Goal: Task Accomplishment & Management: Use online tool/utility

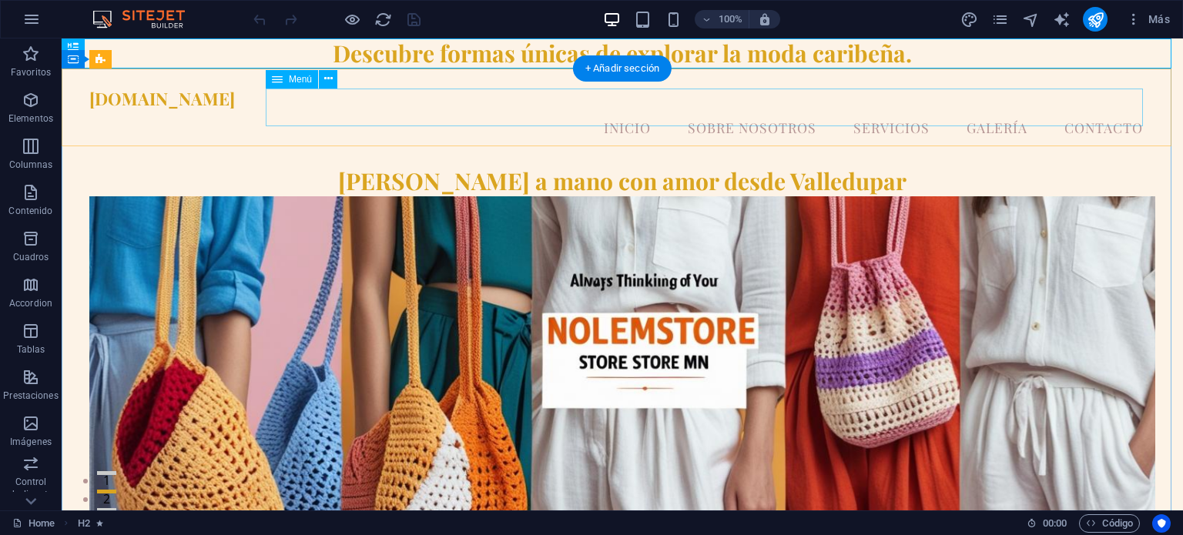
click at [979, 109] on nav "Inicio Sobre Nosotros Servicios Galería Contacto" at bounding box center [621, 128] width 1065 height 39
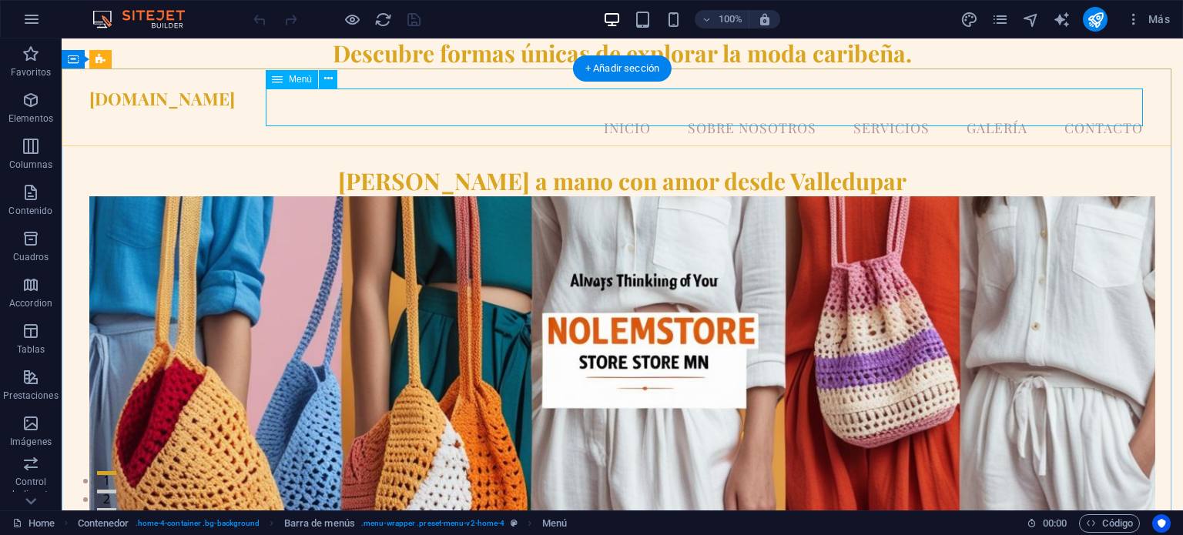
click at [981, 109] on nav "Inicio Sobre Nosotros Servicios Galería Contacto" at bounding box center [621, 128] width 1065 height 39
select select
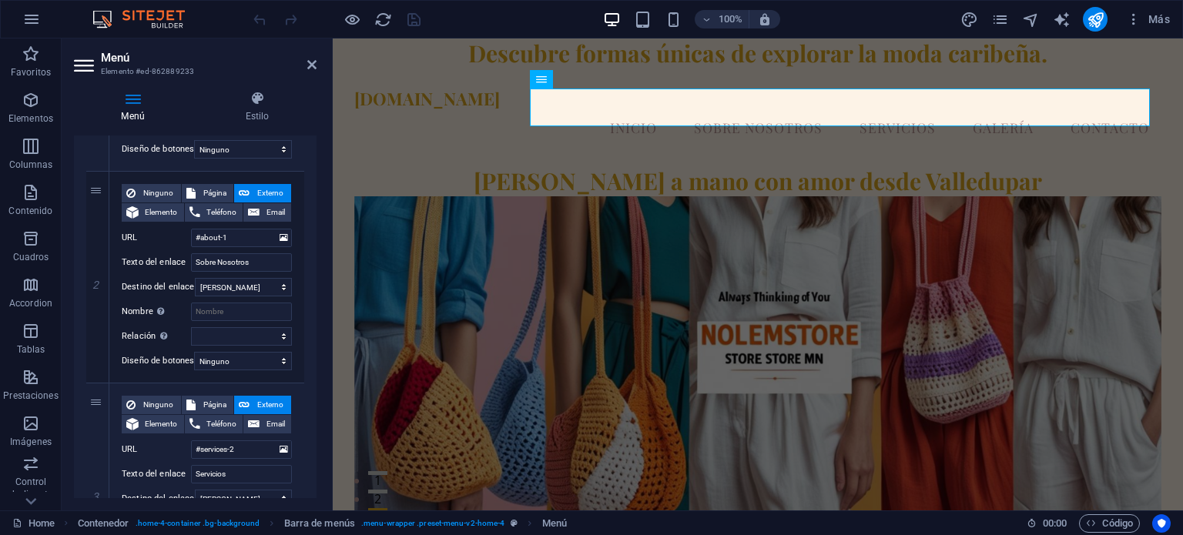
scroll to position [220, 0]
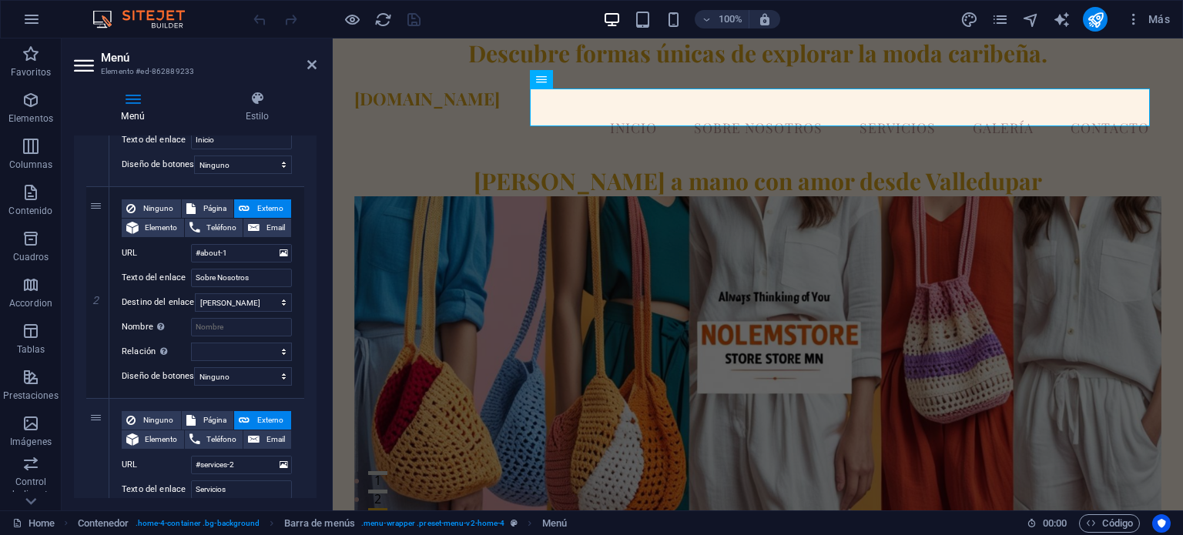
click at [308, 246] on div "1 Ninguno Página Externo Elemento Teléfono Email Página Home Subpage Legal Noti…" at bounding box center [195, 505] width 243 height 886
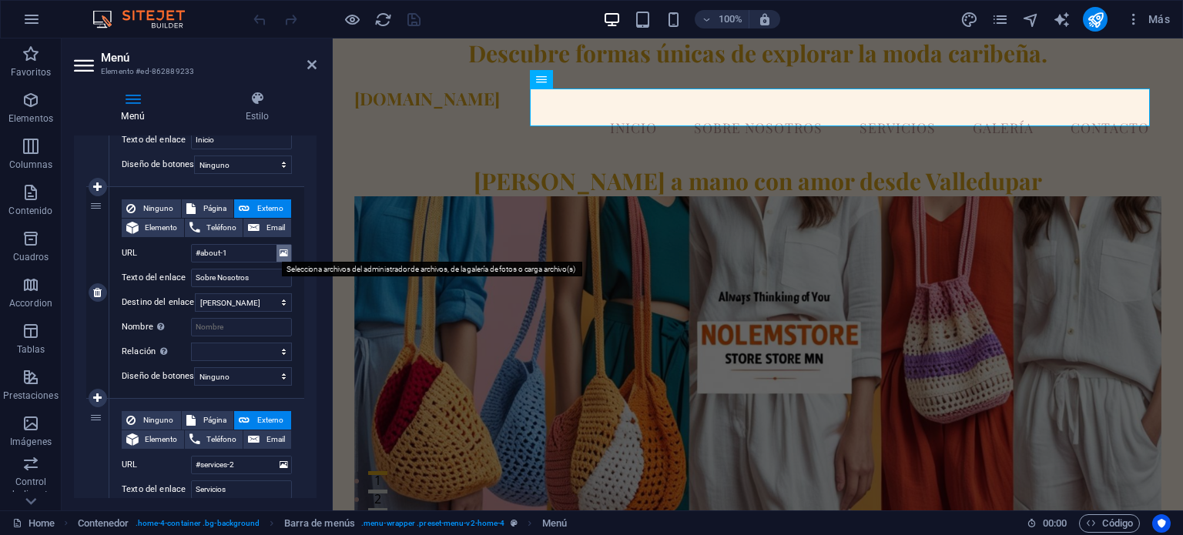
click at [282, 252] on icon at bounding box center [284, 253] width 8 height 17
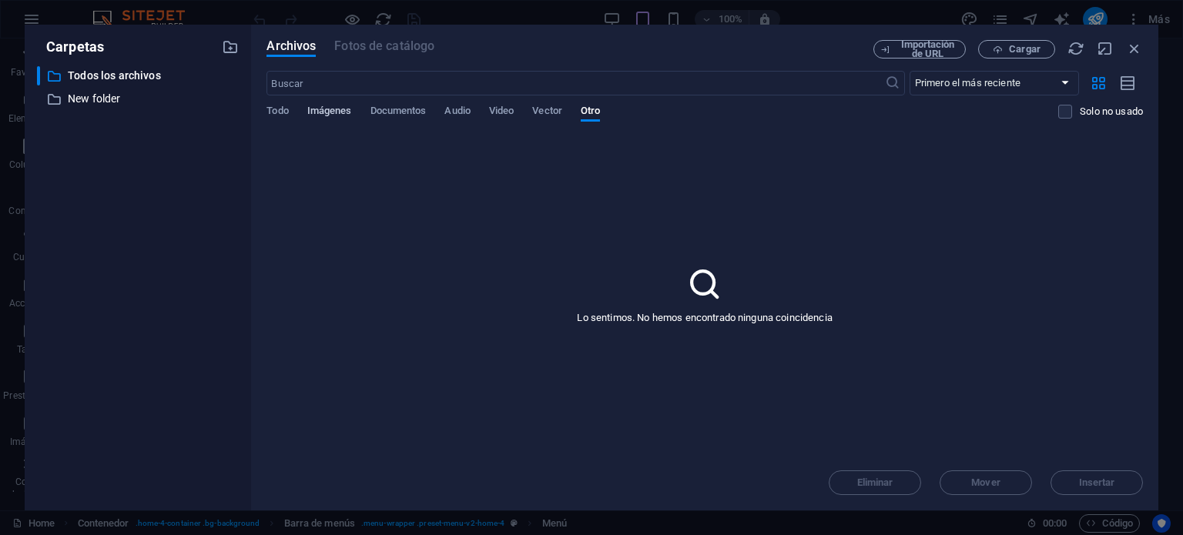
click at [334, 106] on span "Imágenes" at bounding box center [329, 113] width 45 height 22
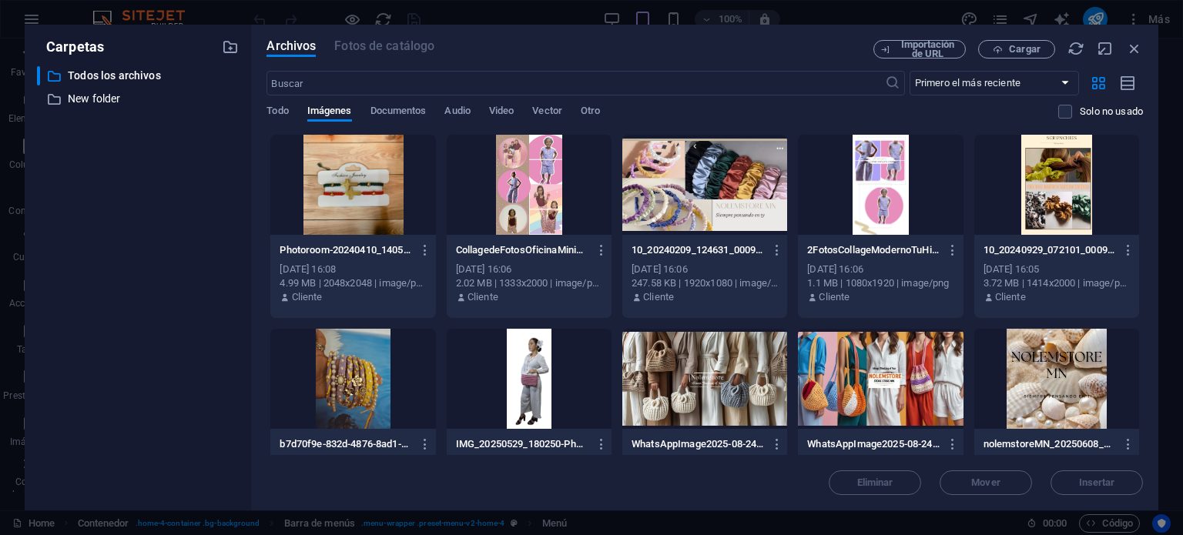
click at [707, 204] on div at bounding box center [704, 185] width 165 height 100
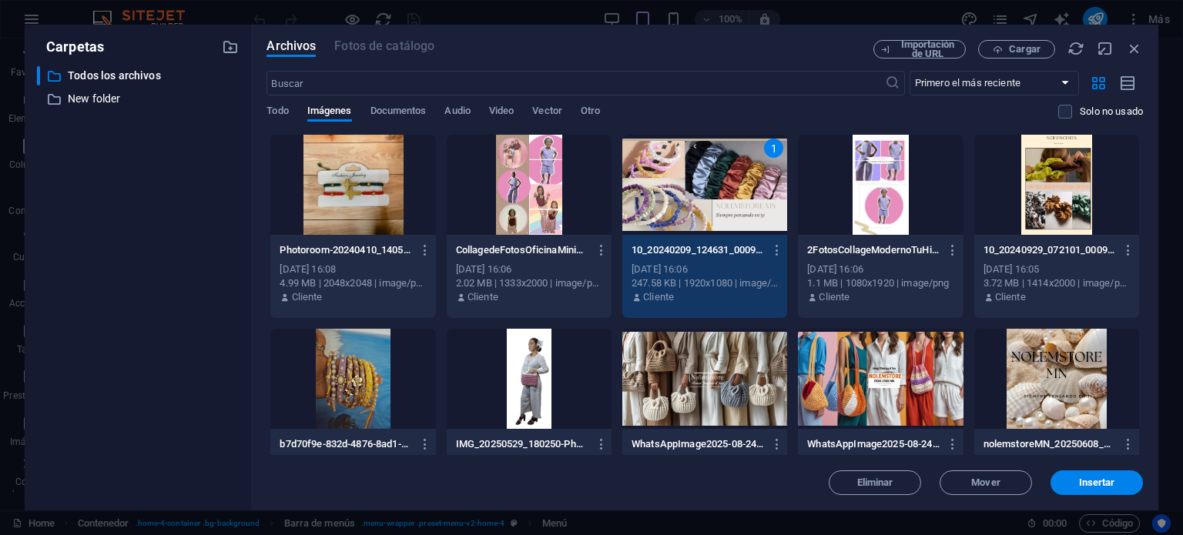
click at [707, 204] on div "1" at bounding box center [704, 185] width 165 height 100
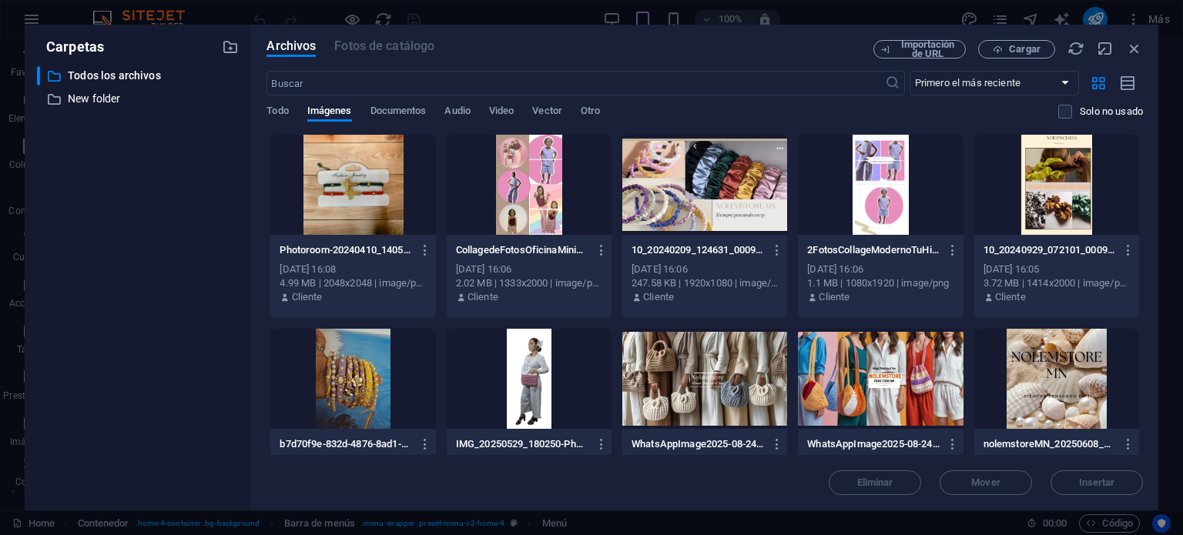
click at [707, 204] on div at bounding box center [704, 185] width 165 height 100
type input "[URL][DOMAIN_NAME]"
select select
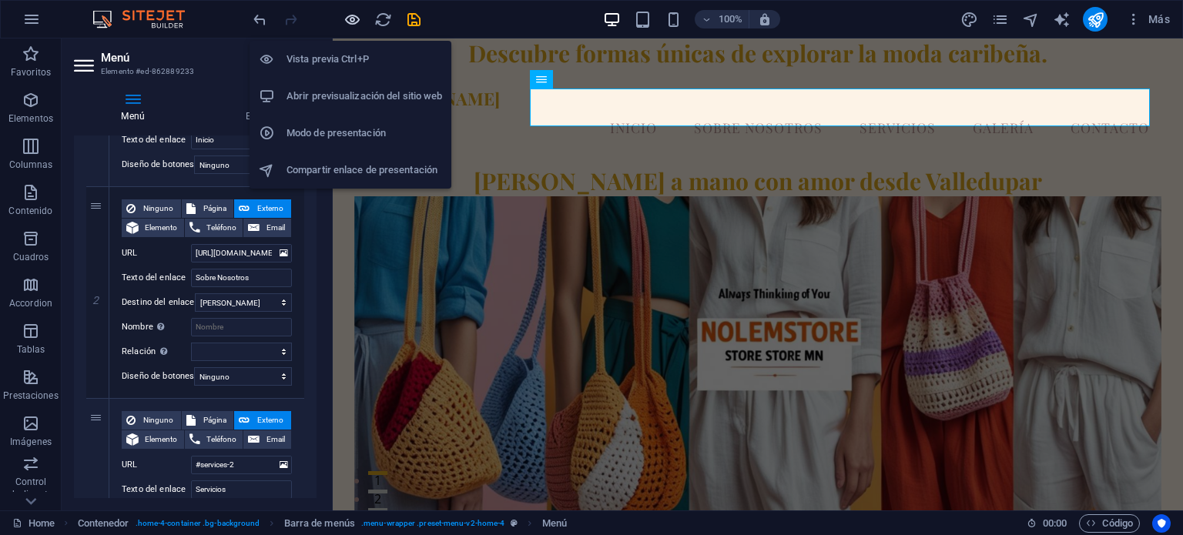
click at [354, 18] on icon "button" at bounding box center [353, 20] width 18 height 18
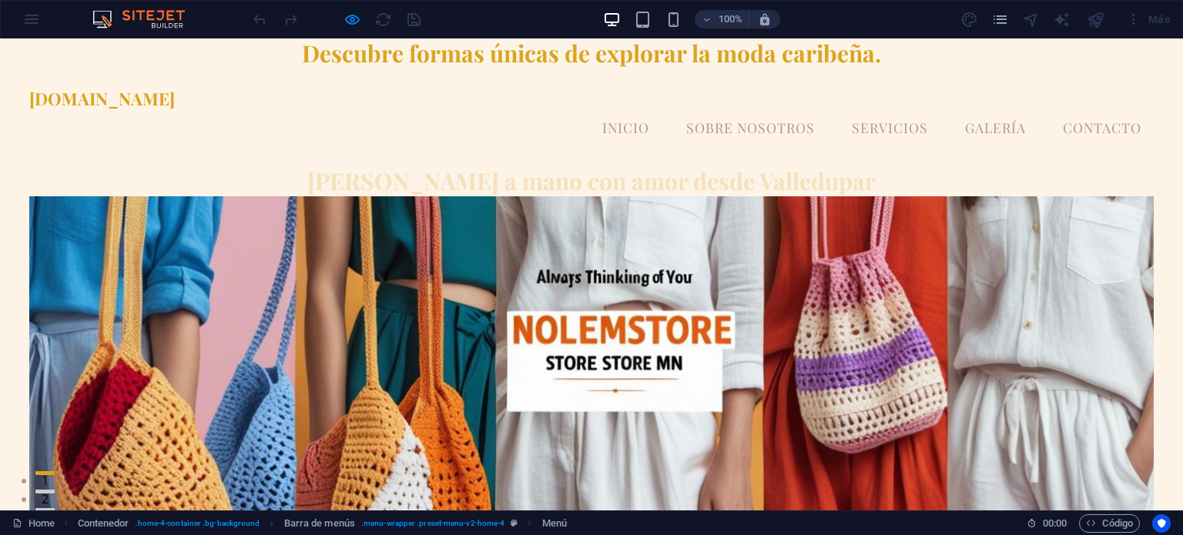
click at [966, 109] on link "Galería" at bounding box center [995, 128] width 85 height 39
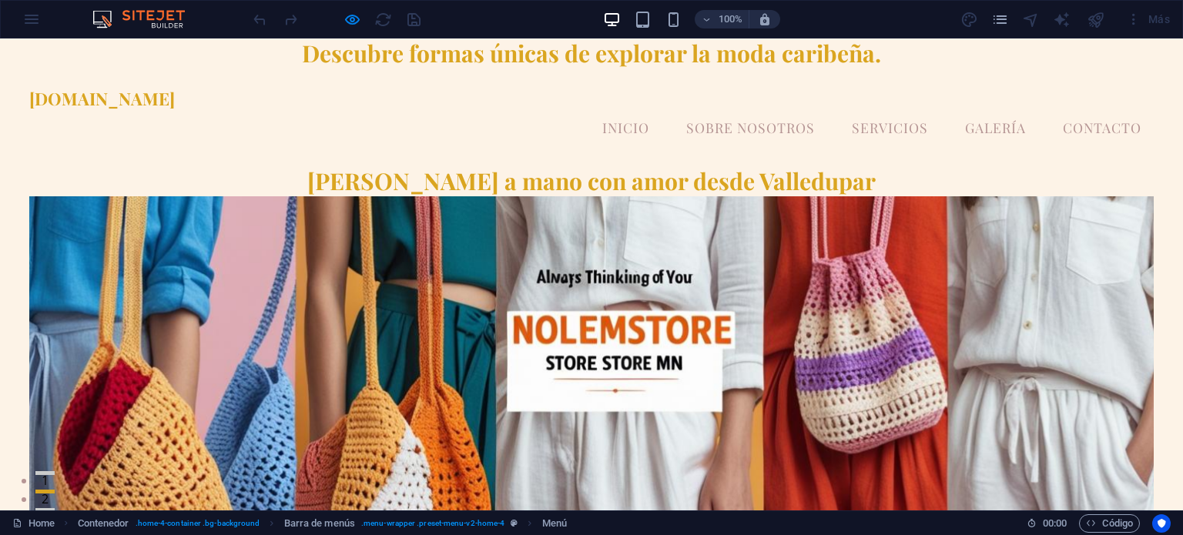
click at [860, 109] on link "Servicios" at bounding box center [890, 128] width 101 height 39
click at [868, 109] on link "Servicios" at bounding box center [890, 128] width 101 height 39
click at [978, 109] on link "Galería" at bounding box center [995, 128] width 85 height 39
click at [717, 110] on link "Sobre Nosotros" at bounding box center [750, 128] width 153 height 39
click at [859, 112] on link "Servicios" at bounding box center [890, 128] width 101 height 39
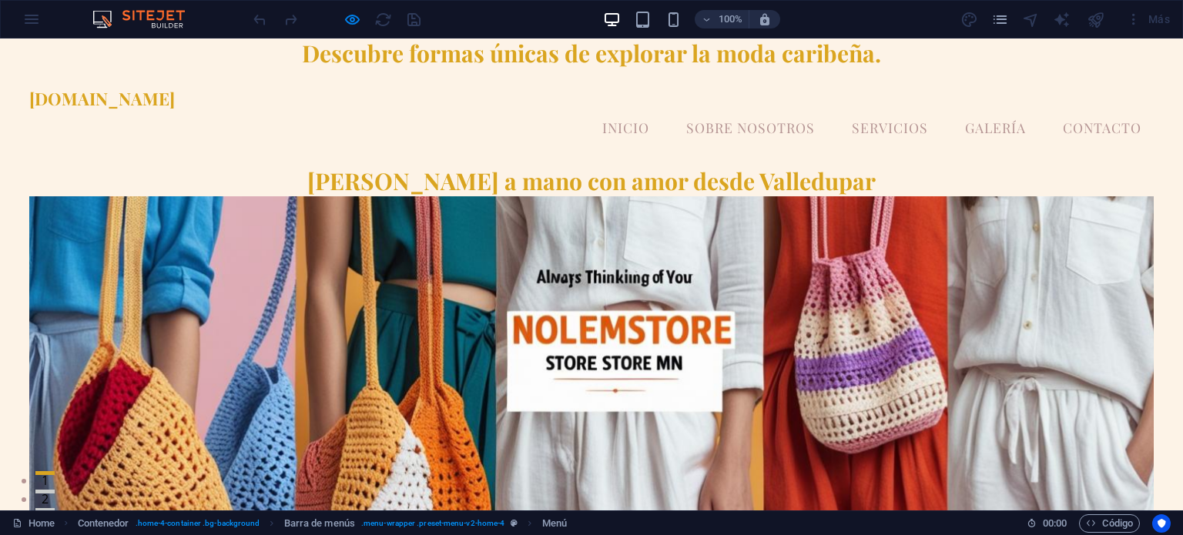
click at [852, 110] on link "Servicios" at bounding box center [890, 128] width 101 height 39
click at [862, 109] on link "Servicios" at bounding box center [890, 128] width 101 height 39
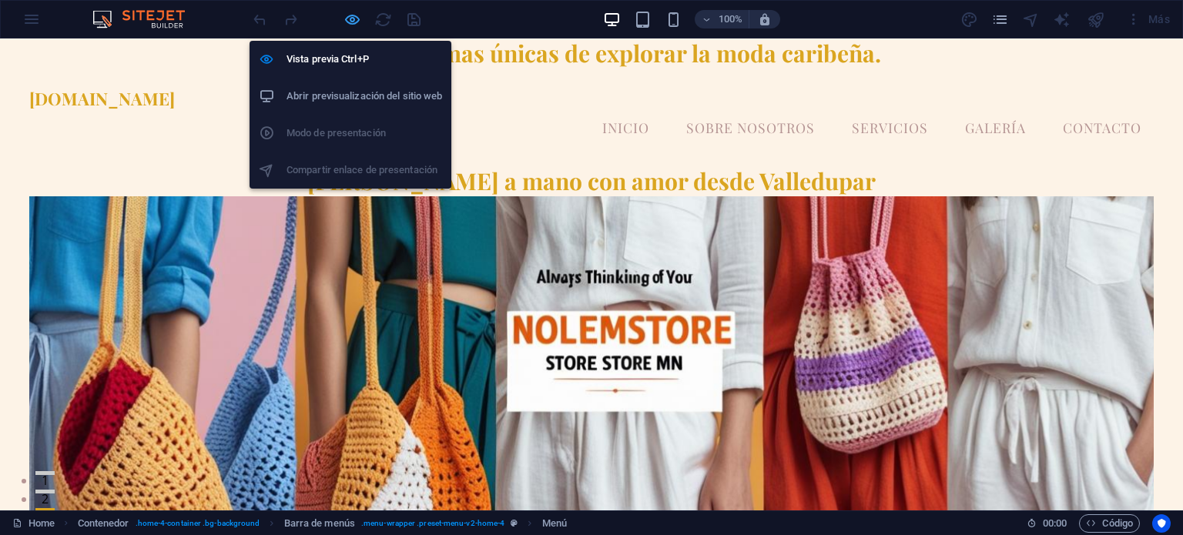
click at [352, 21] on icon "button" at bounding box center [353, 20] width 18 height 18
select select
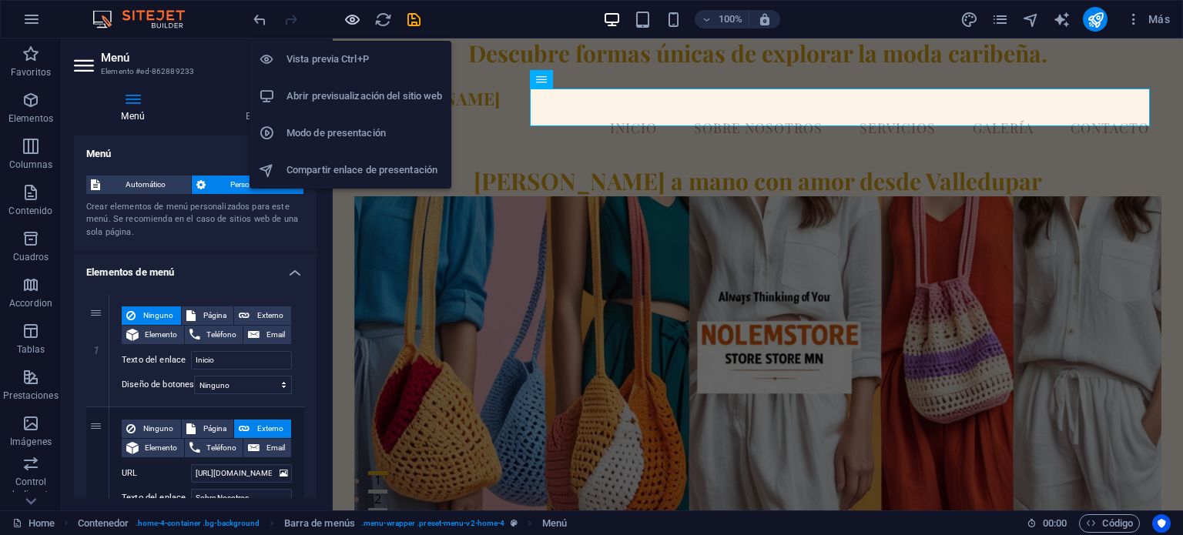
click at [352, 21] on icon "button" at bounding box center [353, 20] width 18 height 18
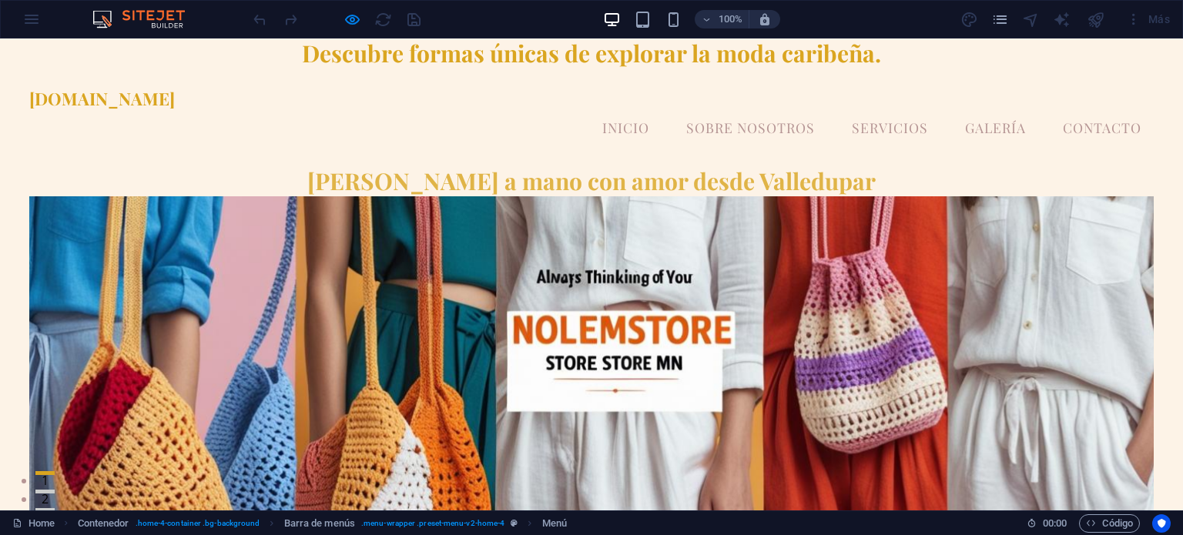
click at [977, 109] on link "Galería" at bounding box center [995, 128] width 85 height 39
click at [885, 109] on link "Servicios" at bounding box center [890, 128] width 101 height 39
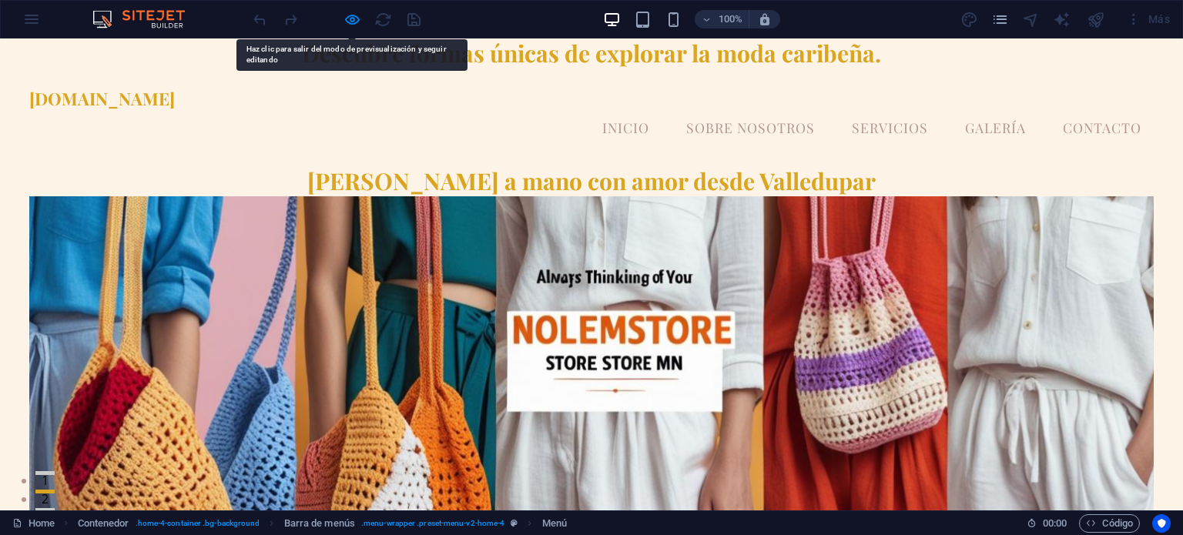
click at [842, 109] on link "Servicios" at bounding box center [890, 128] width 101 height 39
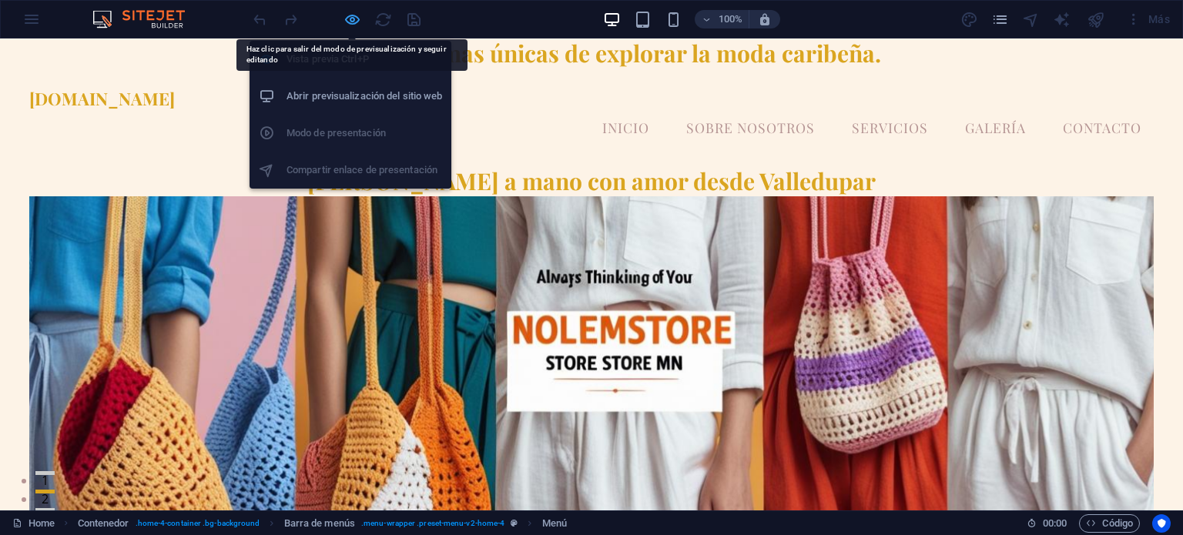
click at [354, 16] on icon "button" at bounding box center [353, 20] width 18 height 18
select select
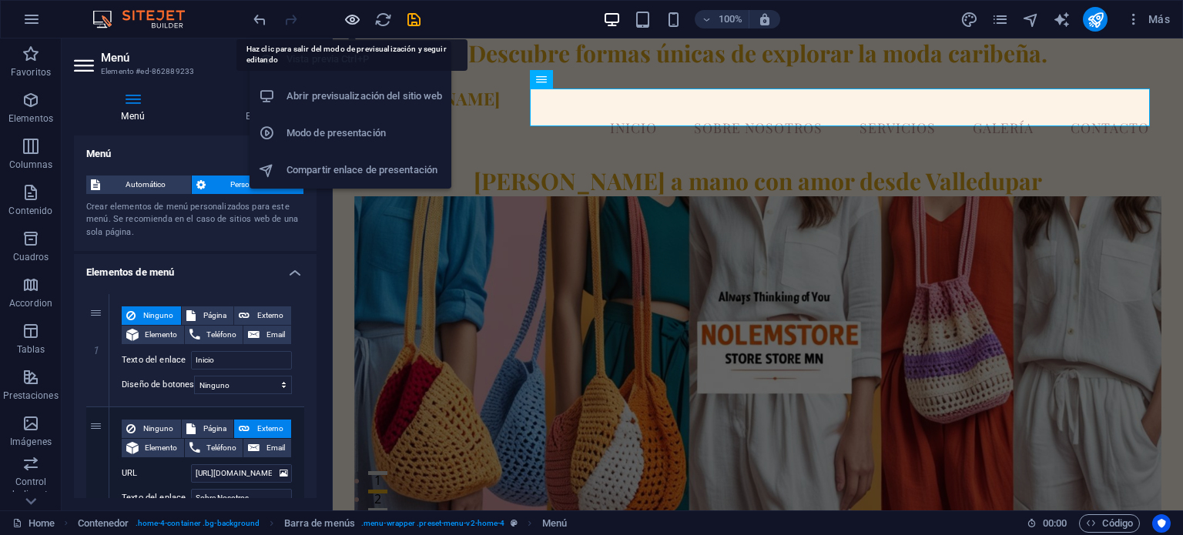
click at [354, 16] on icon "button" at bounding box center [353, 20] width 18 height 18
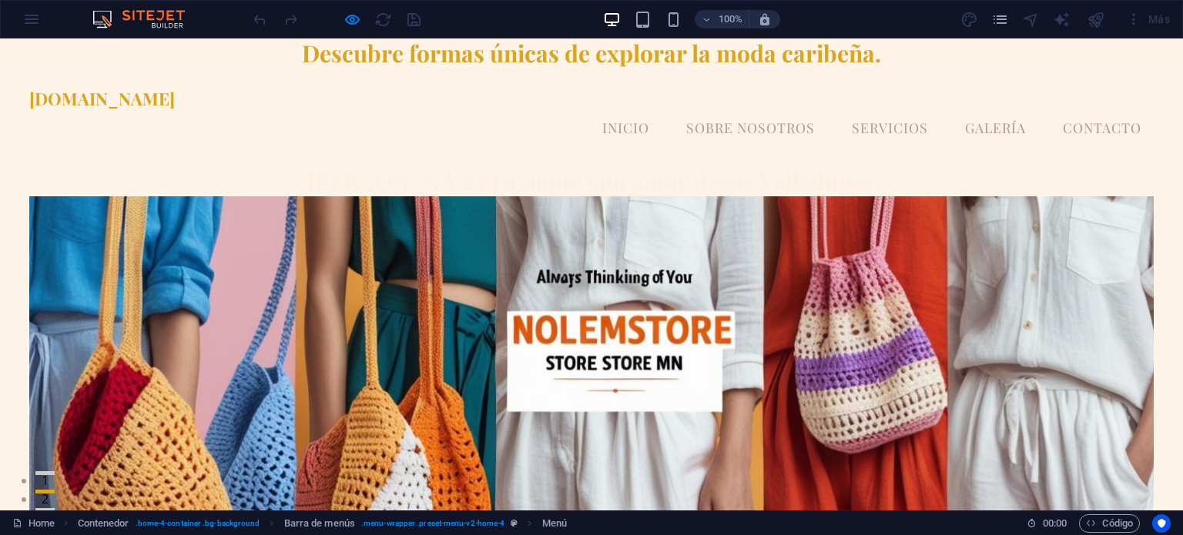
click at [860, 109] on link "Servicios" at bounding box center [890, 128] width 101 height 39
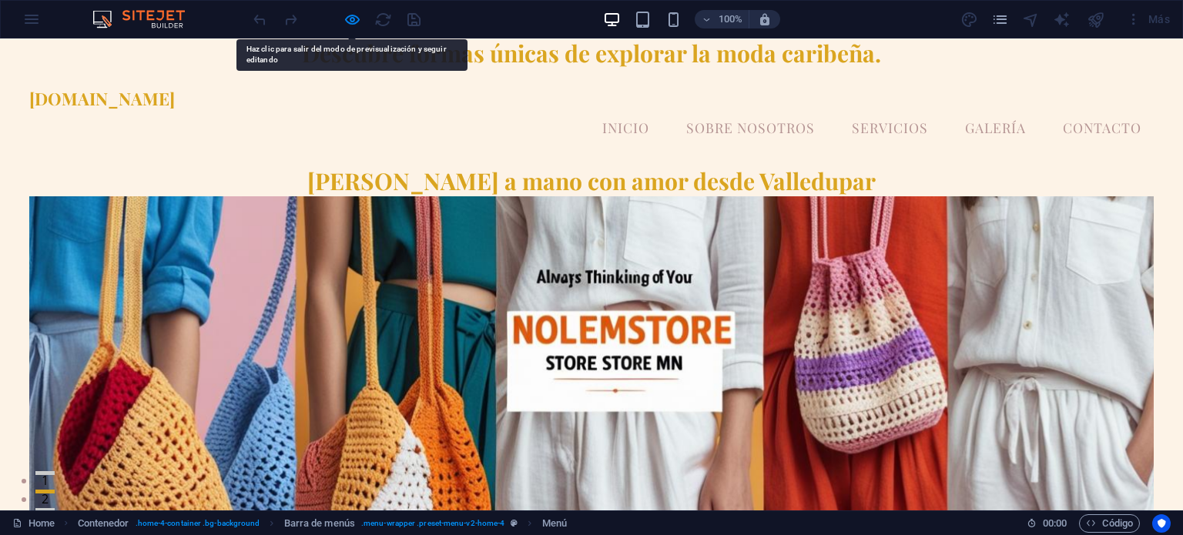
click at [860, 109] on link "Servicios" at bounding box center [890, 128] width 101 height 39
click at [749, 111] on link "Sobre Nosotros" at bounding box center [750, 128] width 153 height 39
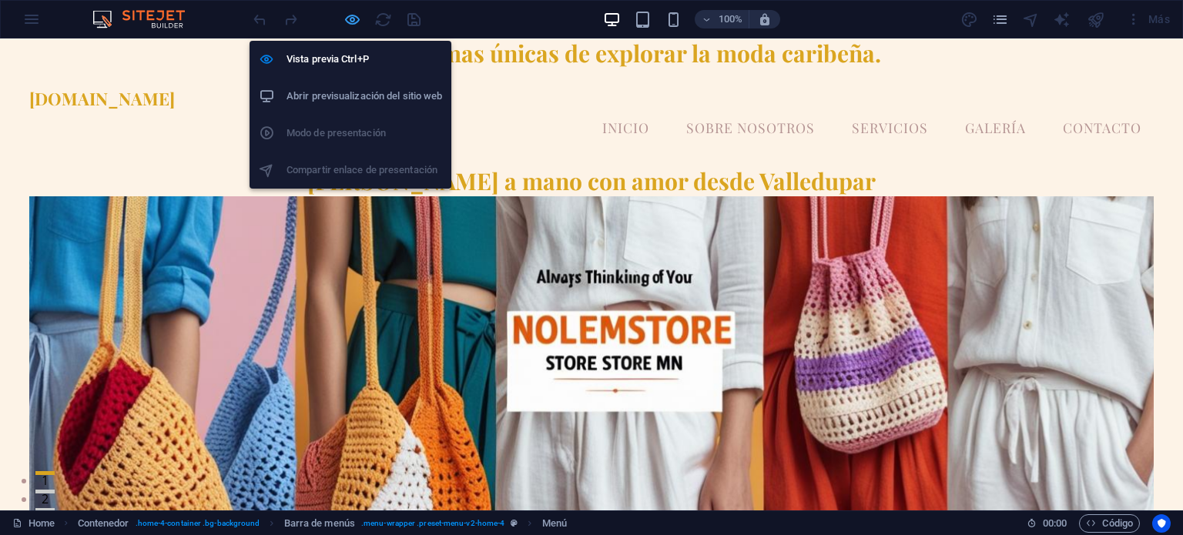
click at [359, 22] on icon "button" at bounding box center [353, 20] width 18 height 18
select select
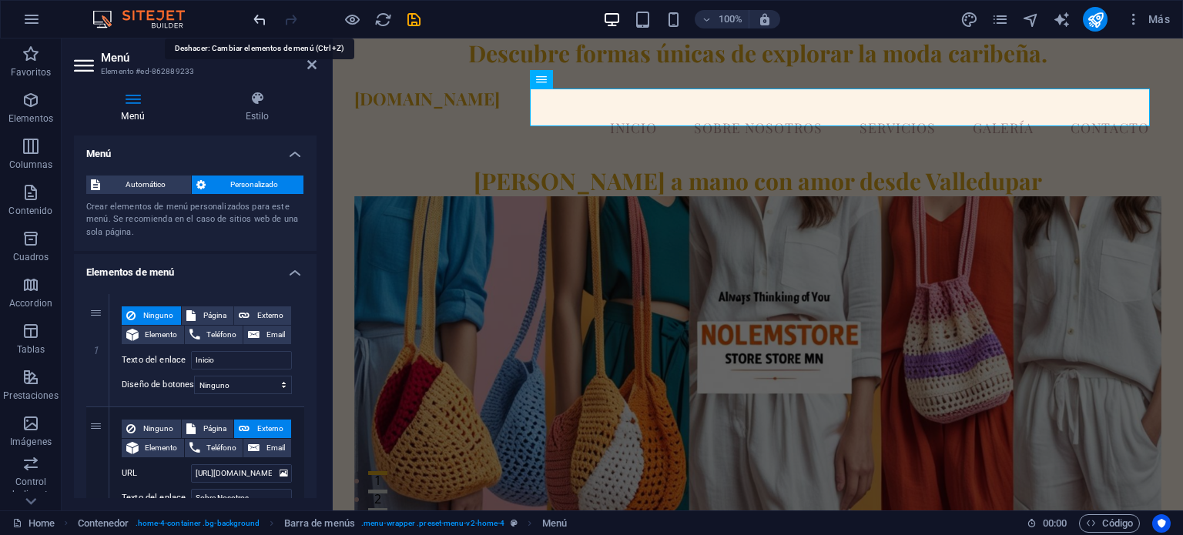
click at [256, 13] on icon "undo" at bounding box center [260, 20] width 18 height 18
type input "#about-1"
select select
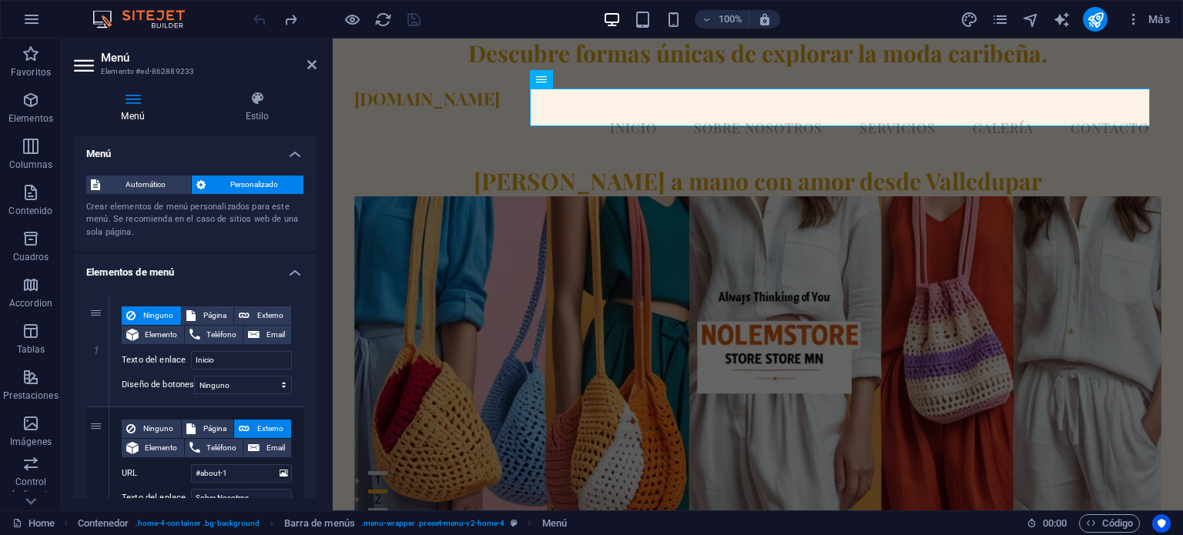
click at [256, 13] on div at bounding box center [336, 19] width 173 height 25
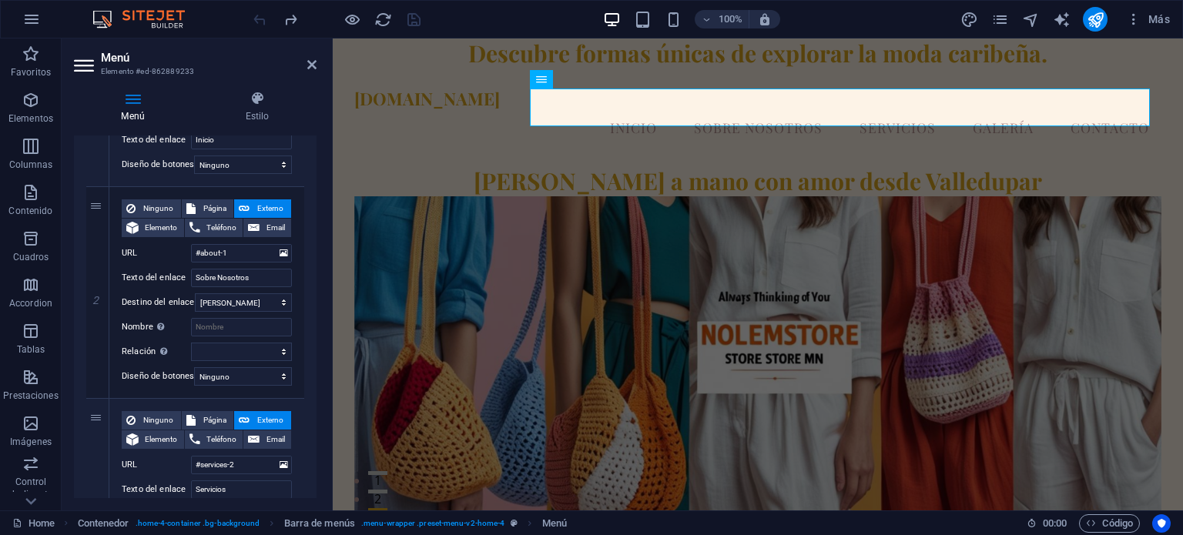
scroll to position [222, 0]
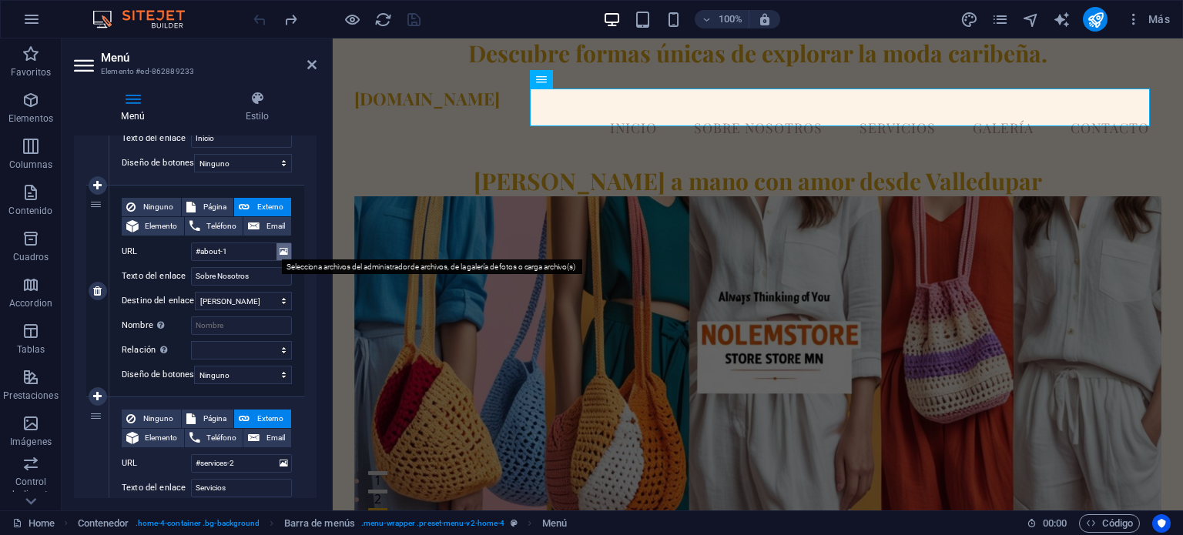
click at [280, 248] on icon at bounding box center [284, 251] width 8 height 17
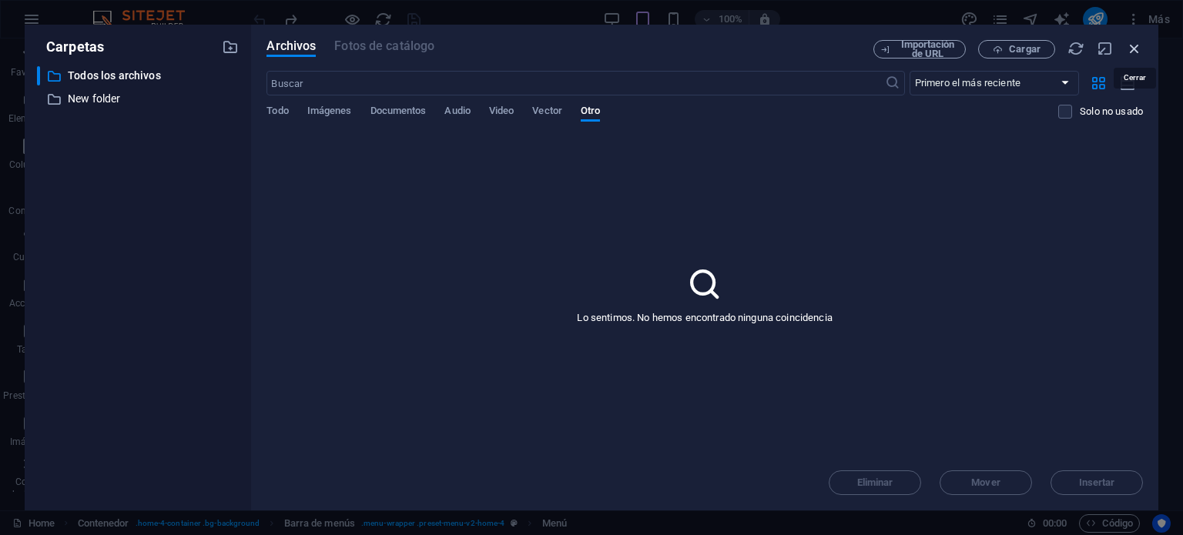
click at [1129, 49] on icon "button" at bounding box center [1134, 48] width 17 height 17
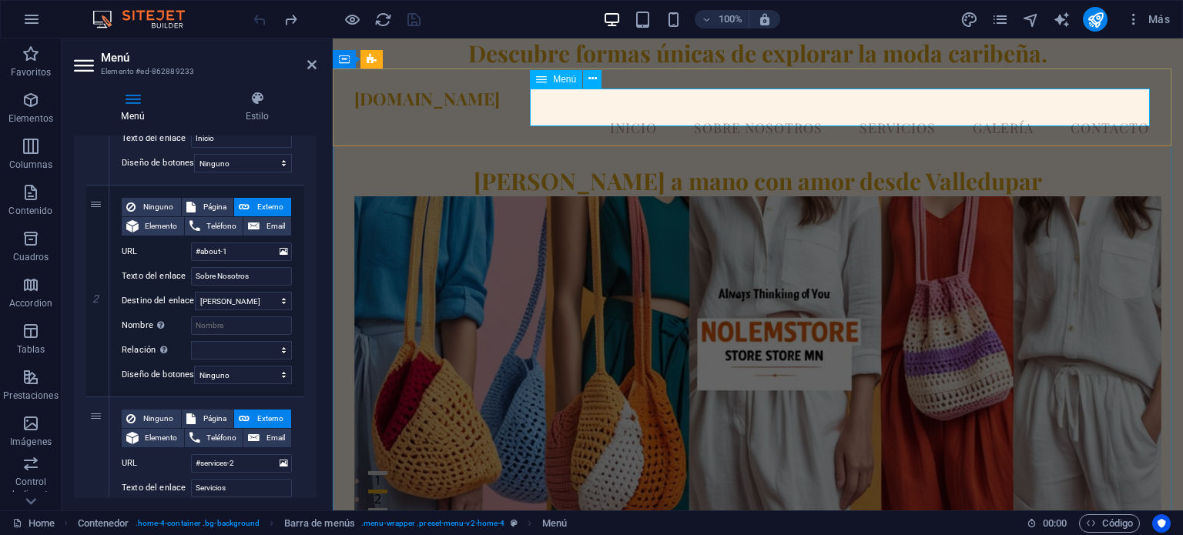
click at [621, 112] on nav "Inicio Sobre Nosotros Servicios Galería Contacto" at bounding box center [758, 128] width 808 height 39
click at [317, 158] on div "Menú Estilo Menú Automático Personalizado Crear elementos de menú personalizado…" at bounding box center [195, 295] width 267 height 432
click at [313, 158] on div "Menú Estilo Menú Automático Personalizado Crear elementos de menú personalizado…" at bounding box center [195, 295] width 267 height 432
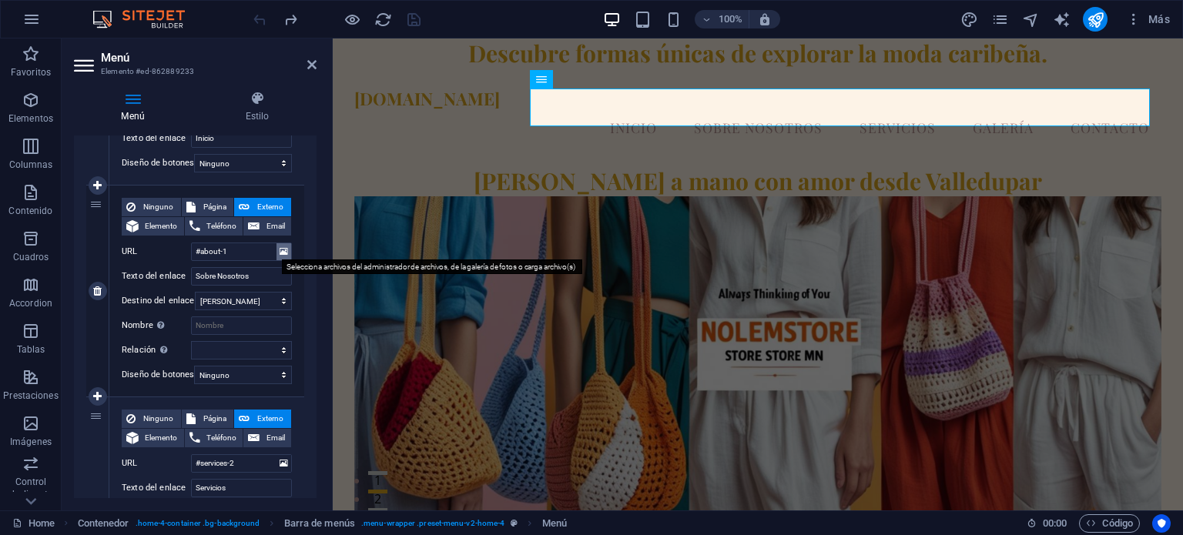
click at [280, 254] on icon at bounding box center [284, 251] width 8 height 17
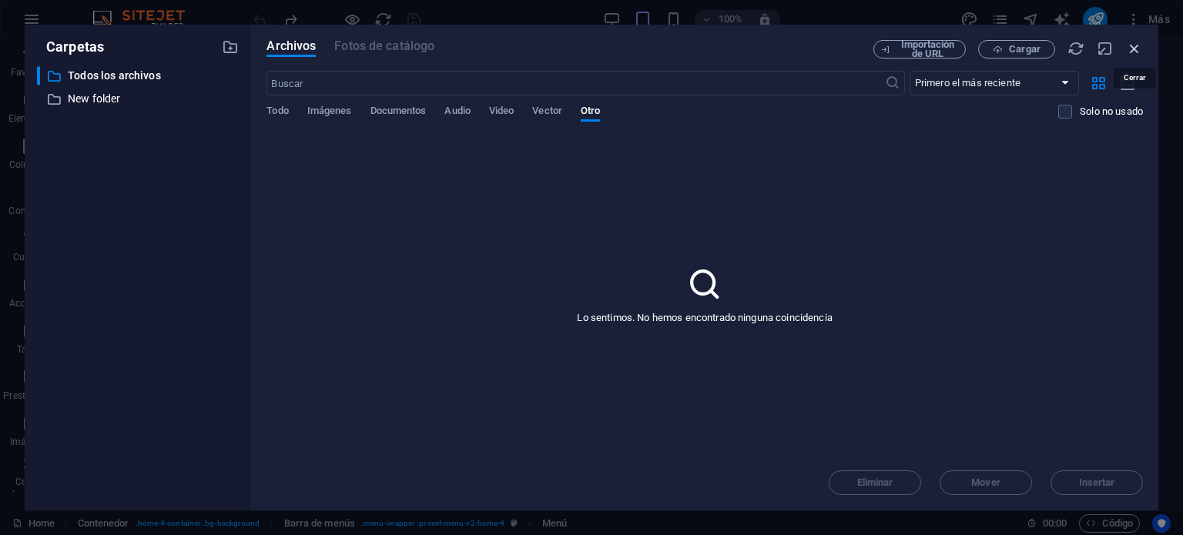
click at [1130, 49] on icon "button" at bounding box center [1134, 48] width 17 height 17
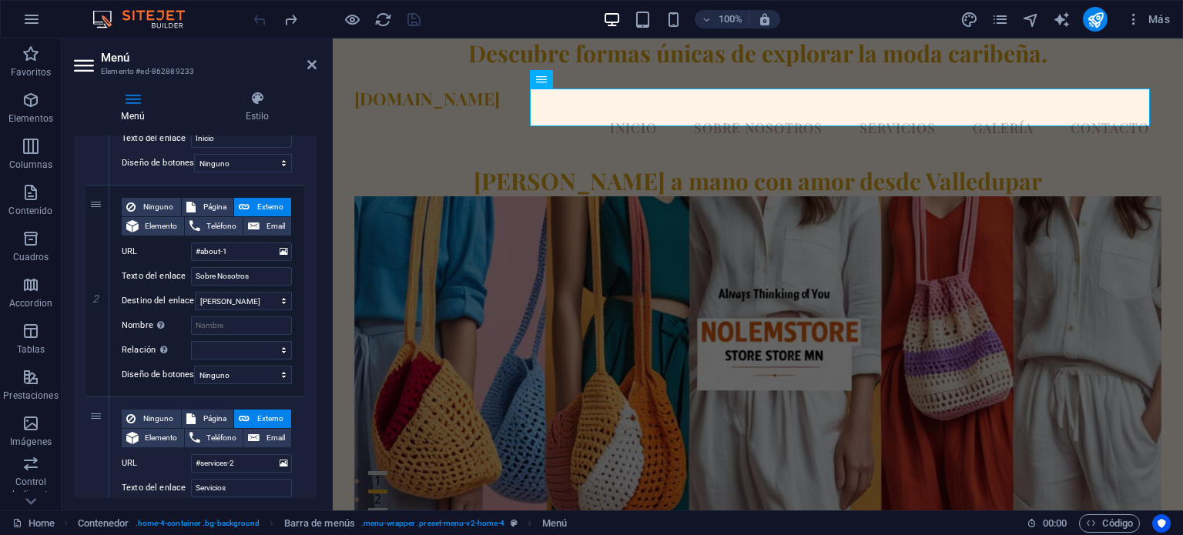
drag, startPoint x: 311, startPoint y: 232, endPoint x: 308, endPoint y: 355, distance: 123.3
click at [308, 355] on div "1 Ninguno Página Externo Elemento Teléfono Email Página Home Subpage Legal Noti…" at bounding box center [195, 503] width 243 height 886
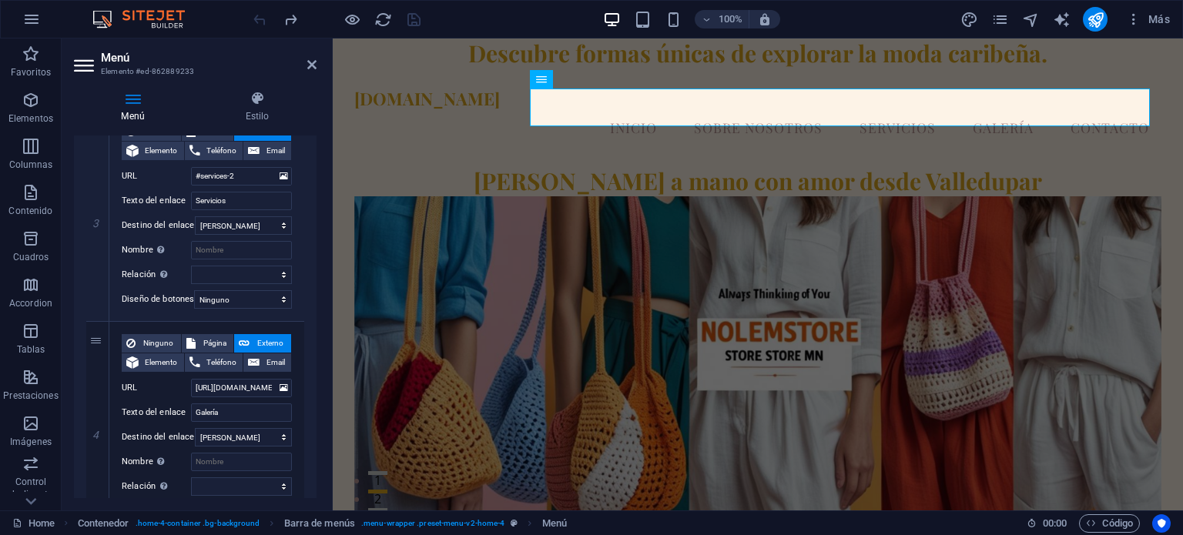
scroll to position [539, 0]
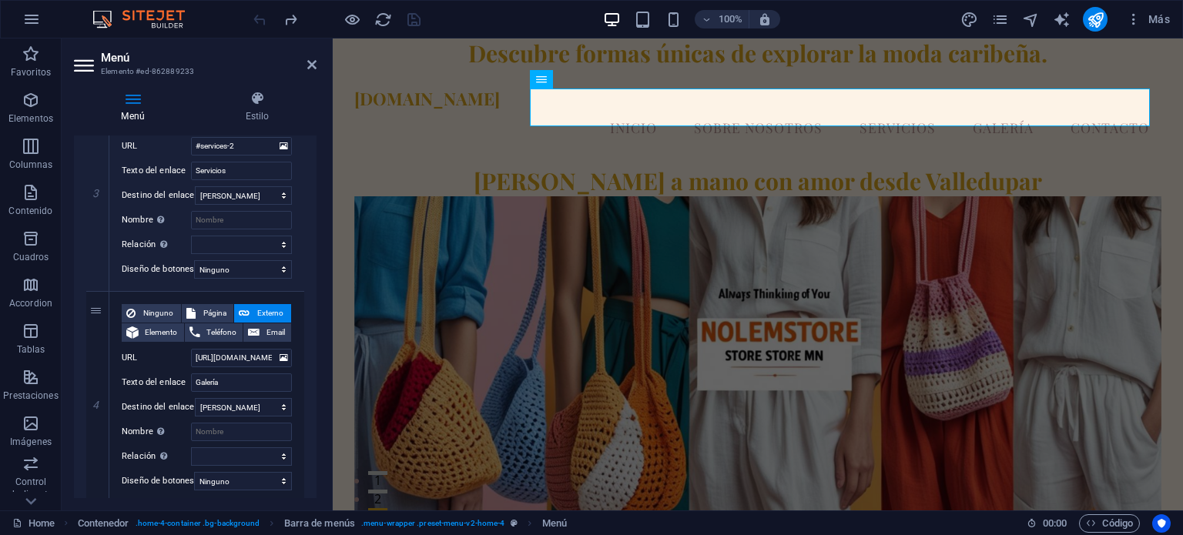
click at [319, 473] on div "Menú Estilo Menú Automático Personalizado Crear elementos de menú personalizado…" at bounding box center [195, 295] width 267 height 432
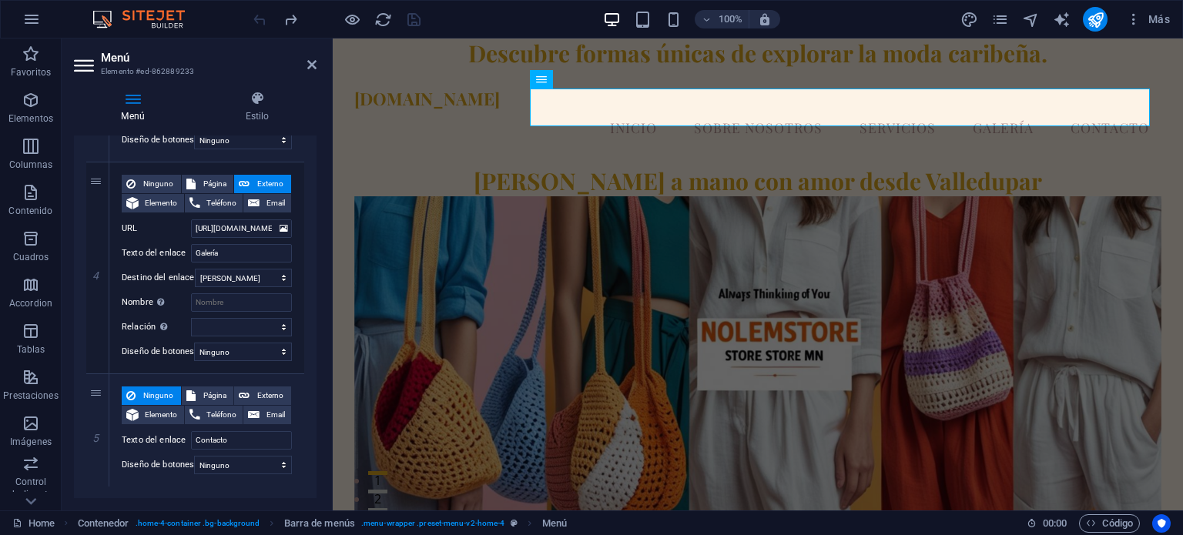
scroll to position [351, 0]
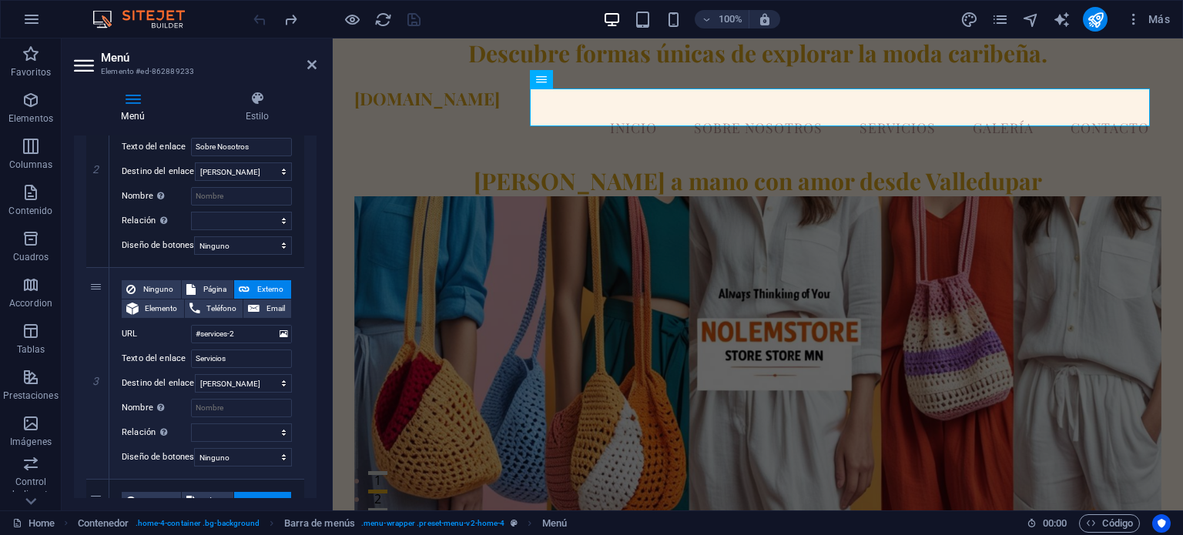
drag, startPoint x: 313, startPoint y: 271, endPoint x: 314, endPoint y: 159, distance: 111.7
click at [314, 159] on div "Menú Automático Personalizado Crear elementos de menú personalizados para este …" at bounding box center [195, 317] width 243 height 363
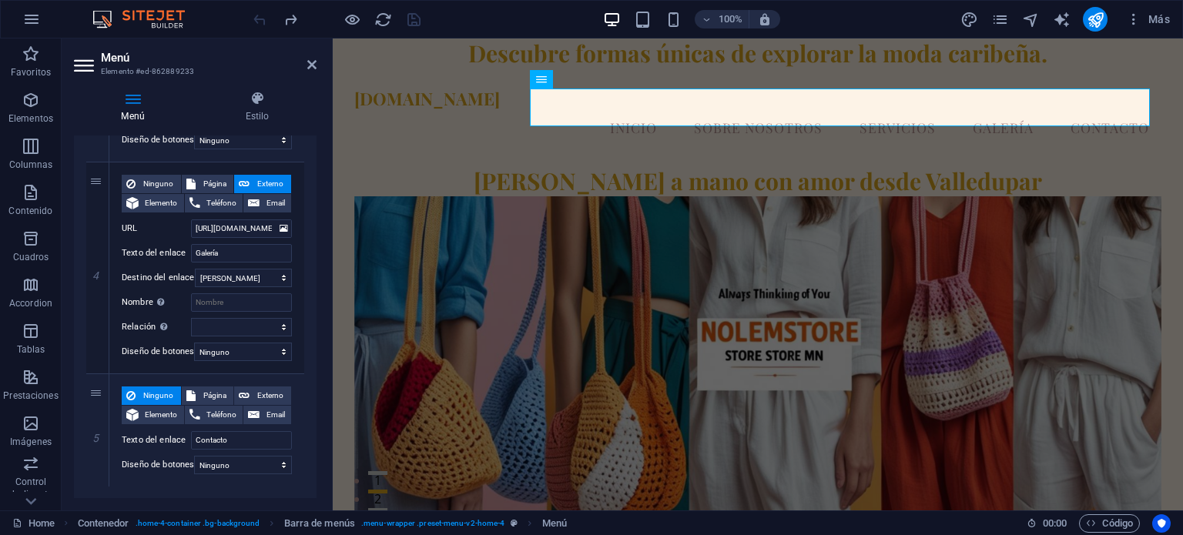
scroll to position [663, 0]
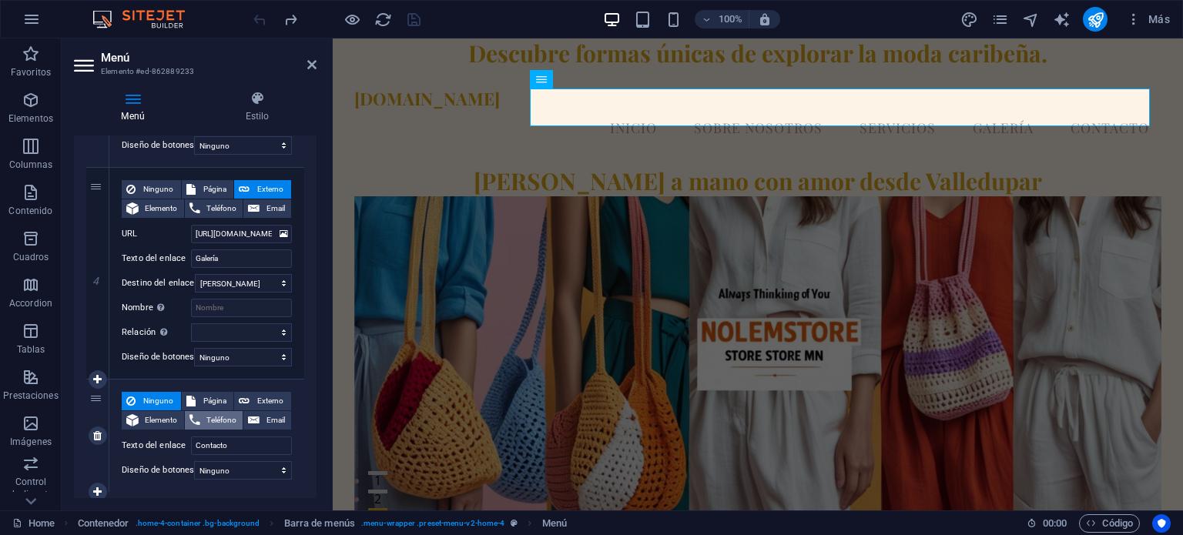
click at [214, 418] on span "Teléfono" at bounding box center [222, 420] width 34 height 18
select select
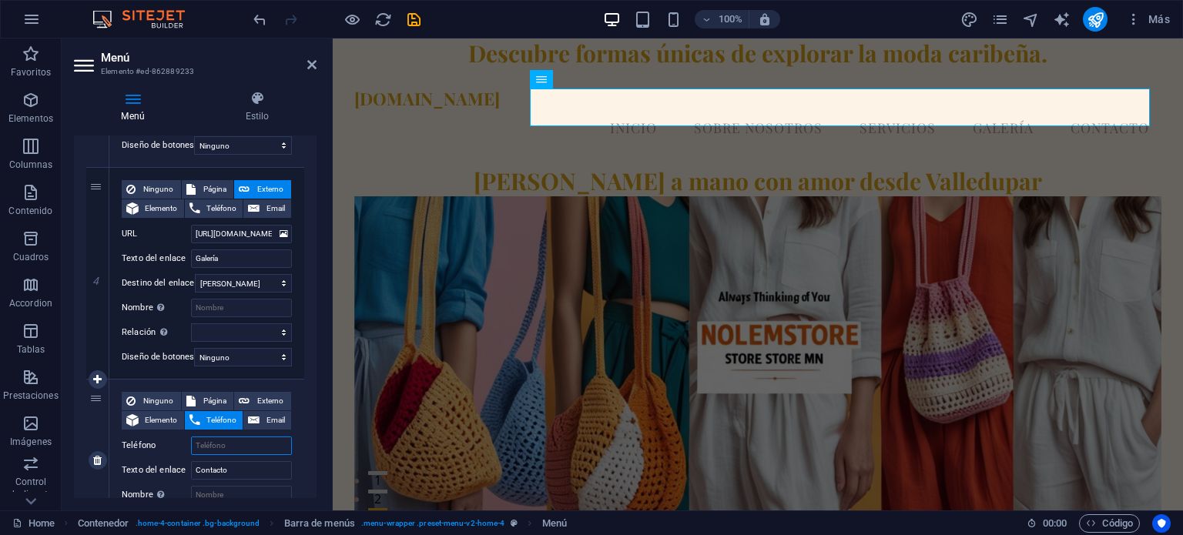
type input "3"
select select
type input "31"
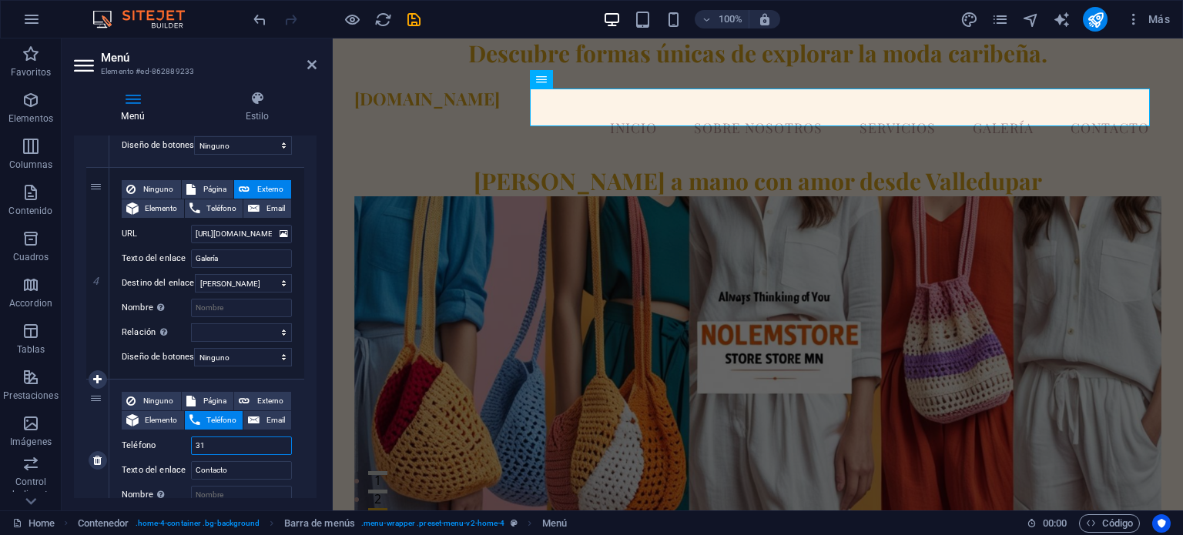
select select
type input "314"
select select
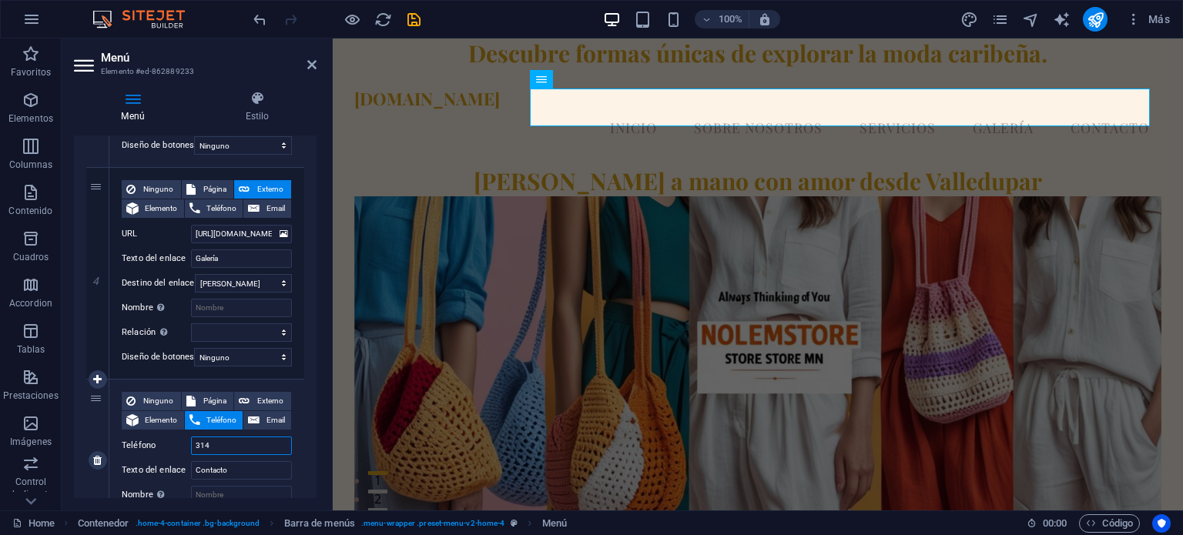
select select
type input "314"
select select
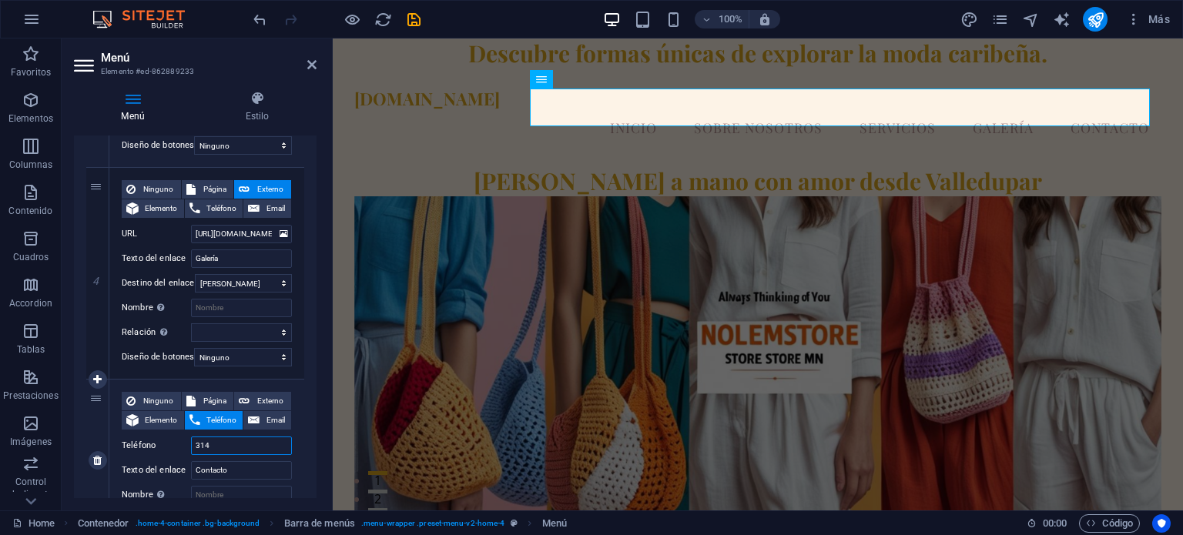
select select
type input "314532"
select select
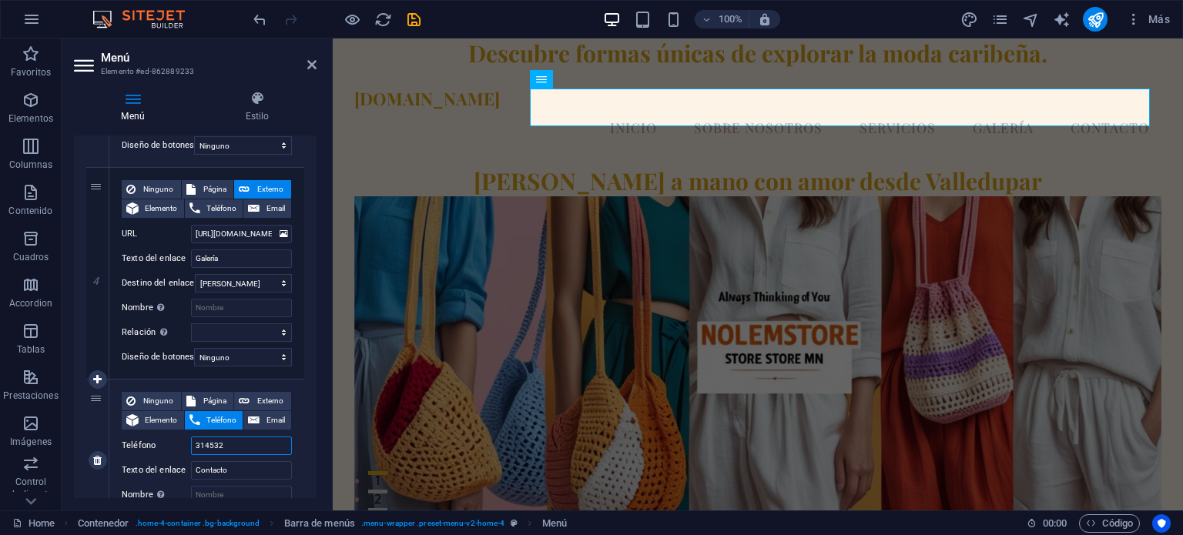
type input "314532 3"
select select
type input "314532 370"
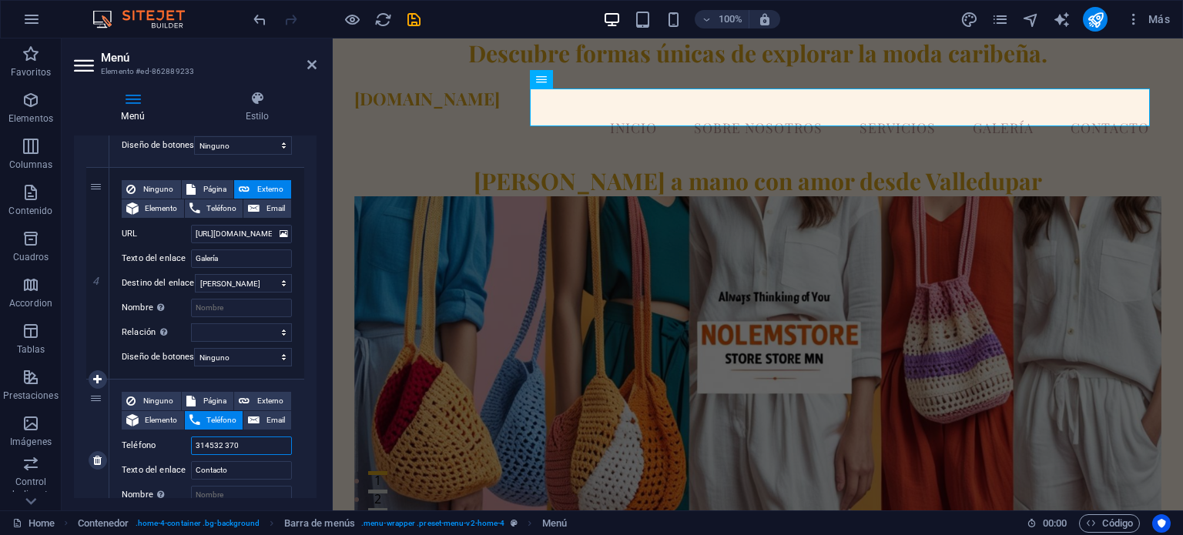
select select
type input "314532 3709"
select select
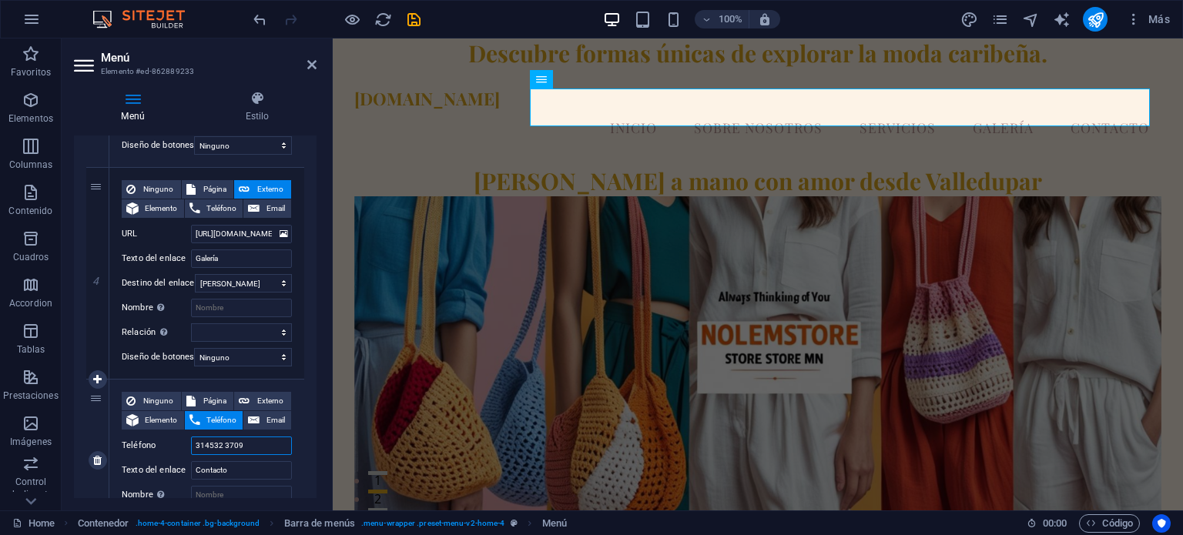
select select
type input "314532 3709"
click at [230, 489] on input "Nombre Una descripción adicional del enlace no debería ser igual al texto del e…" at bounding box center [241, 495] width 101 height 18
type input "N"
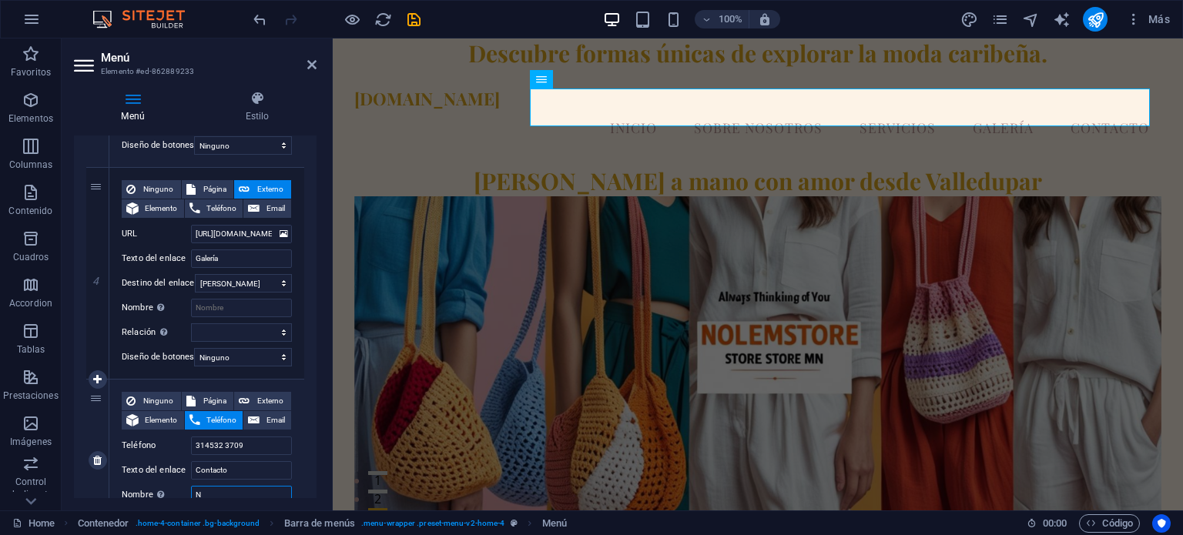
scroll to position [664, 0]
select select
type input "[PERSON_NAME]"
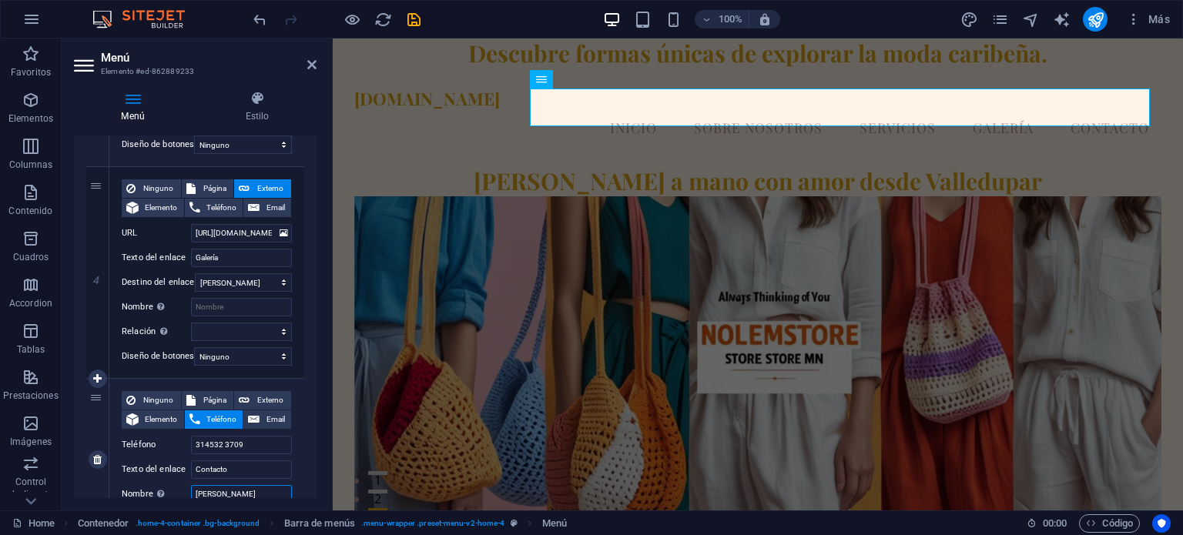
select select
type input "[PERSON_NAME]"
select select
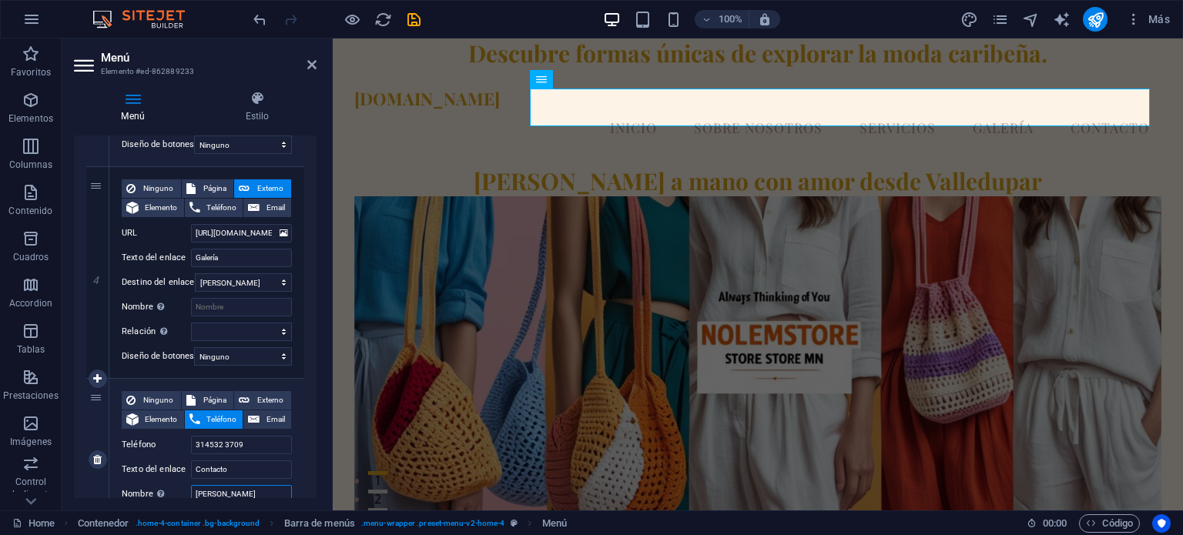
select select
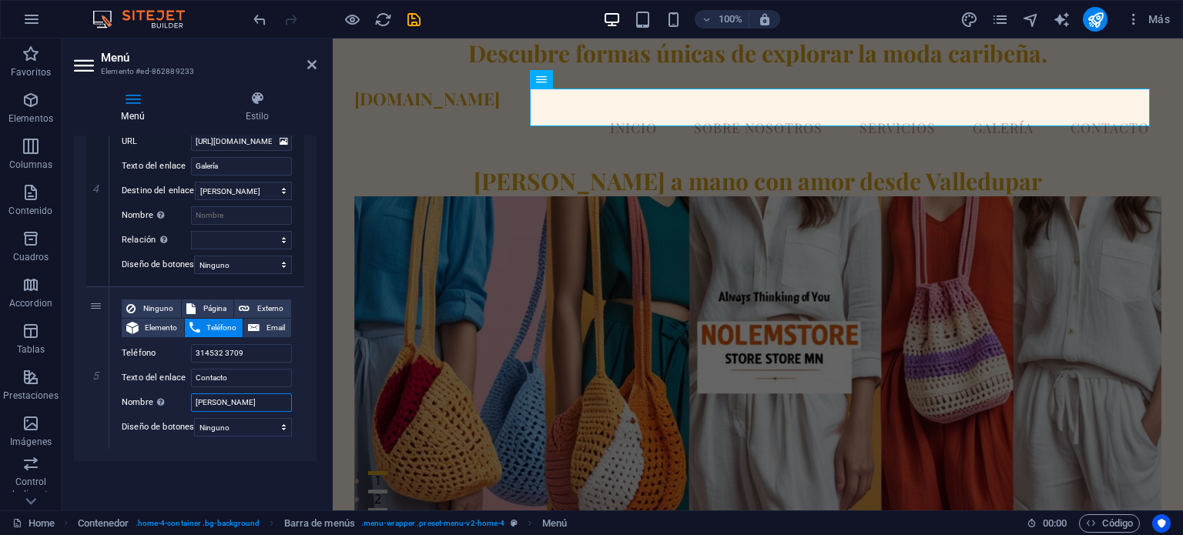
scroll to position [758, 0]
type input "[PERSON_NAME]"
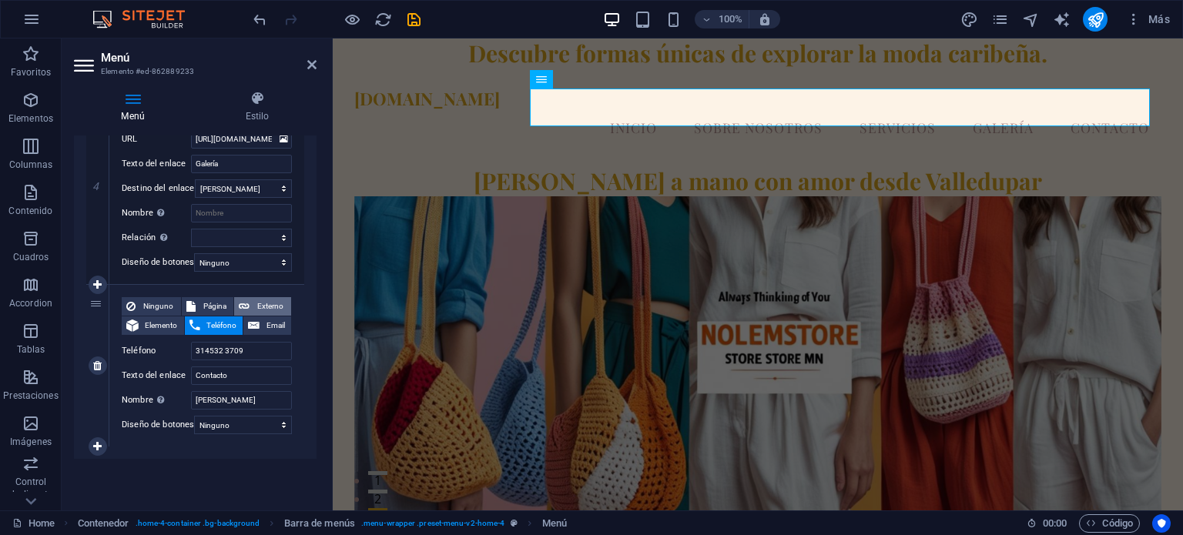
click at [268, 307] on span "Externo" at bounding box center [270, 306] width 32 height 18
select select
select select "blank"
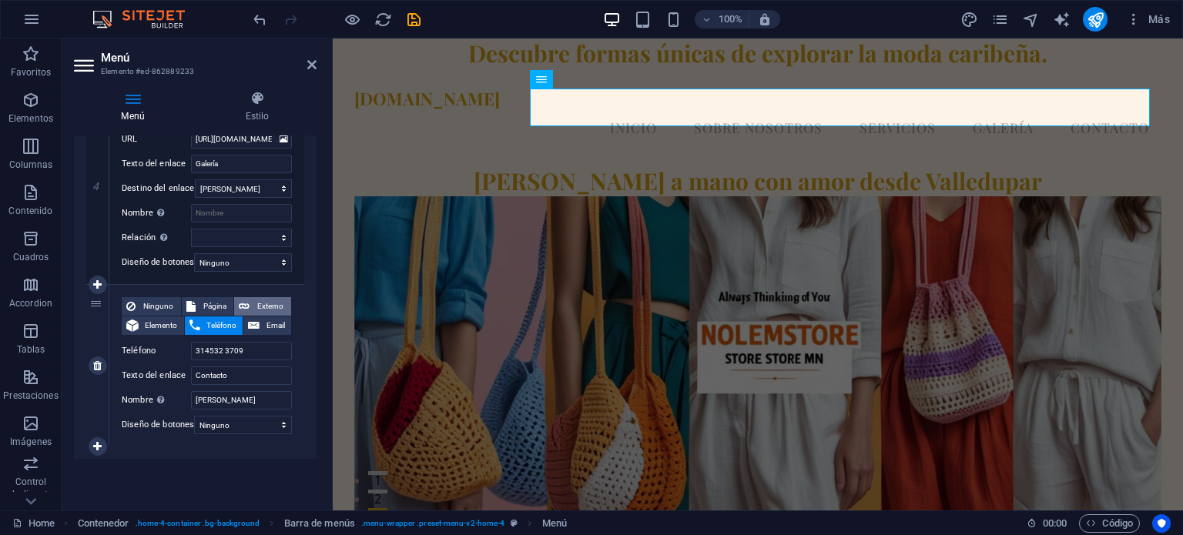
select select
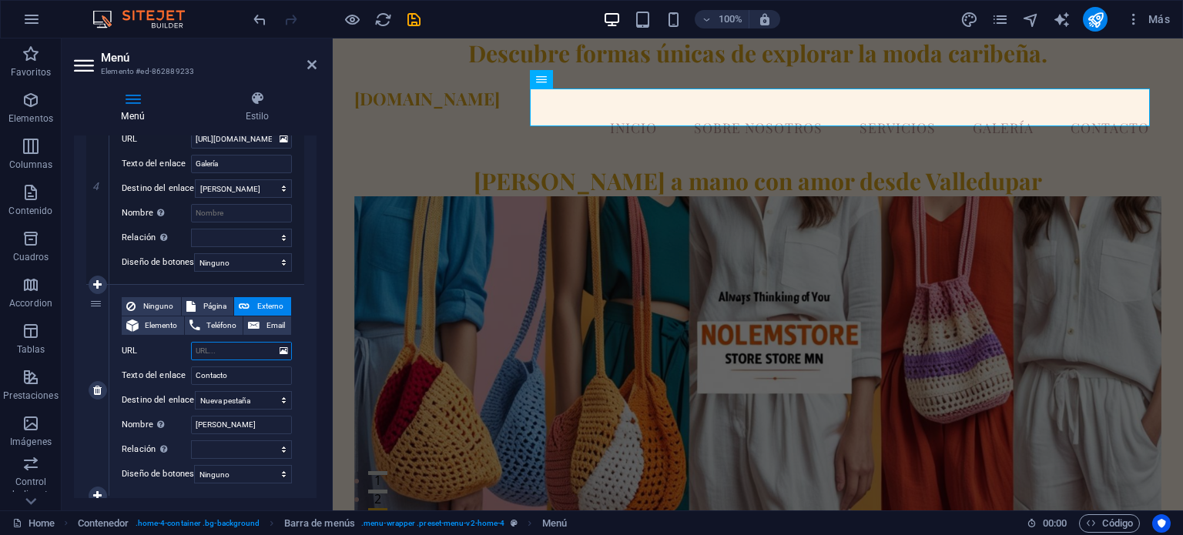
paste input "[URL][DOMAIN_NAME]"
type input "[URL][DOMAIN_NAME]"
select select
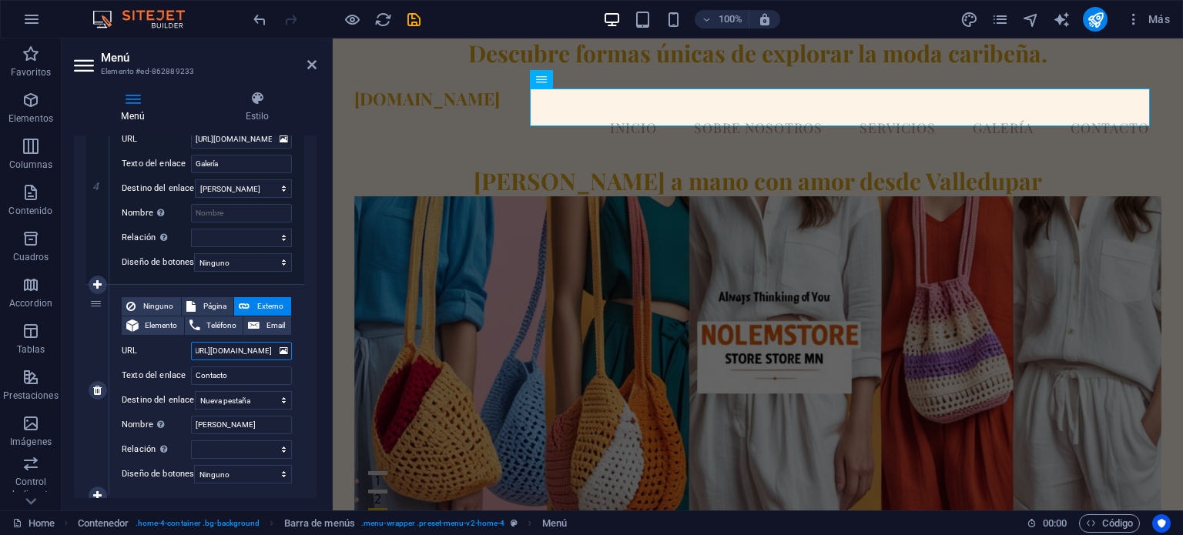
select select
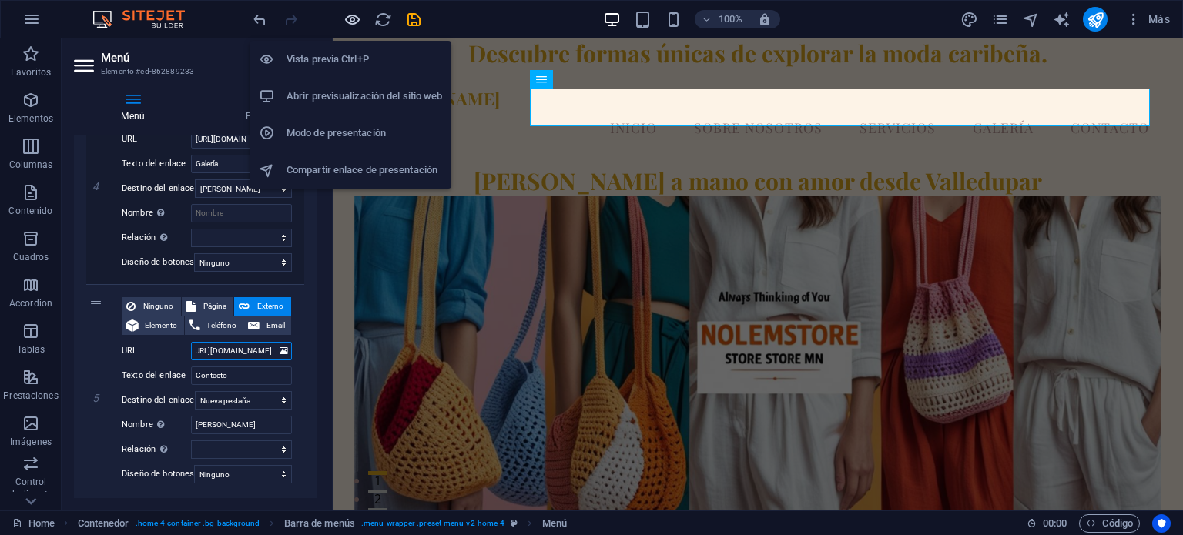
type input "[URL][DOMAIN_NAME]"
click at [357, 11] on icon "button" at bounding box center [353, 20] width 18 height 18
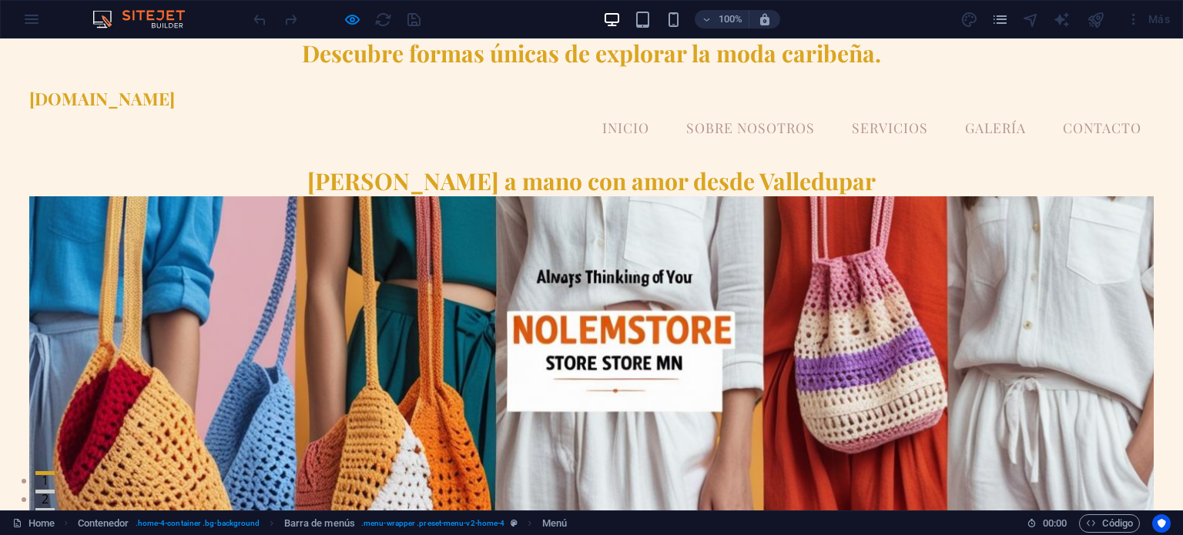
click at [1091, 109] on link "Contacto" at bounding box center [1102, 128] width 103 height 39
click at [1072, 109] on link "Contacto" at bounding box center [1102, 128] width 103 height 39
click at [994, 109] on link "Galería" at bounding box center [995, 128] width 85 height 39
click at [36, 24] on div "100% Más" at bounding box center [592, 19] width 1182 height 37
click at [305, 116] on ul "Inicio Sobre Nosotros Servicios Galería Contacto" at bounding box center [591, 128] width 1124 height 39
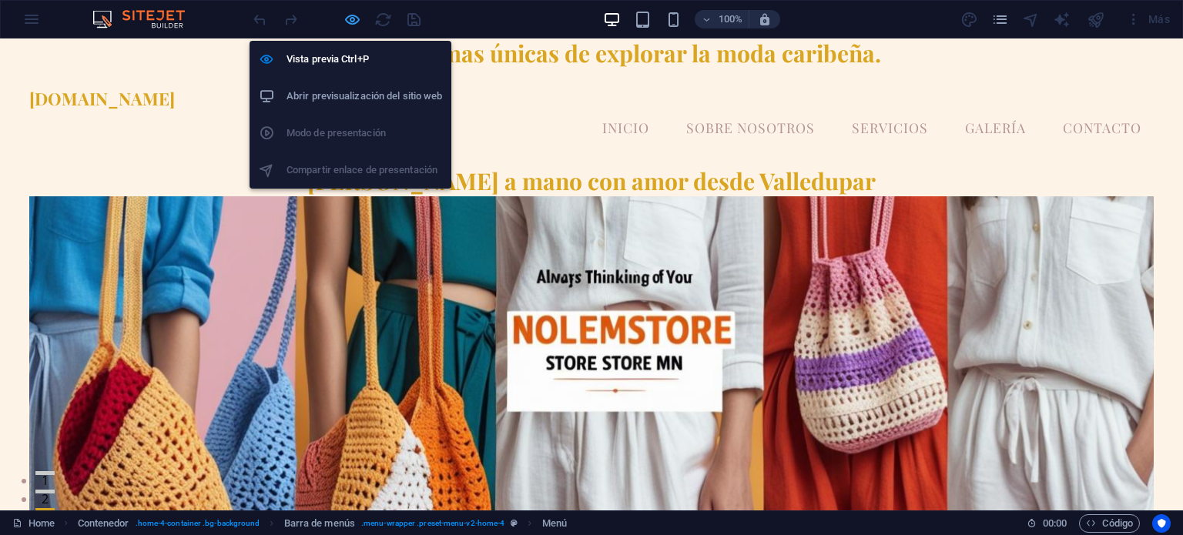
click at [354, 17] on icon "button" at bounding box center [353, 20] width 18 height 18
select select
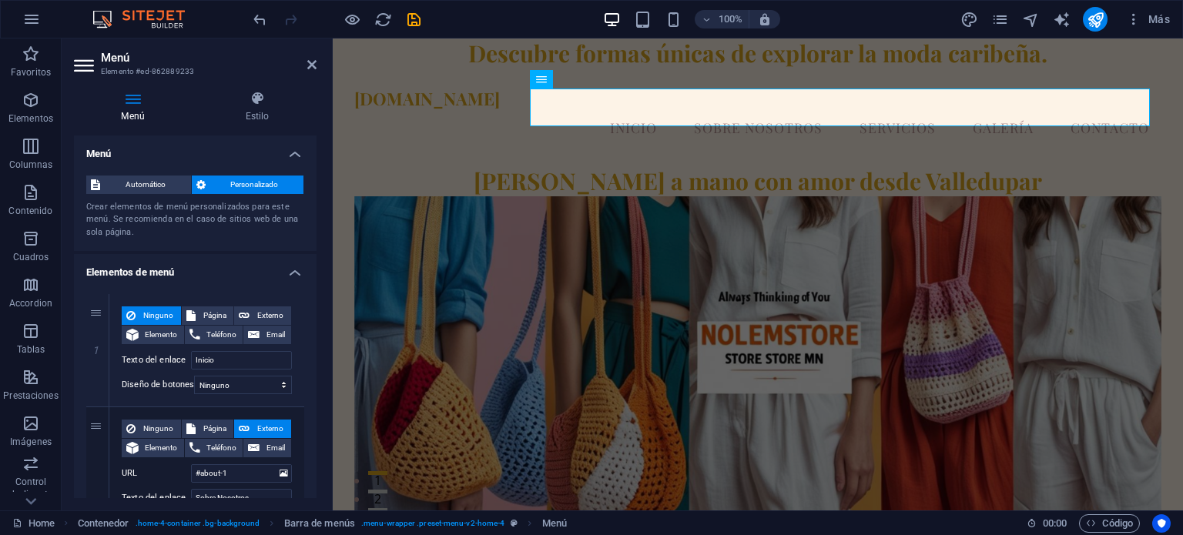
click at [317, 366] on div "Menú Estilo Menú Automático Personalizado Crear elementos de menú personalizado…" at bounding box center [195, 295] width 267 height 432
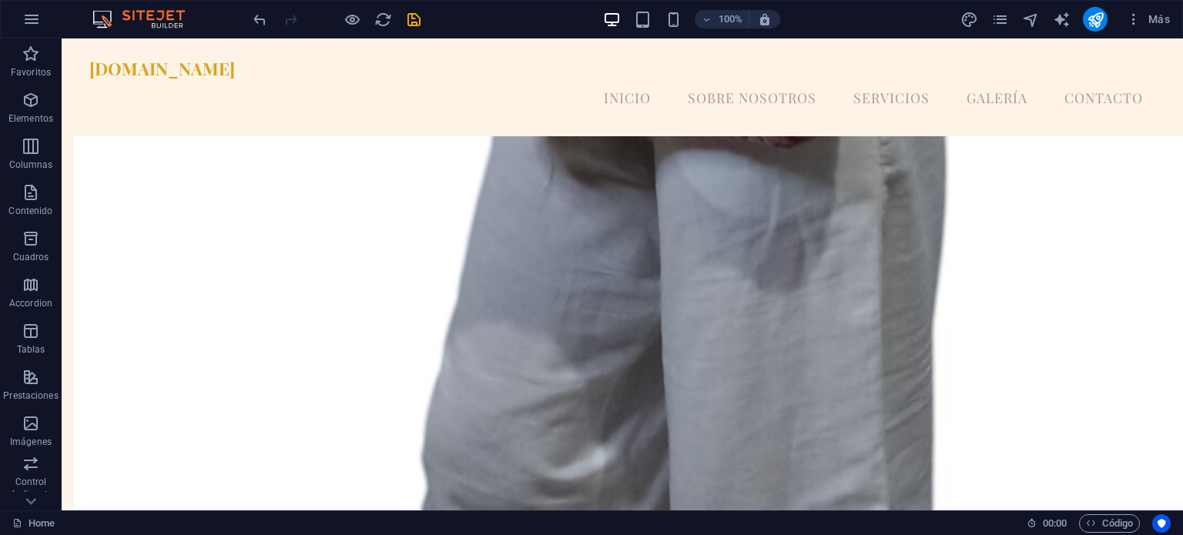
scroll to position [3802, 0]
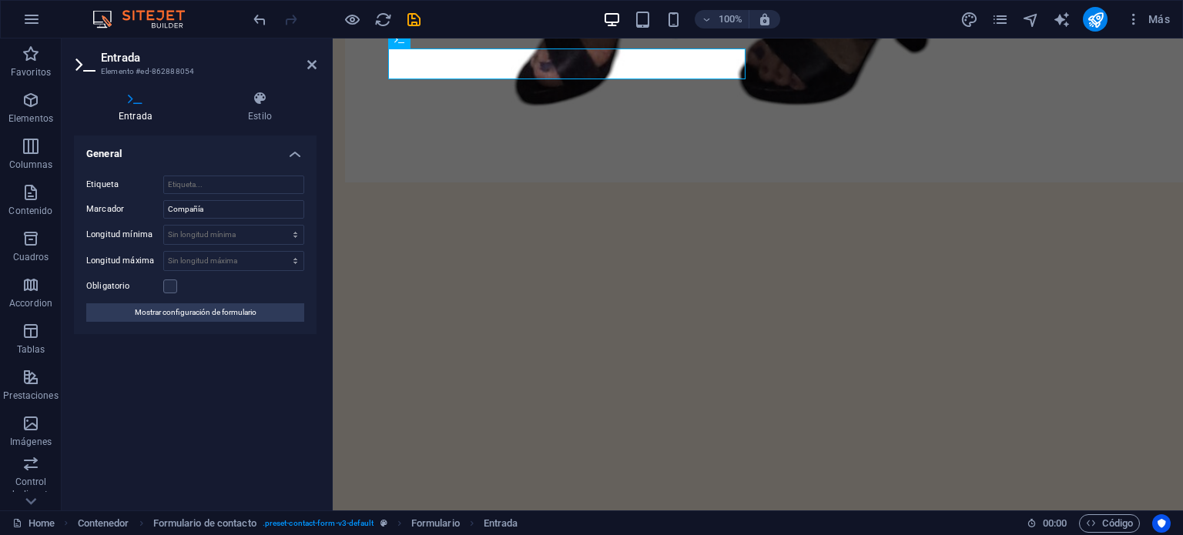
click at [240, 173] on div "Etiqueta Marcador Compañía Longitud mínima Sin longitud mínima carácteres Longi…" at bounding box center [195, 248] width 243 height 171
click at [250, 185] on input "Etiqueta" at bounding box center [233, 185] width 141 height 18
click at [270, 231] on select "Sin longitud mínima carácteres" at bounding box center [233, 235] width 139 height 18
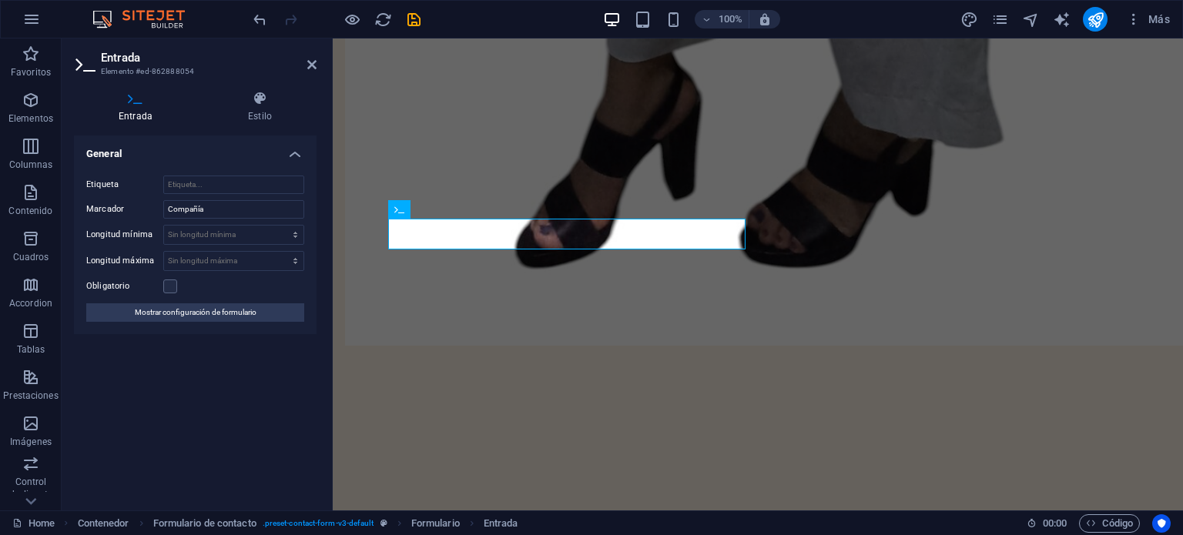
scroll to position [3495, 0]
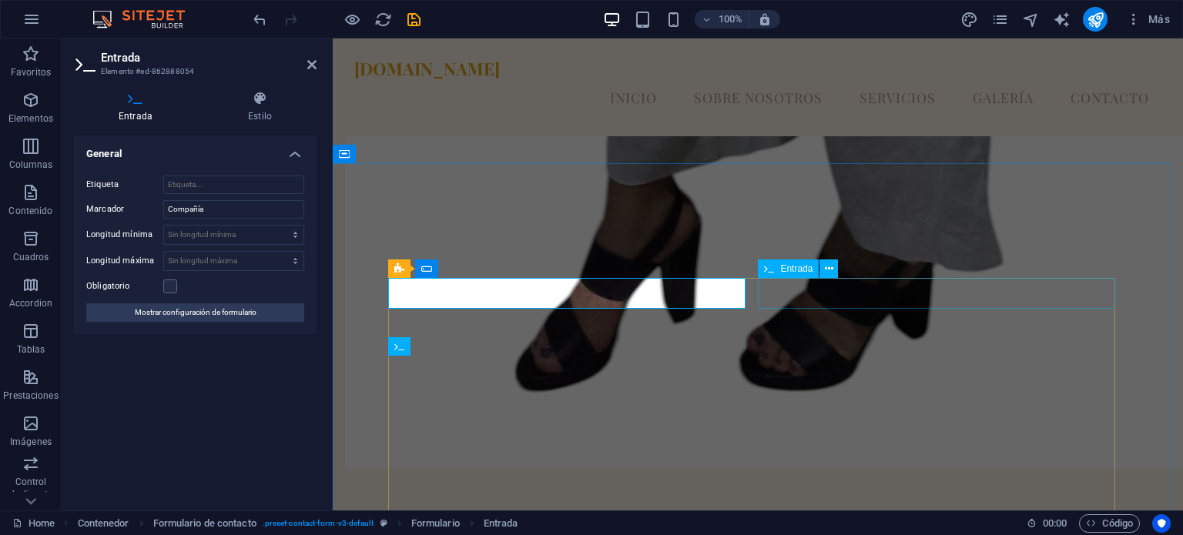
type input "NolemstoreMN"
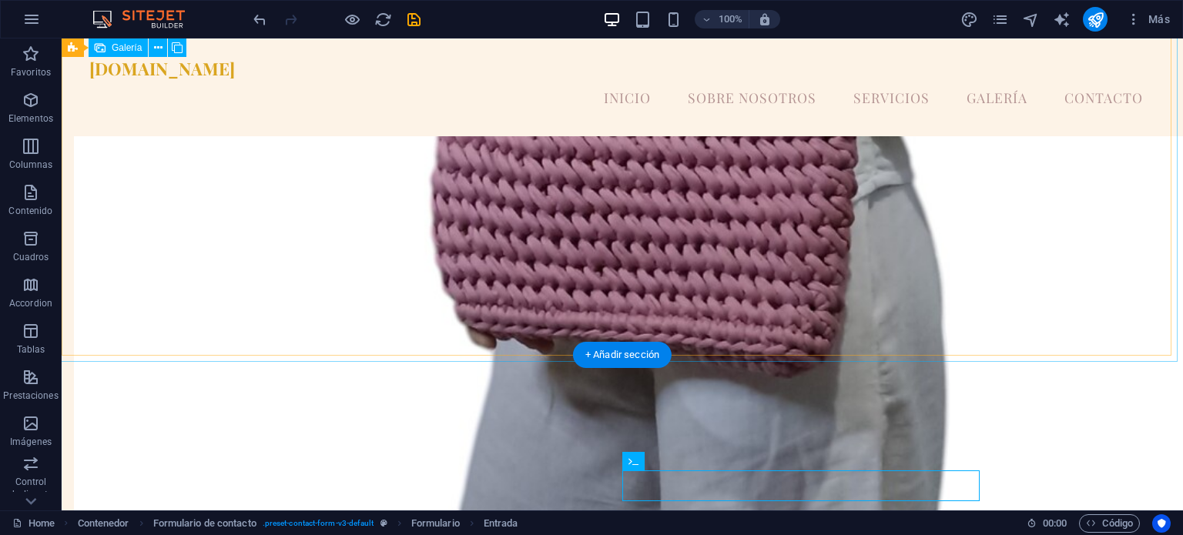
scroll to position [3573, 0]
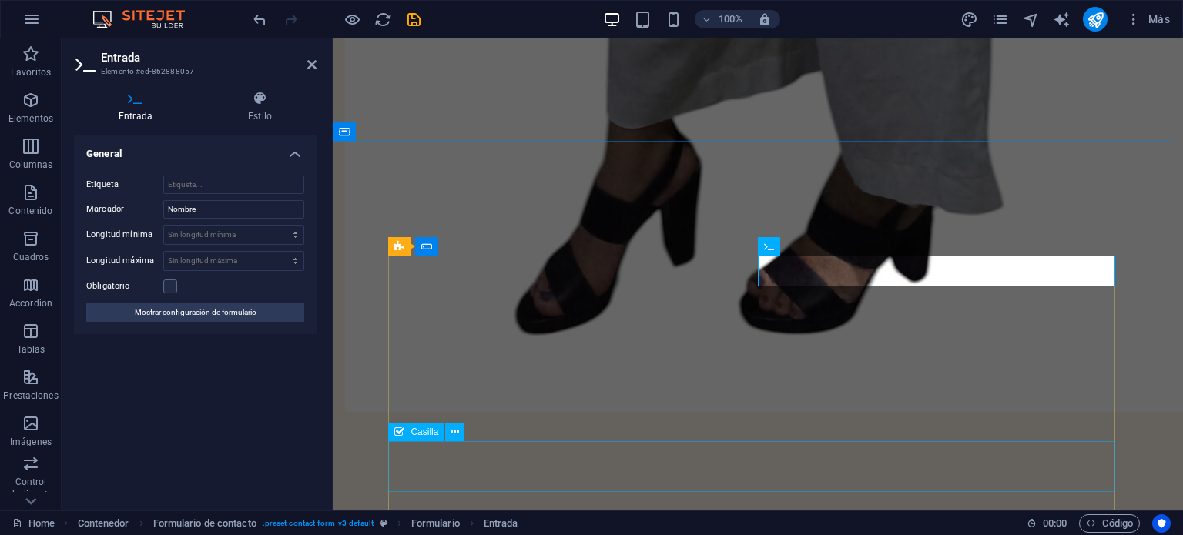
scroll to position [3986, 0]
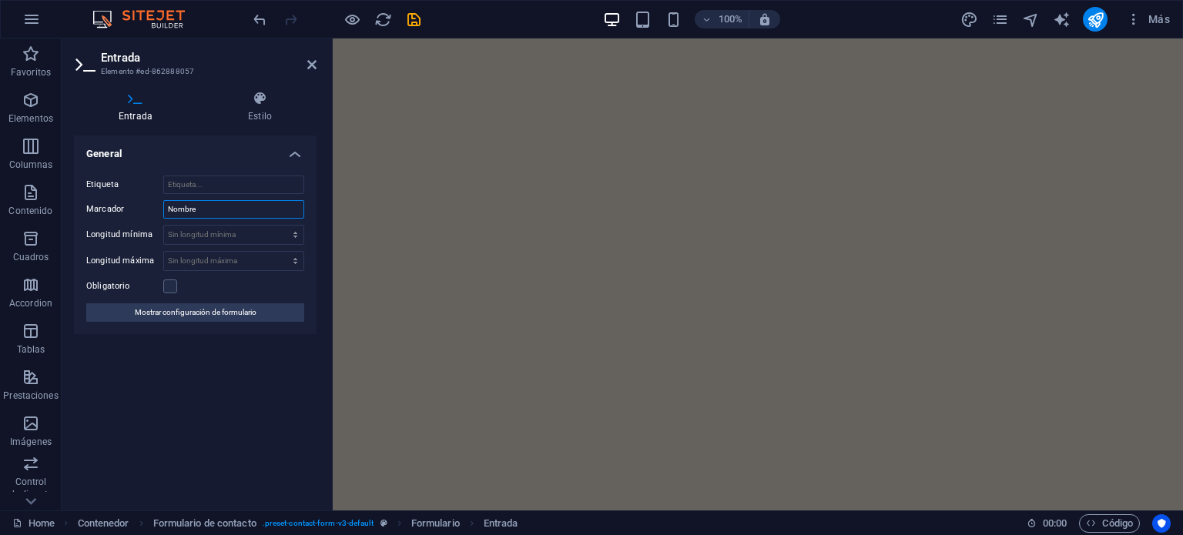
click at [241, 207] on input "Nombre" at bounding box center [233, 209] width 141 height 18
type input "N"
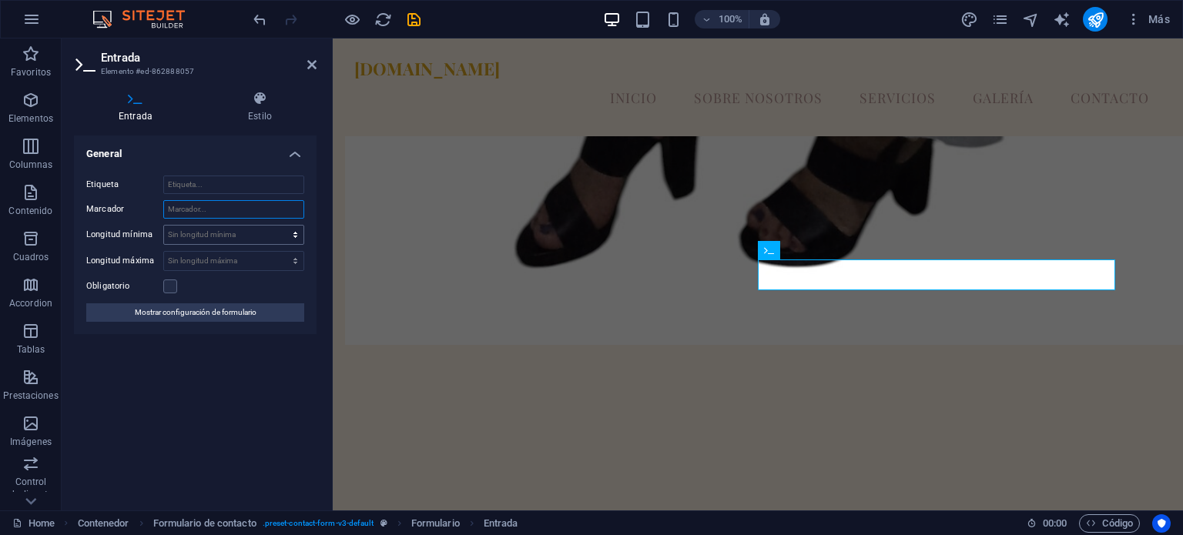
scroll to position [3592, 0]
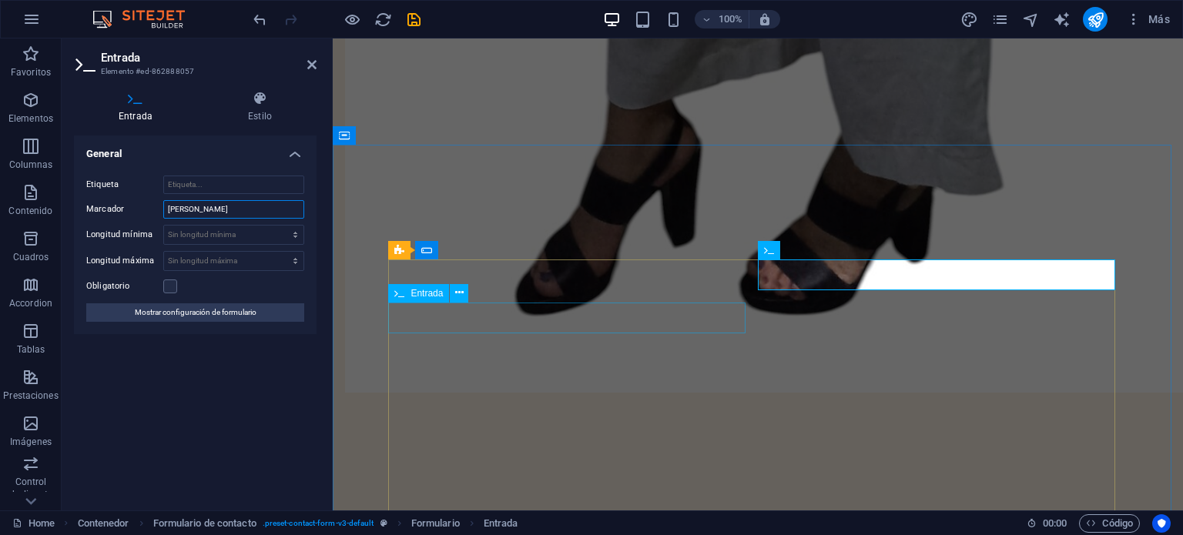
type input "[PERSON_NAME]"
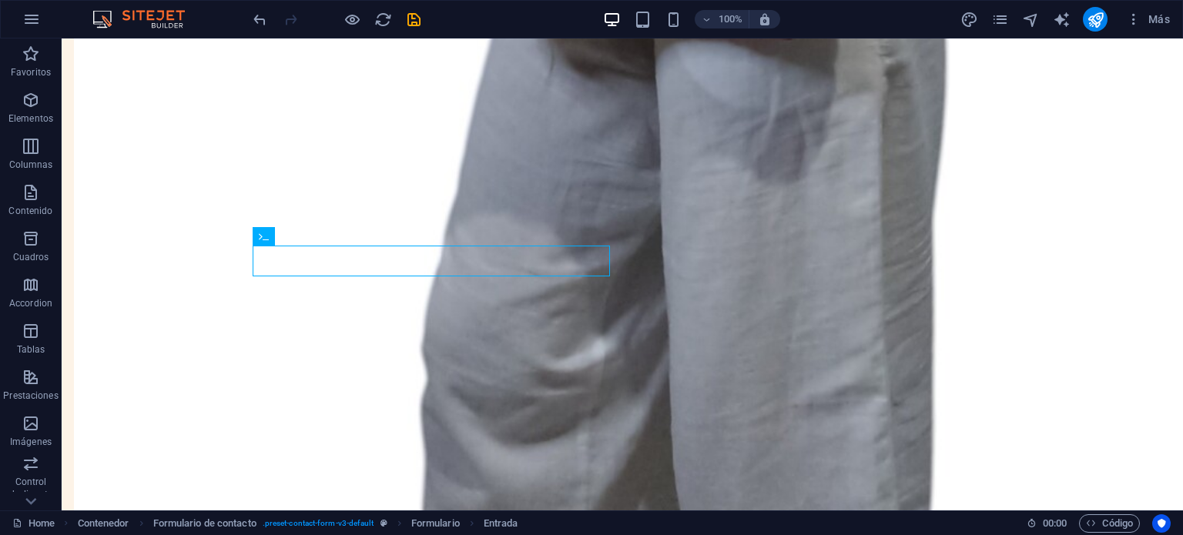
scroll to position [3873, 0]
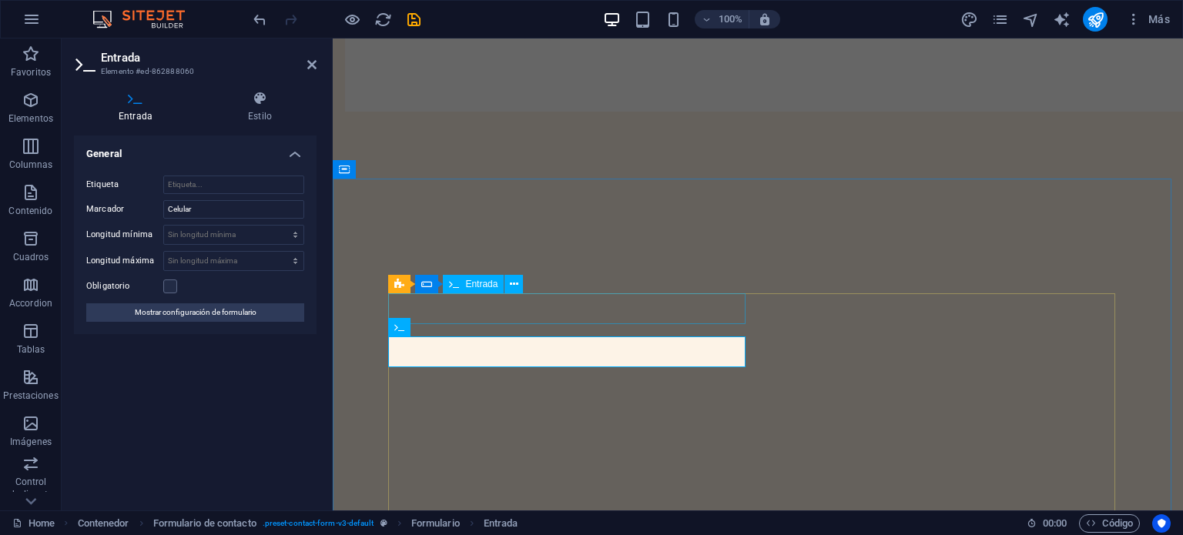
scroll to position [3635, 0]
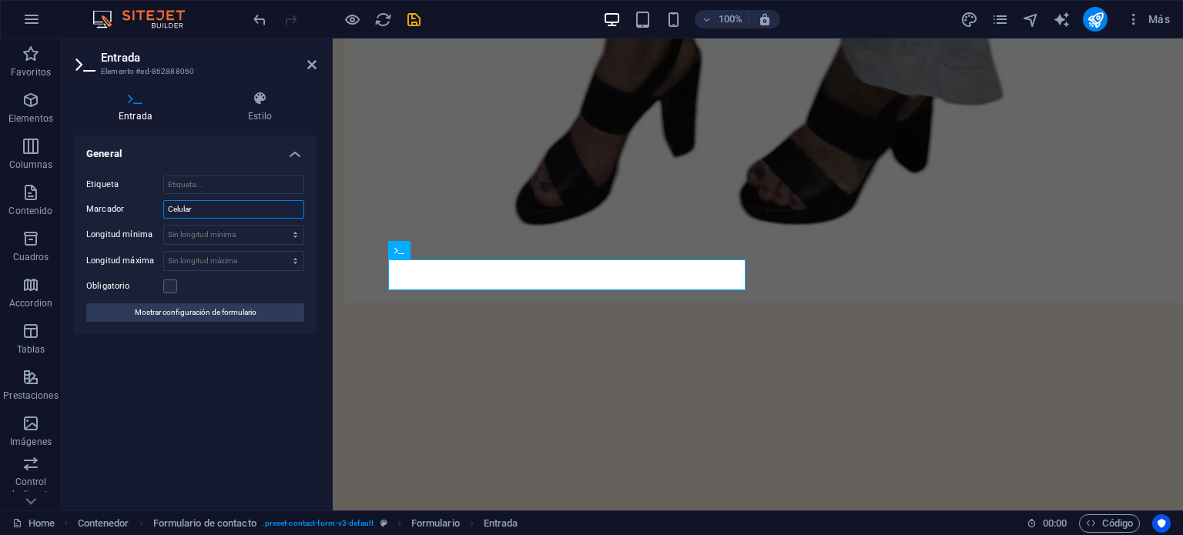
click at [233, 209] on input "Celular" at bounding box center [233, 209] width 141 height 18
type input "C"
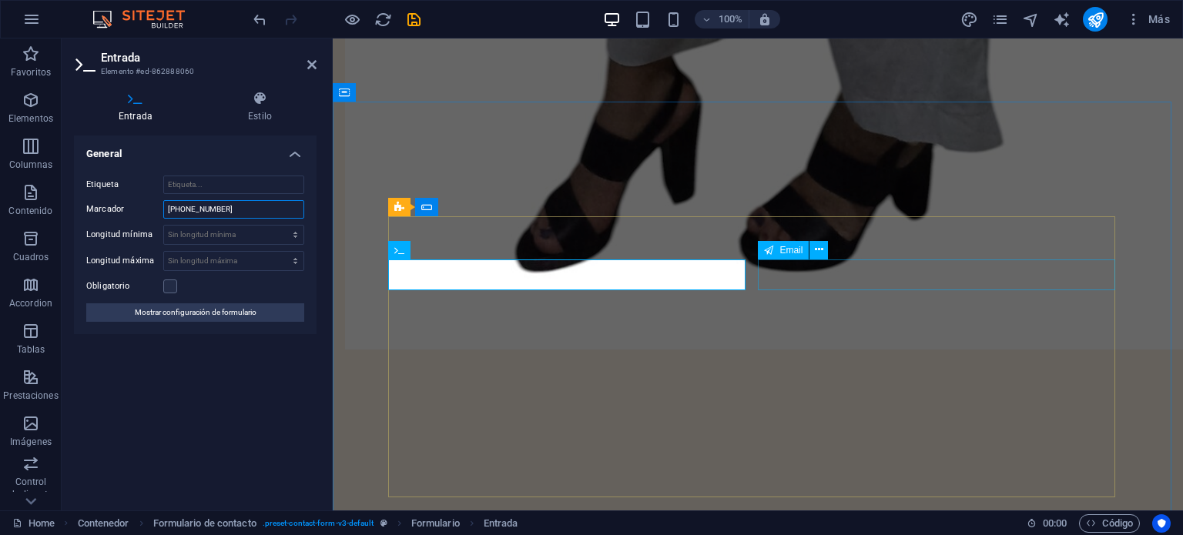
type input "[PHONE_NUMBER]"
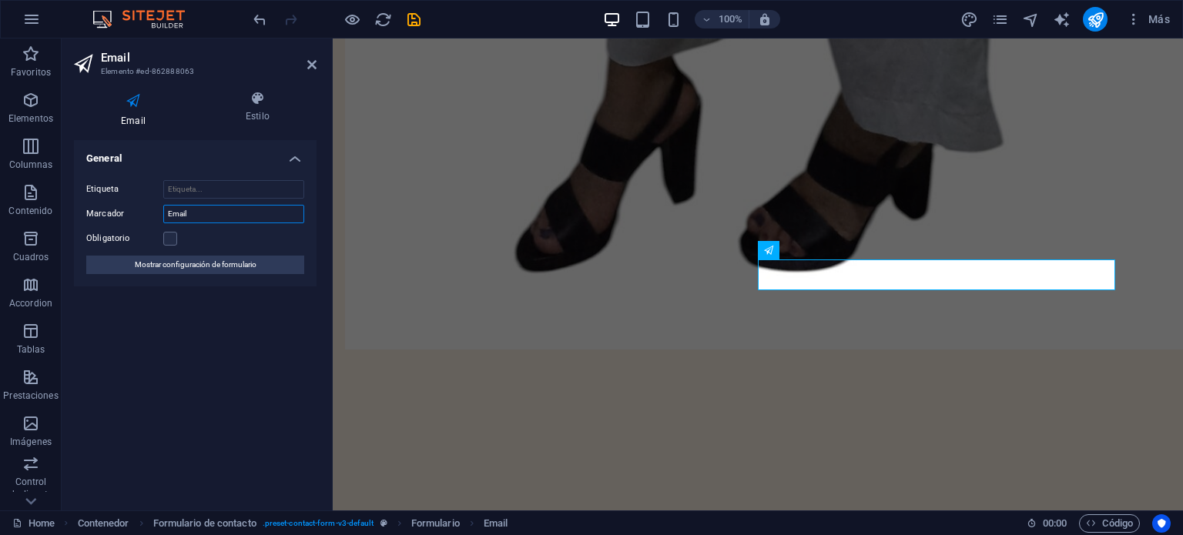
click at [219, 219] on input "Email" at bounding box center [233, 214] width 141 height 18
type input "E"
type input "[EMAIL_ADDRESS][DOMAIN_NAME]"
click at [250, 362] on div "General Etiqueta Marcador [EMAIL_ADDRESS][DOMAIN_NAME] Obligatorio Mostrar conf…" at bounding box center [195, 319] width 243 height 358
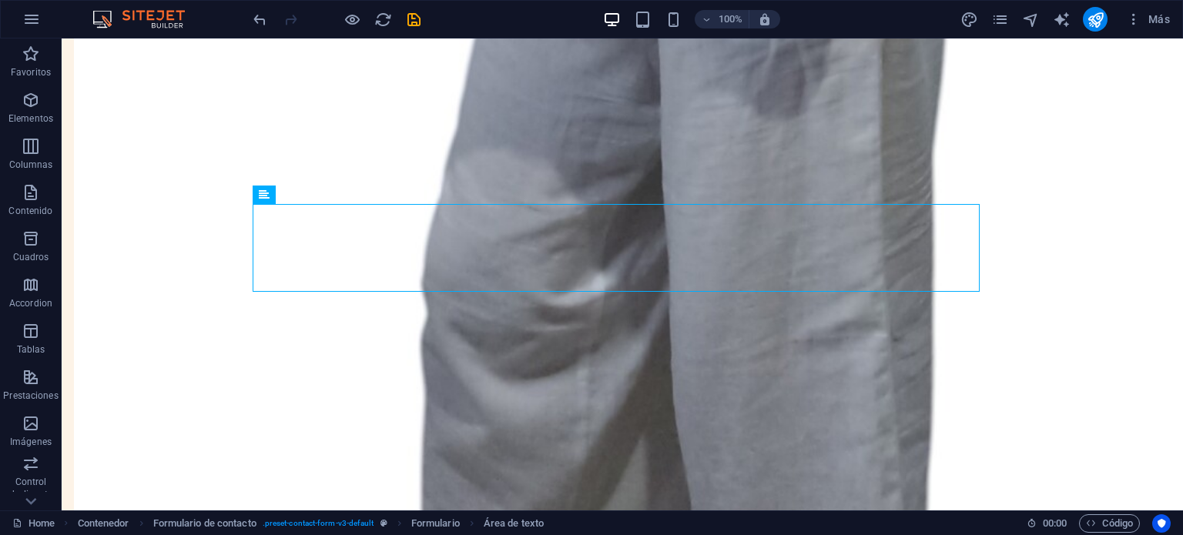
scroll to position [3938, 0]
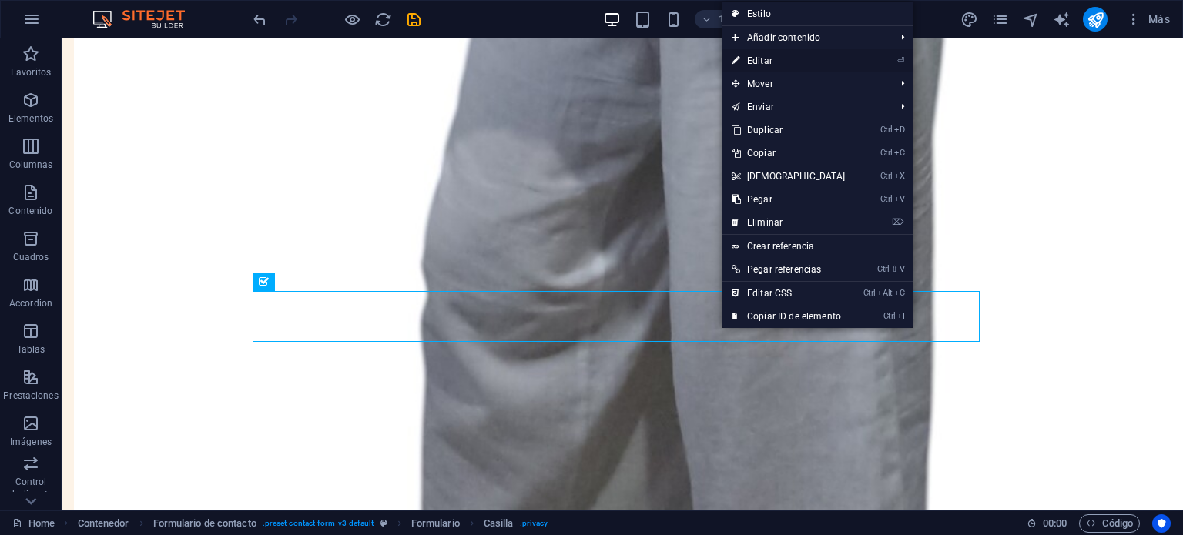
click at [758, 59] on link "⏎ Editar" at bounding box center [789, 60] width 132 height 23
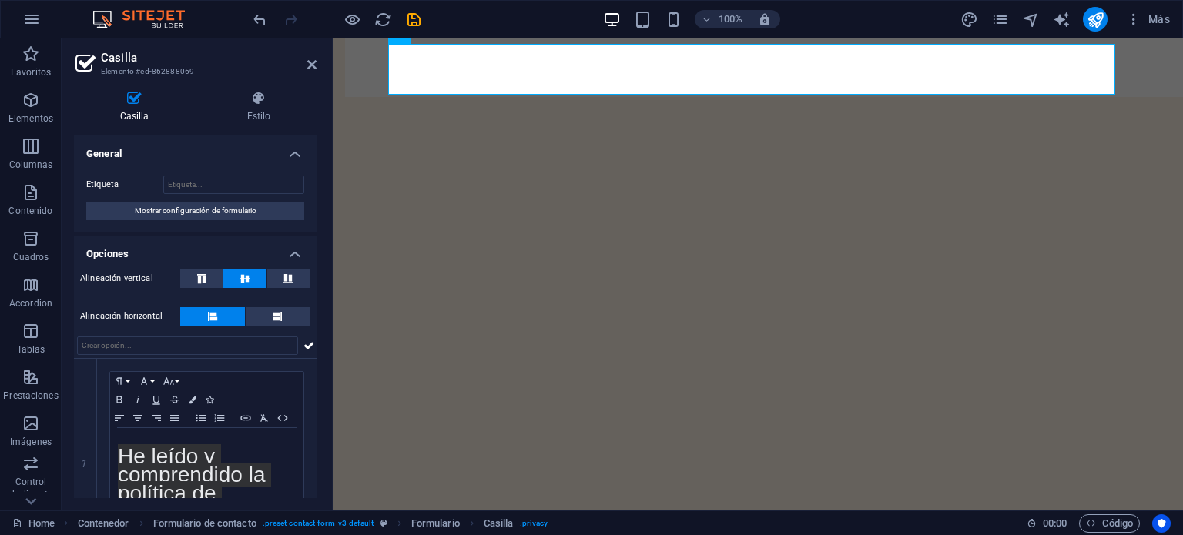
scroll to position [4005, 0]
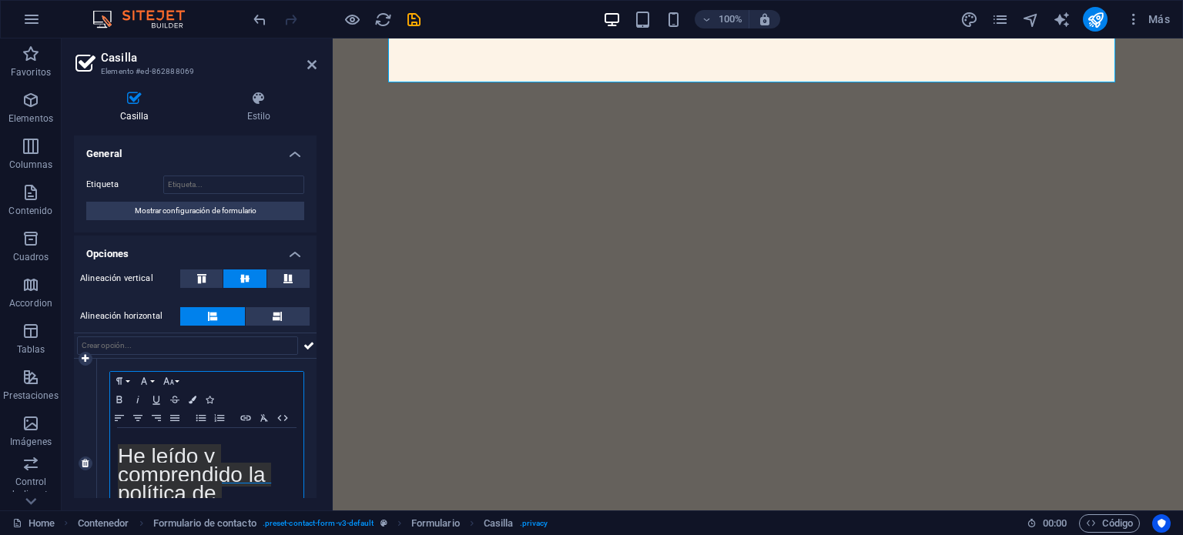
click at [129, 455] on span "He leído y comprendido la política de privacidad." at bounding box center [194, 483] width 153 height 79
click at [233, 494] on p "He leído y comprendido la política de privacidad." at bounding box center [207, 480] width 178 height 88
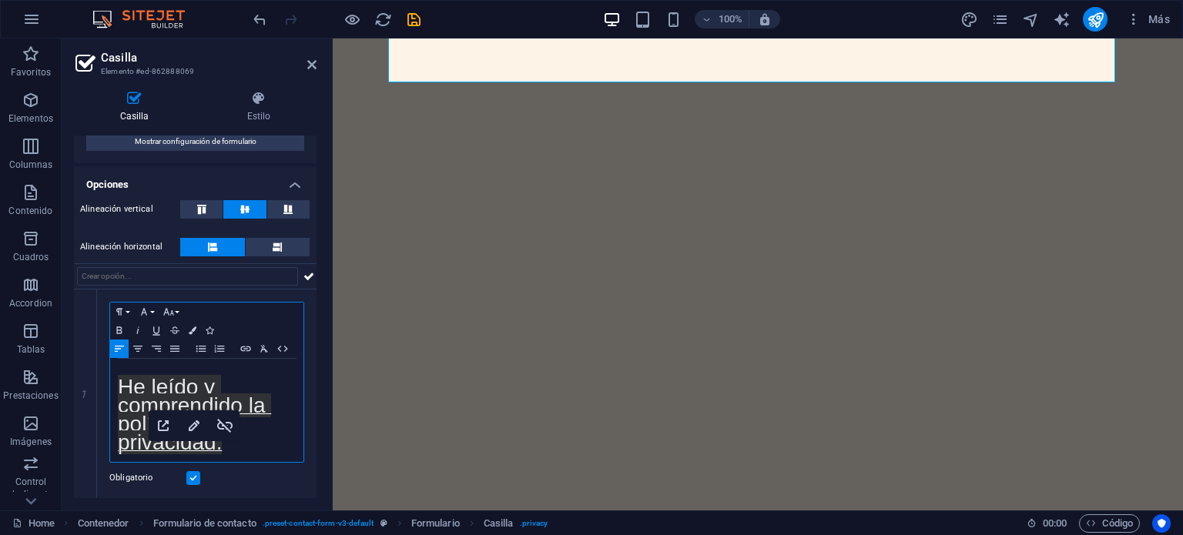
scroll to position [68, 0]
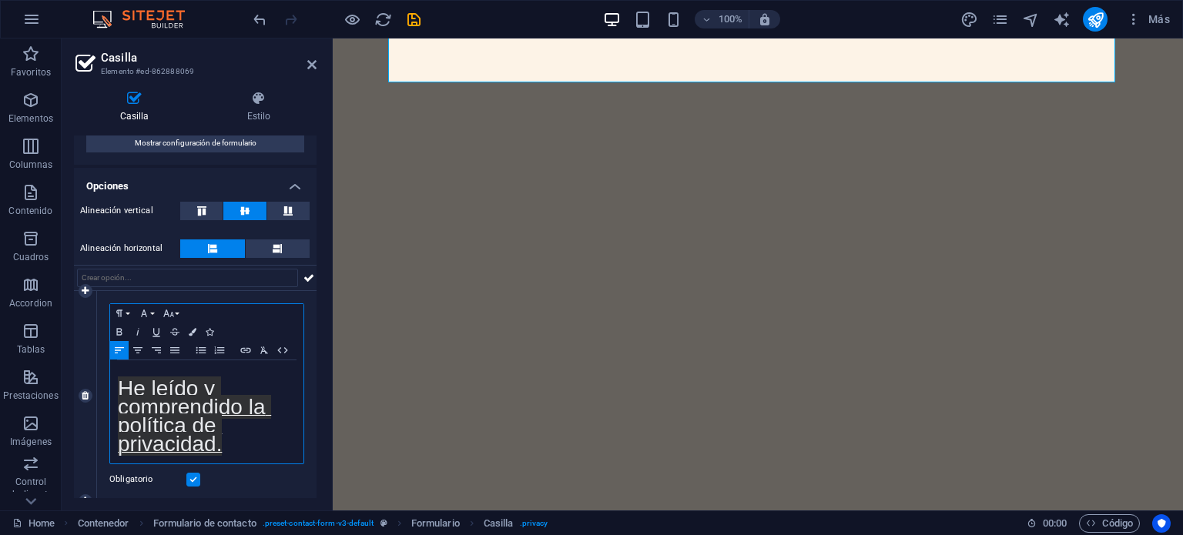
click at [244, 443] on p "He leído y comprendido la política de privacidad." at bounding box center [207, 412] width 178 height 88
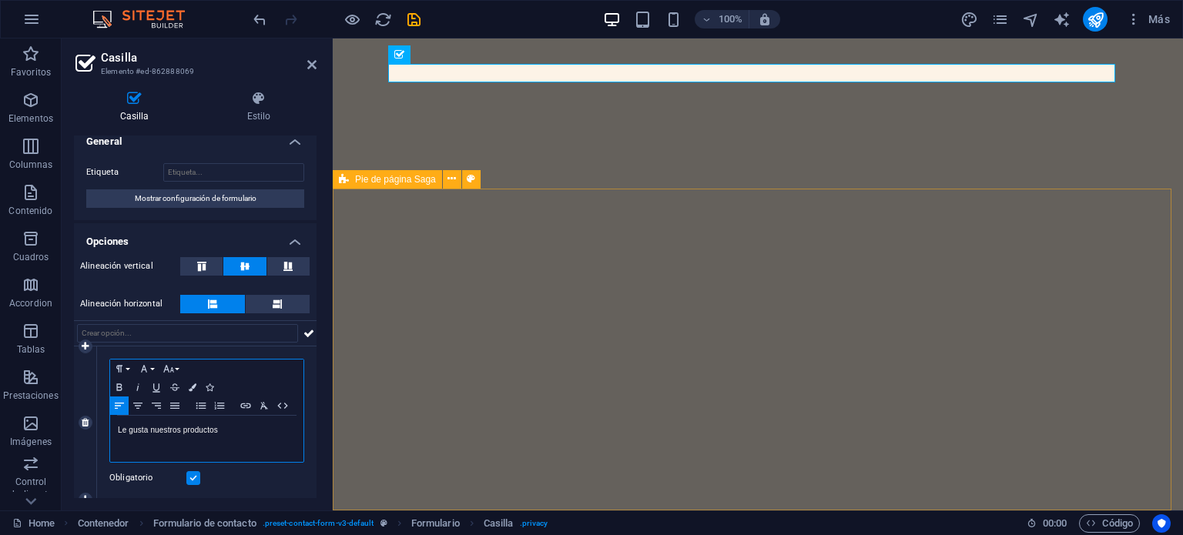
scroll to position [19, 0]
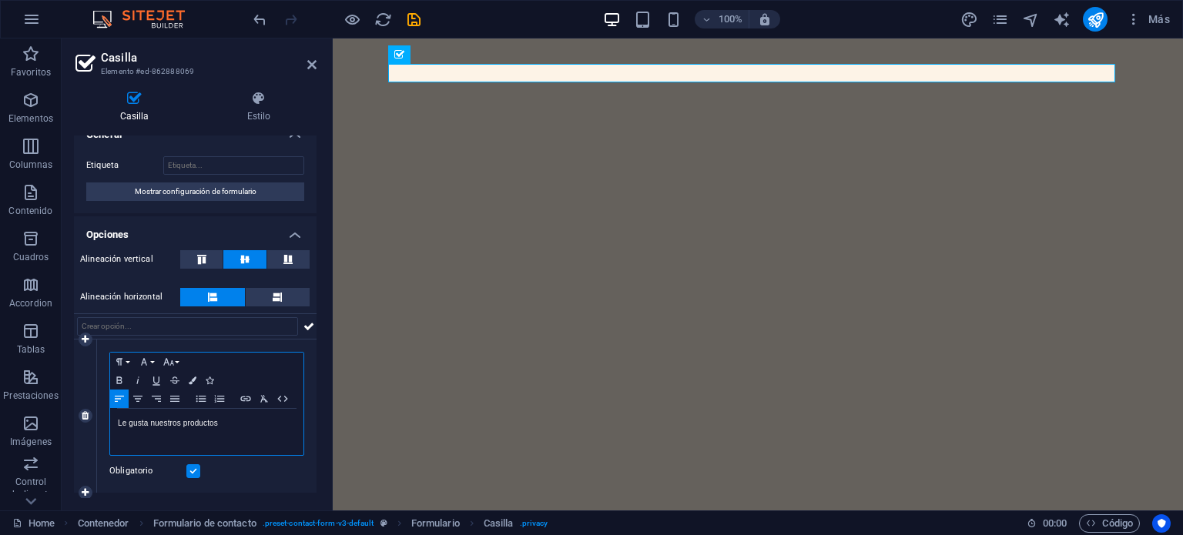
click at [151, 426] on div "Le gusta nuestros productos" at bounding box center [206, 432] width 193 height 46
click at [289, 471] on div "Obligatorio" at bounding box center [206, 471] width 195 height 18
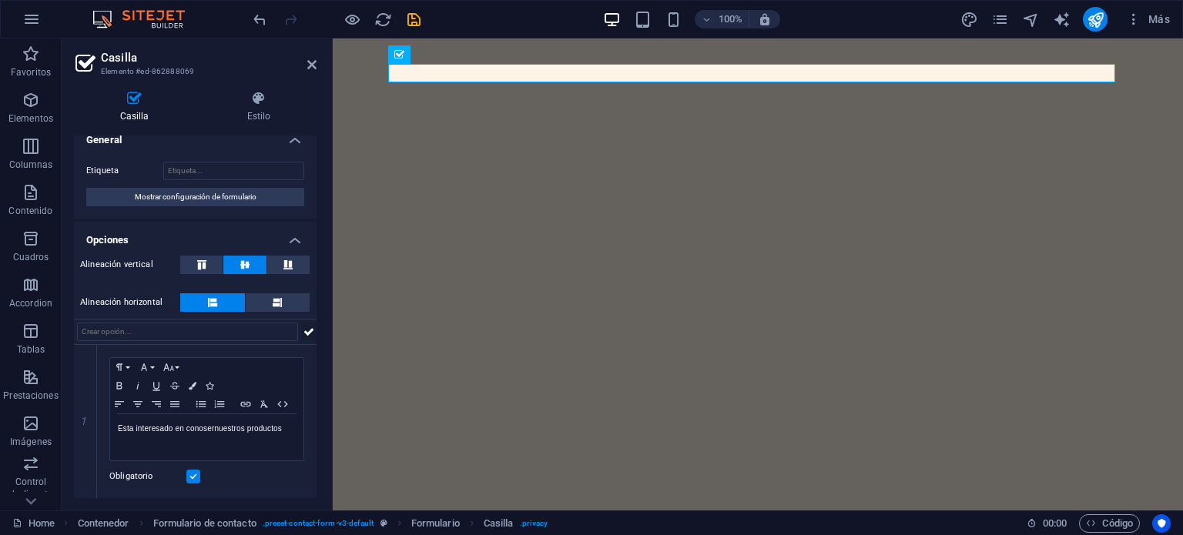
scroll to position [12, 0]
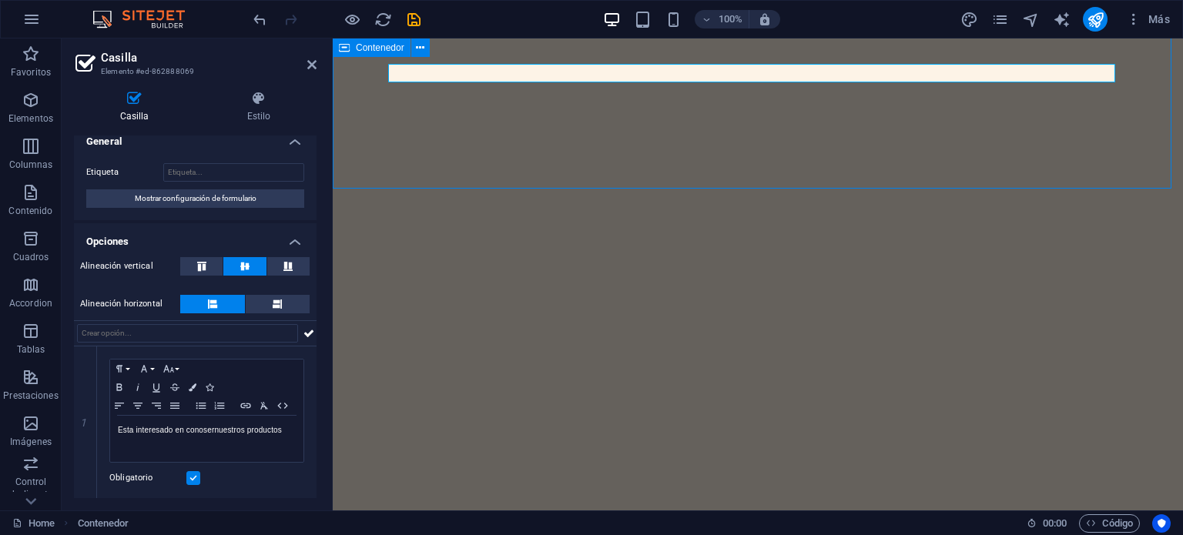
scroll to position [4165, 0]
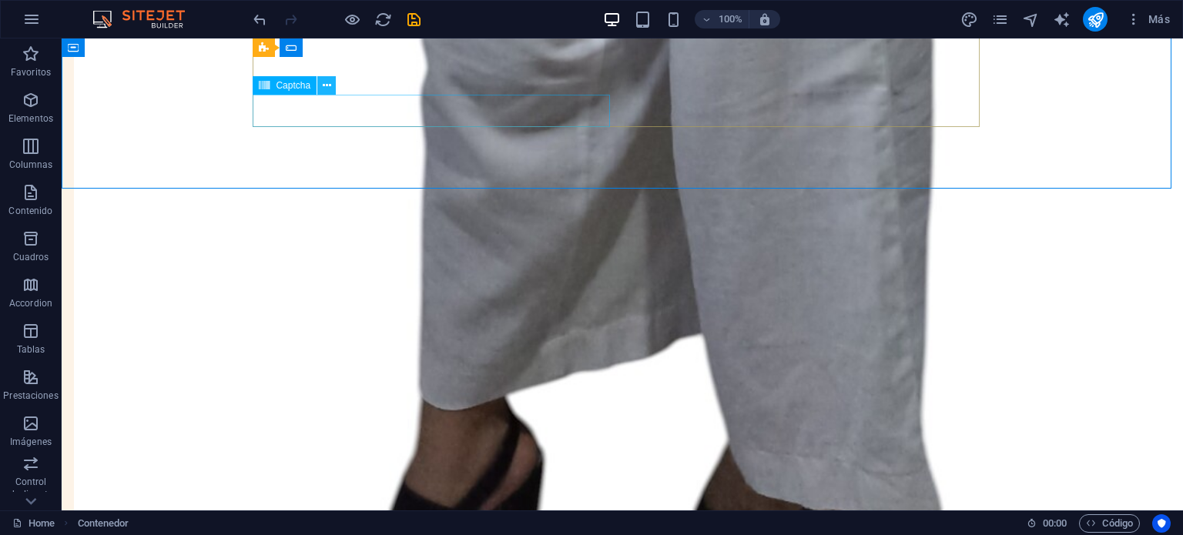
click at [327, 89] on icon at bounding box center [327, 86] width 8 height 16
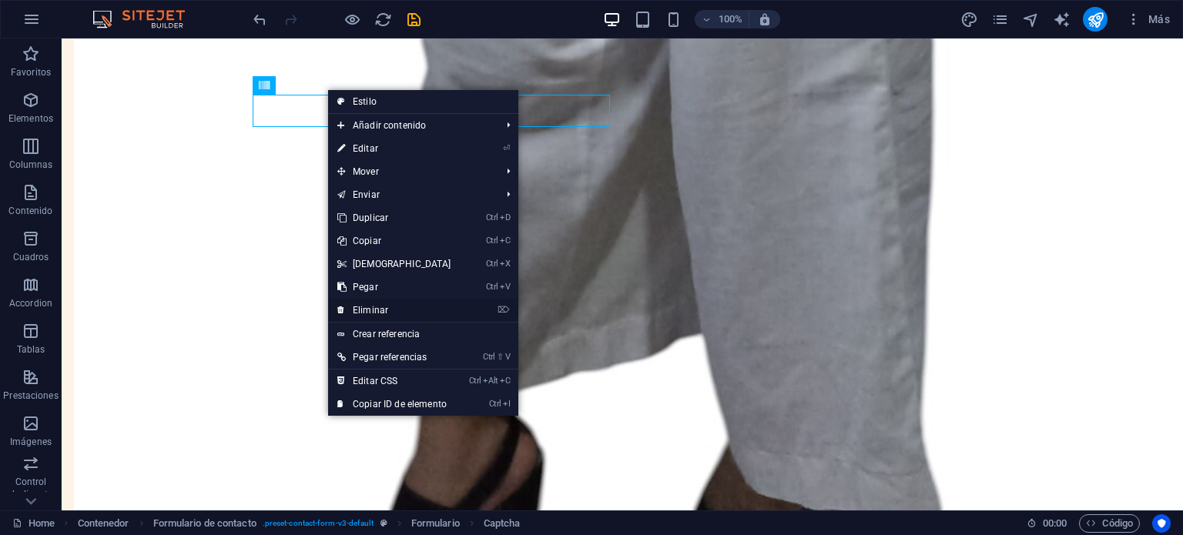
click at [376, 311] on link "⌦ Eliminar" at bounding box center [394, 310] width 132 height 23
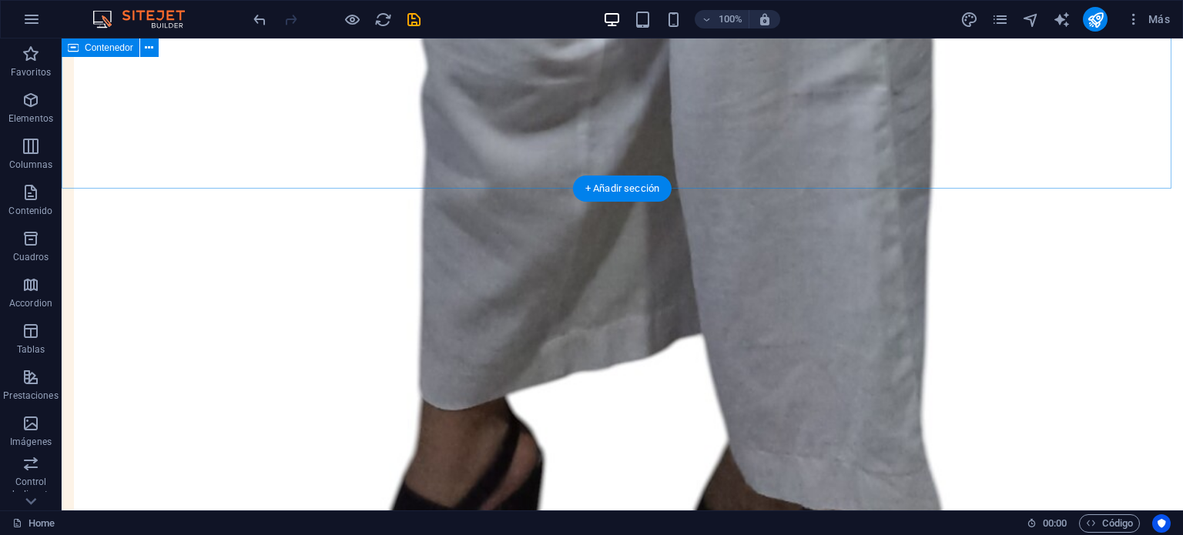
drag, startPoint x: 1174, startPoint y: 459, endPoint x: 801, endPoint y: 147, distance: 486.1
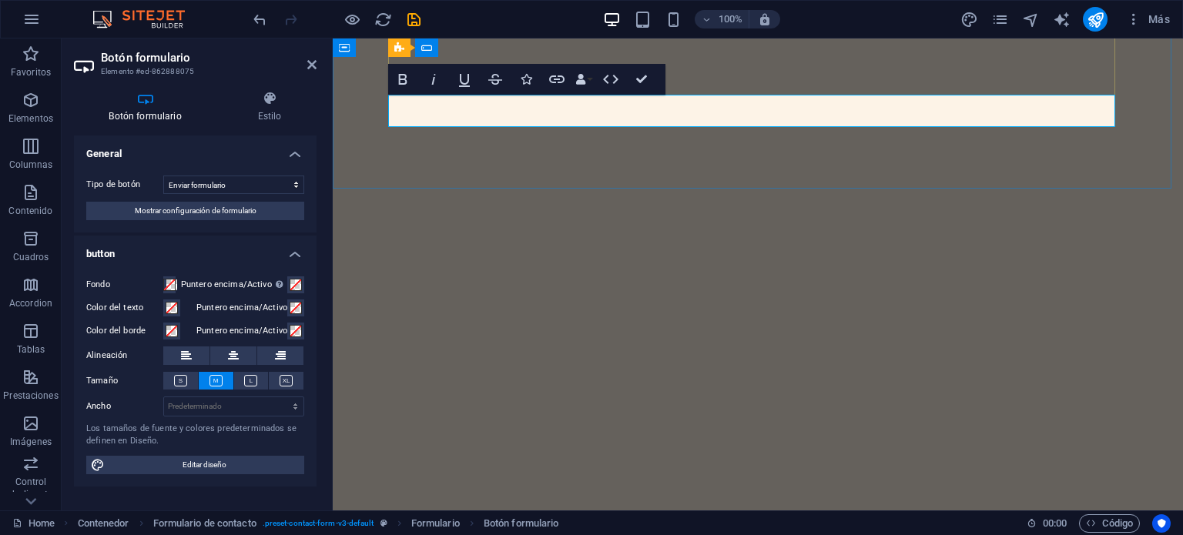
scroll to position [3973, 0]
click at [282, 213] on button "Mostrar configuración de formulario" at bounding box center [195, 211] width 218 height 18
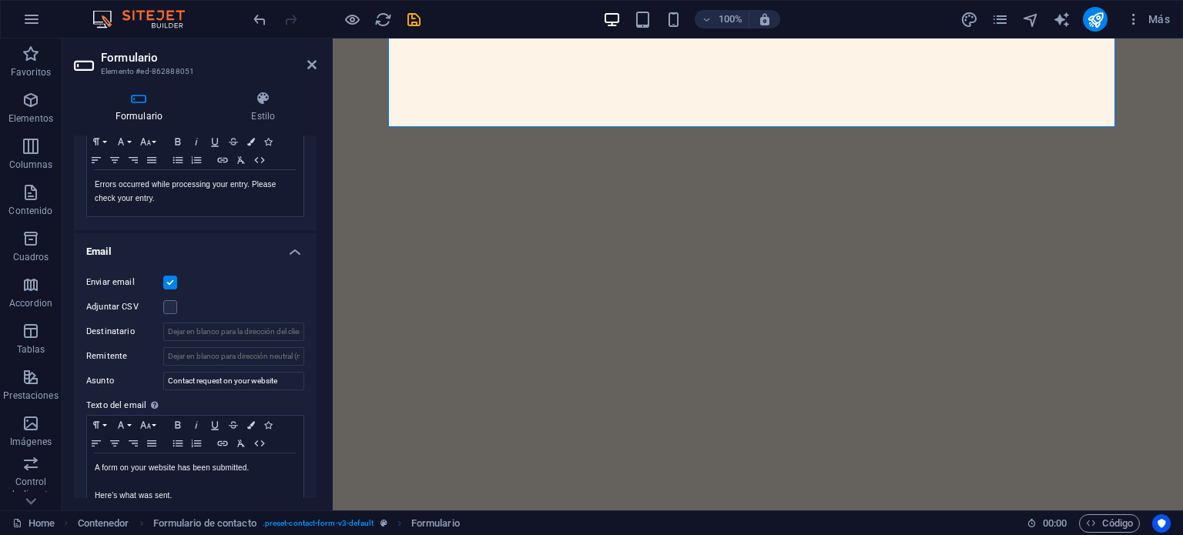
scroll to position [287, 0]
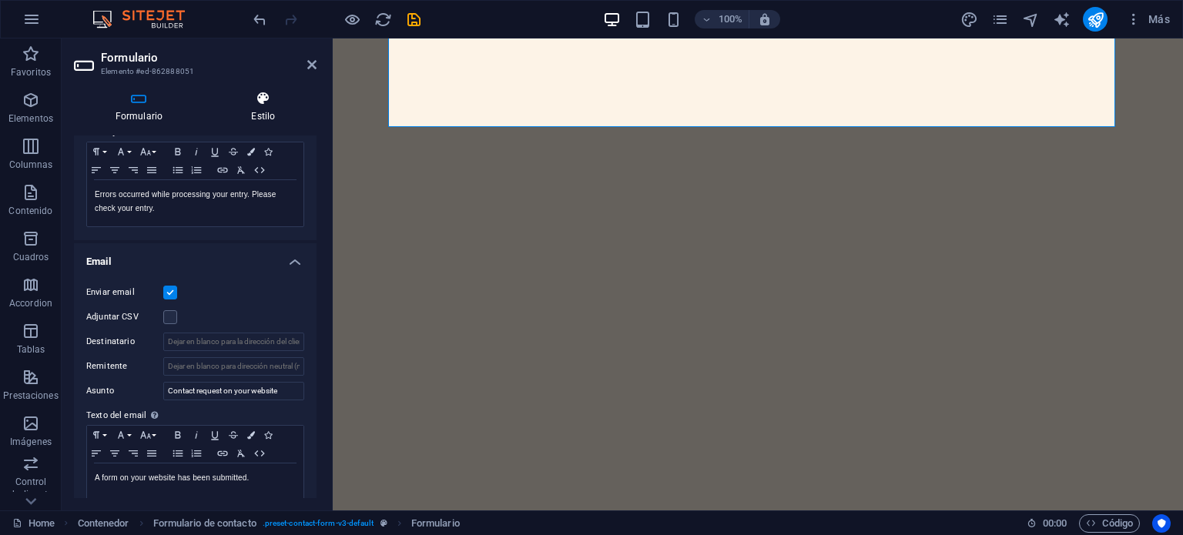
click at [263, 94] on icon at bounding box center [263, 98] width 106 height 15
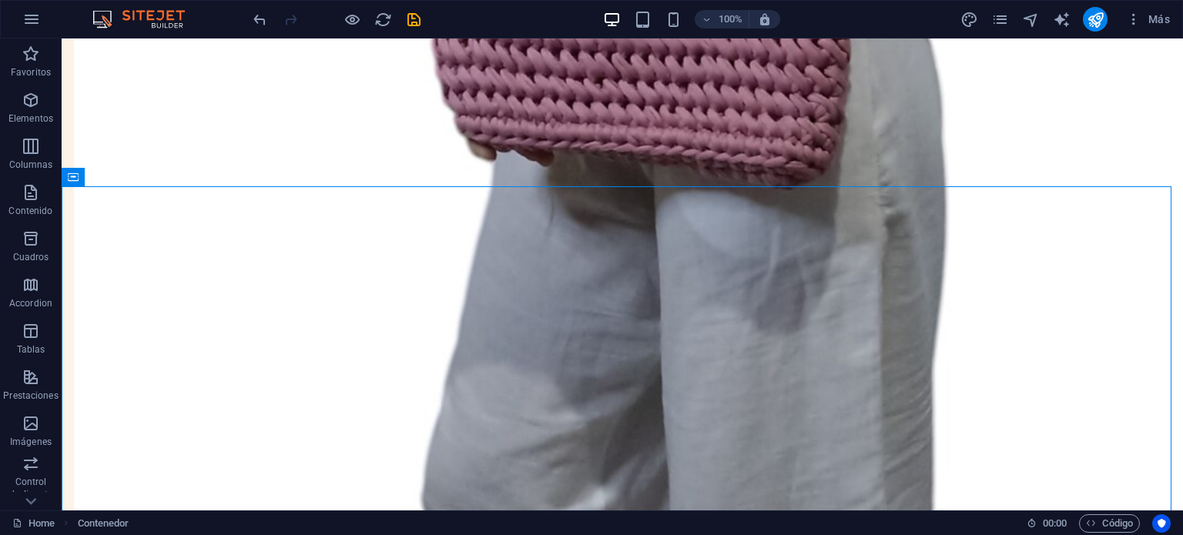
scroll to position [3728, 0]
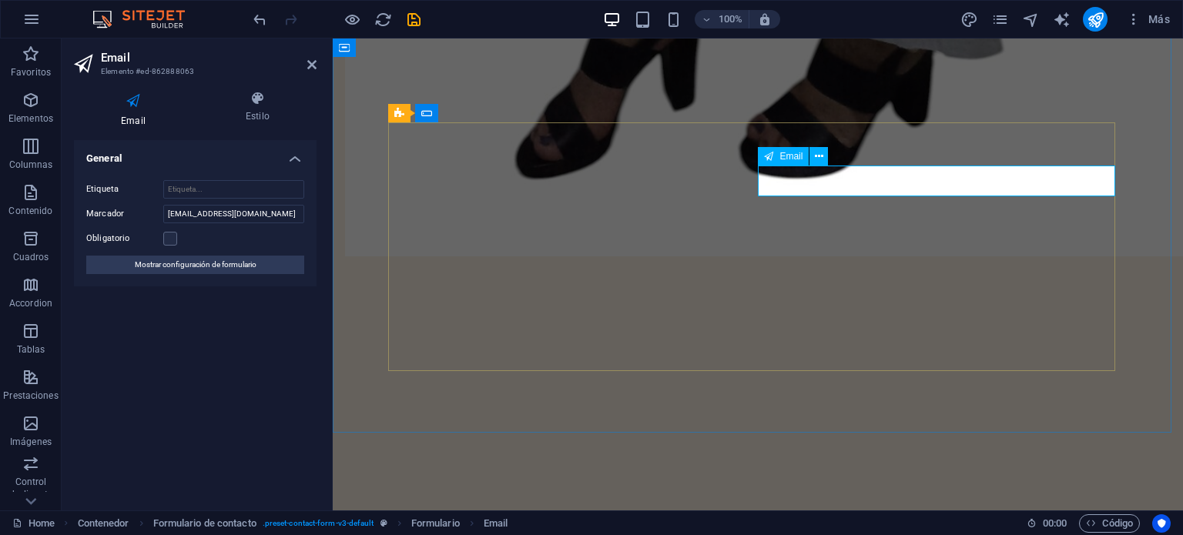
click at [235, 212] on input "[EMAIL_ADDRESS][DOMAIN_NAME]" at bounding box center [233, 214] width 141 height 18
type input "[EMAIL_ADDRESS][DOMAIN_NAME]"
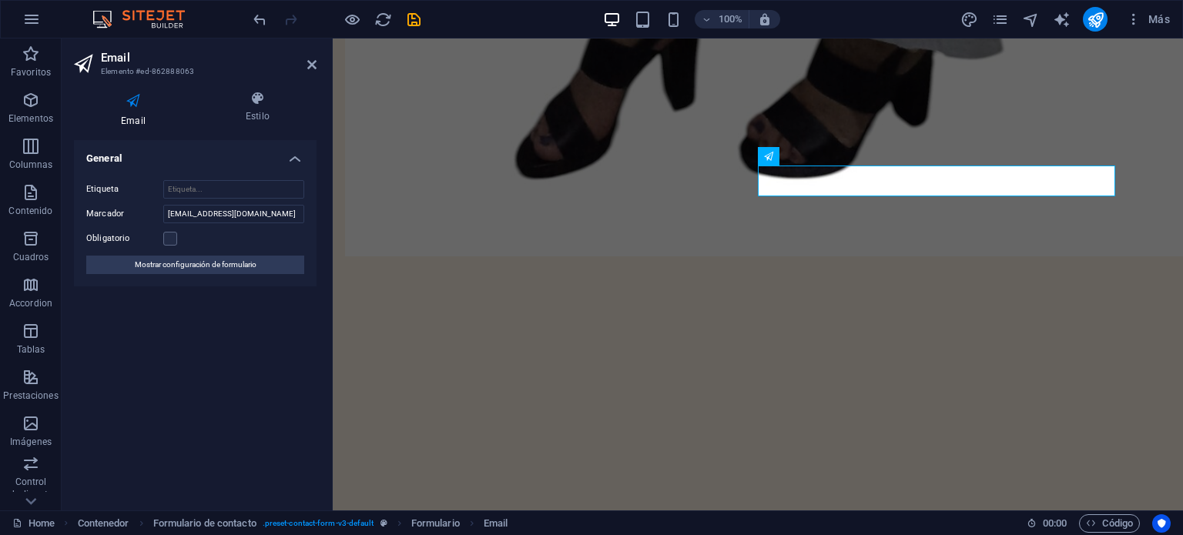
click at [243, 328] on div "General Etiqueta Marcador [EMAIL_ADDRESS][DOMAIN_NAME] Obligatorio Mostrar conf…" at bounding box center [195, 319] width 243 height 358
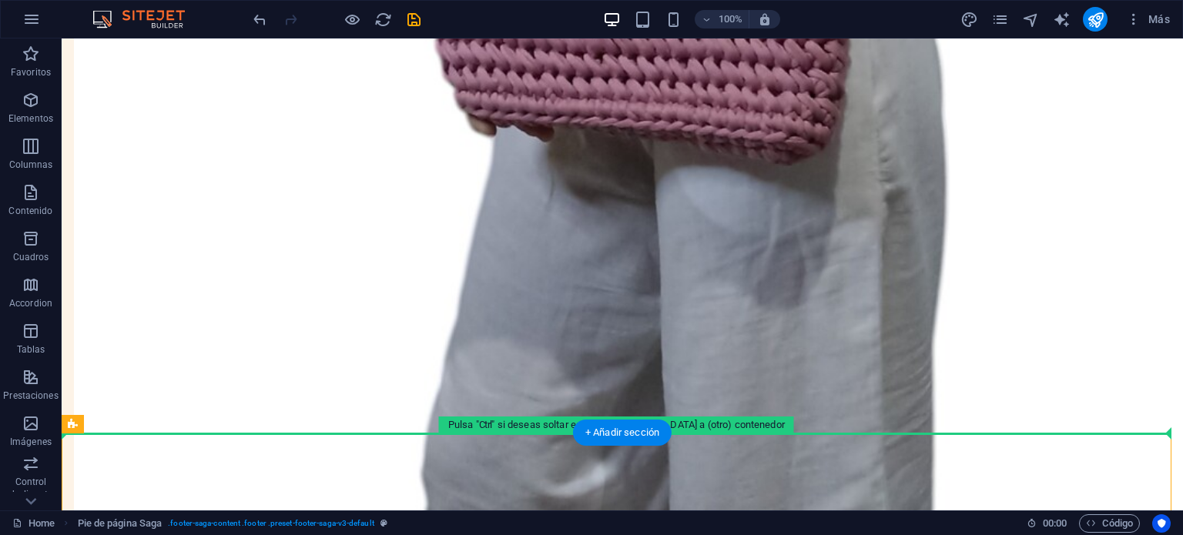
scroll to position [3920, 0]
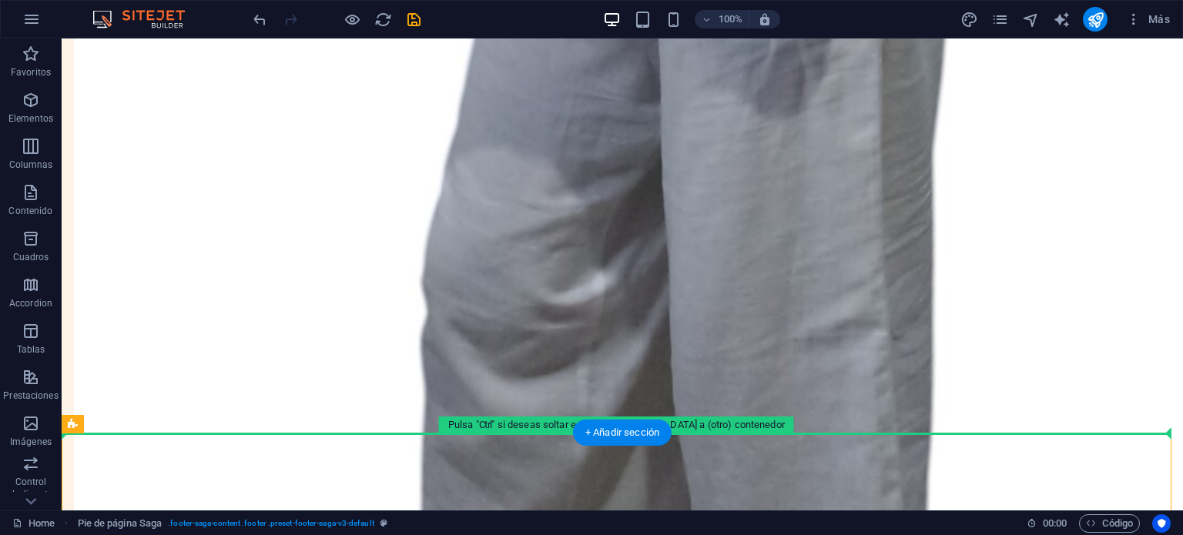
drag, startPoint x: 897, startPoint y: 443, endPoint x: 1163, endPoint y: 376, distance: 274.8
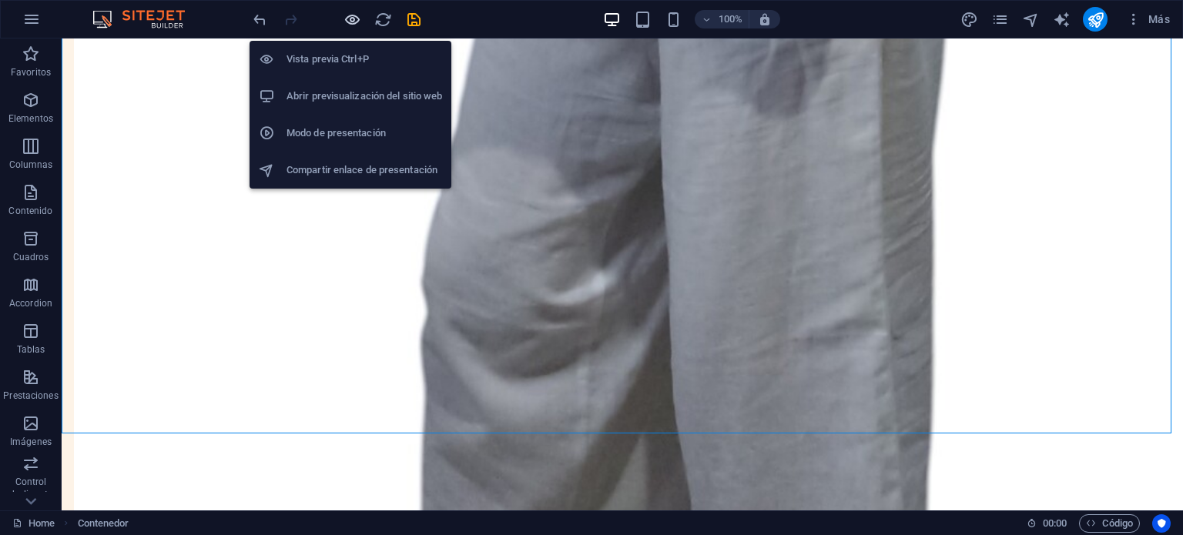
click at [348, 14] on icon "button" at bounding box center [353, 20] width 18 height 18
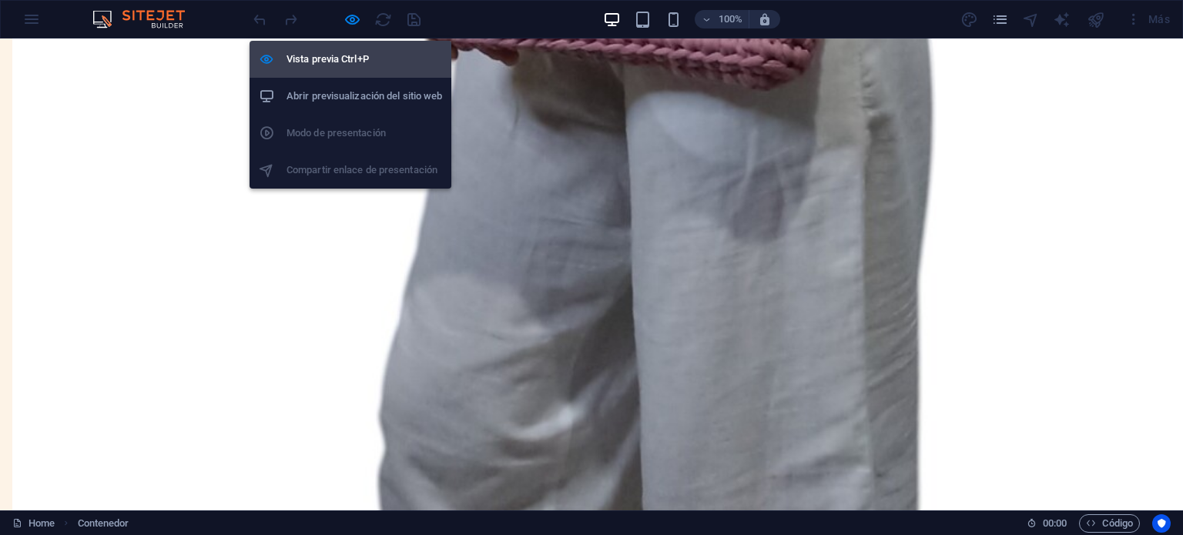
click at [339, 65] on h6 "Vista previa Ctrl+P" at bounding box center [365, 59] width 156 height 18
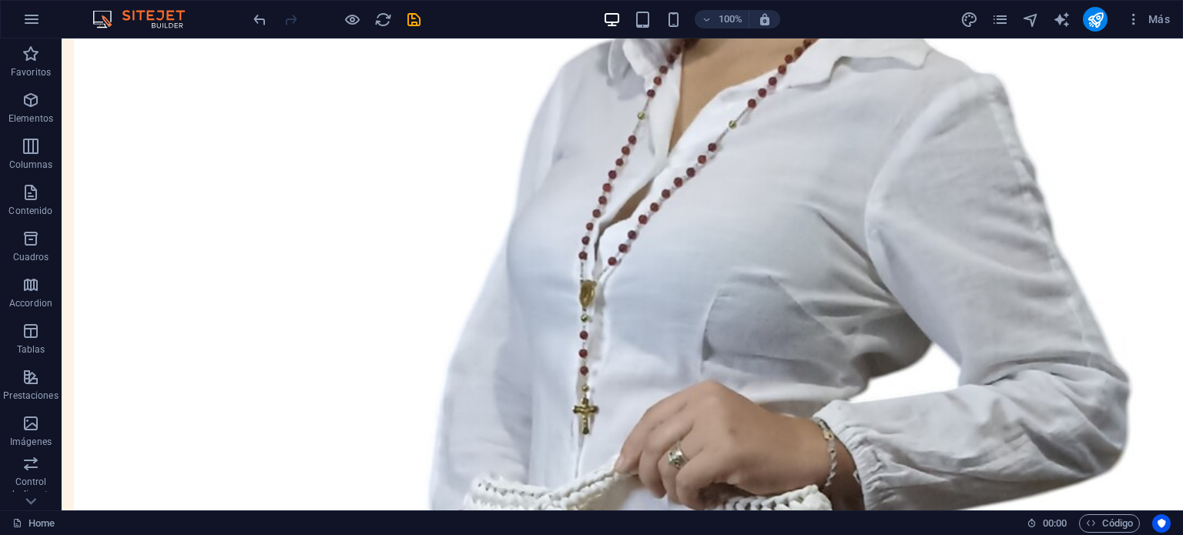
scroll to position [3093, 0]
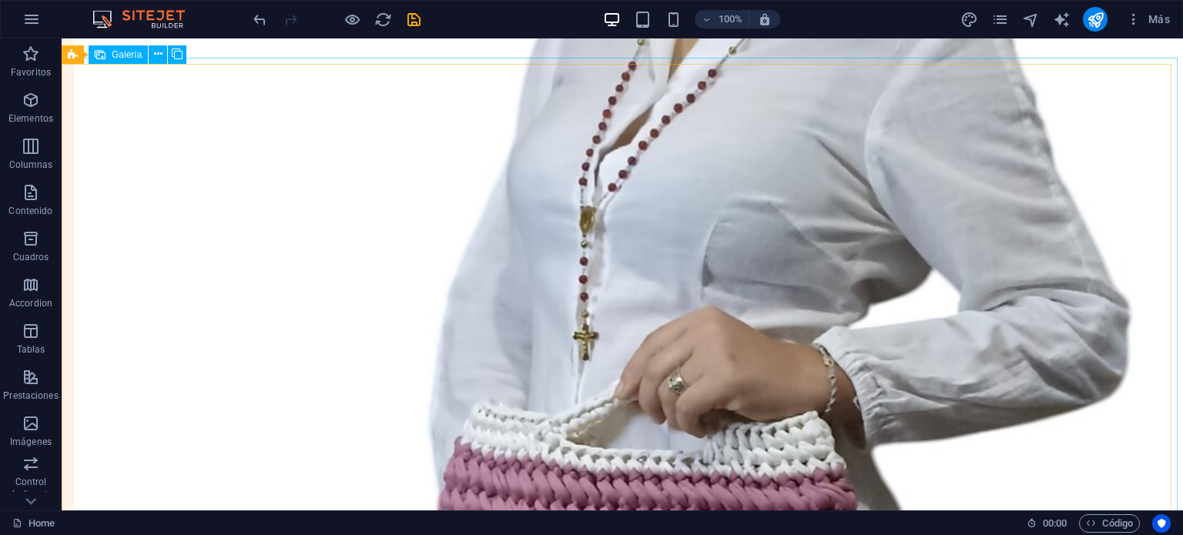
click at [115, 58] on span "Galería" at bounding box center [127, 54] width 30 height 9
click at [123, 52] on span "Galería" at bounding box center [127, 54] width 30 height 9
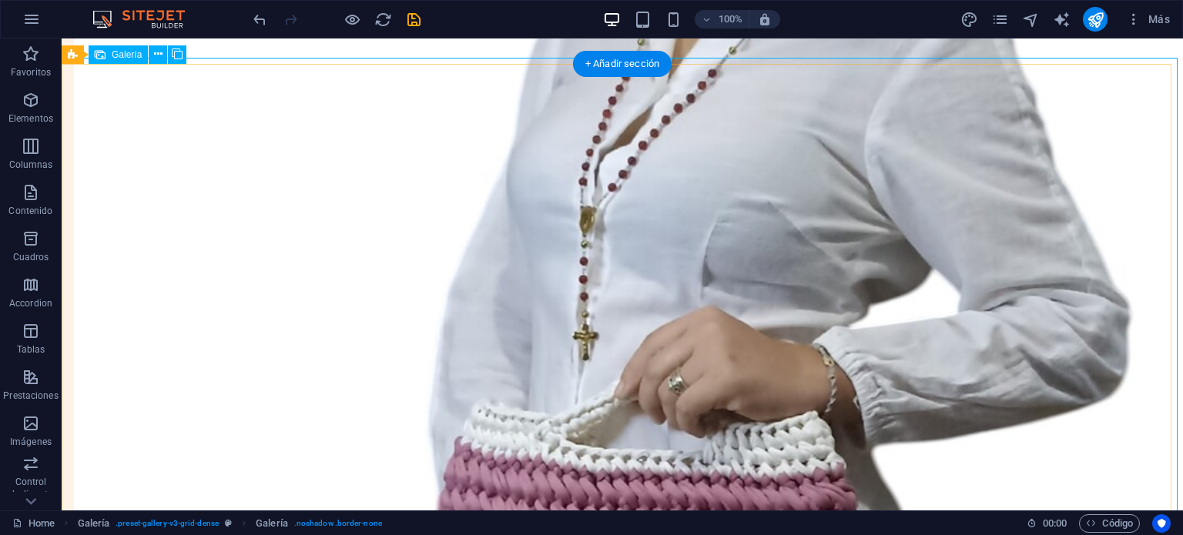
click at [151, 59] on button at bounding box center [158, 54] width 18 height 18
click at [626, 59] on div "+ Añadir sección" at bounding box center [622, 64] width 99 height 26
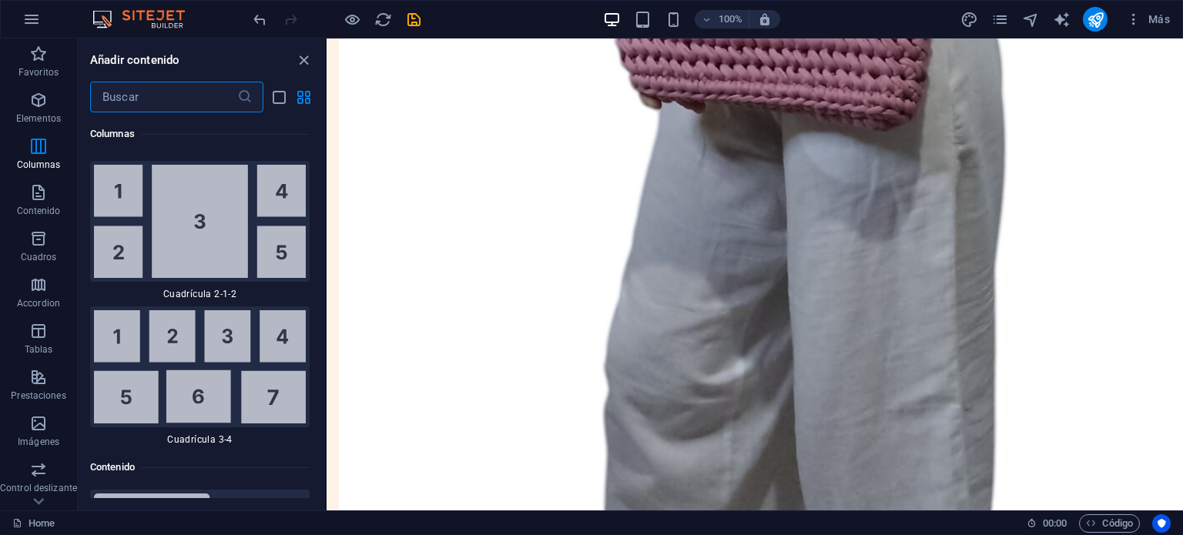
scroll to position [3211, 0]
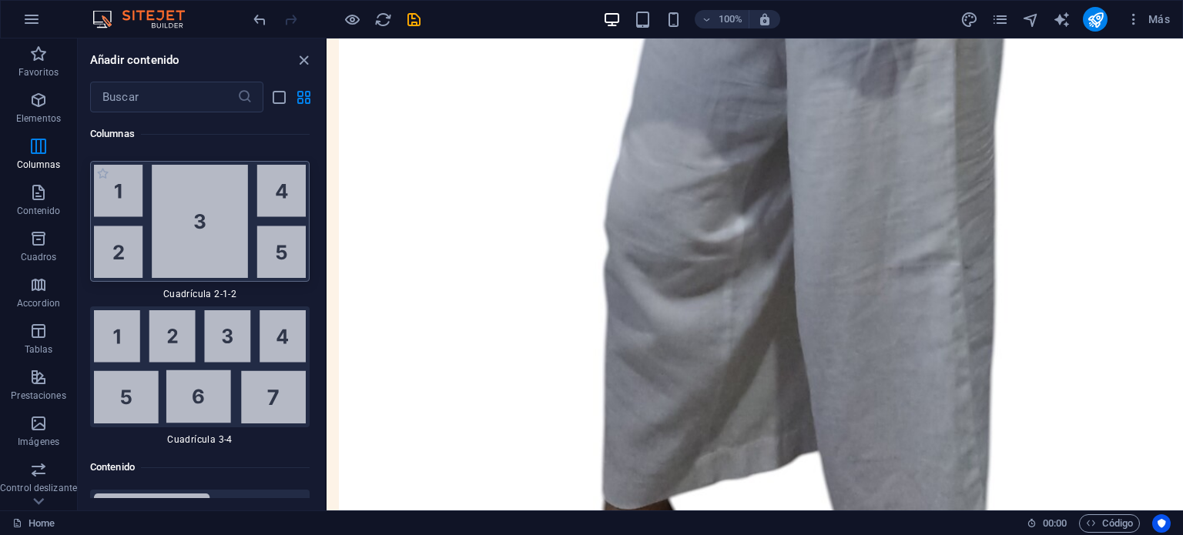
click at [231, 203] on img at bounding box center [200, 221] width 212 height 113
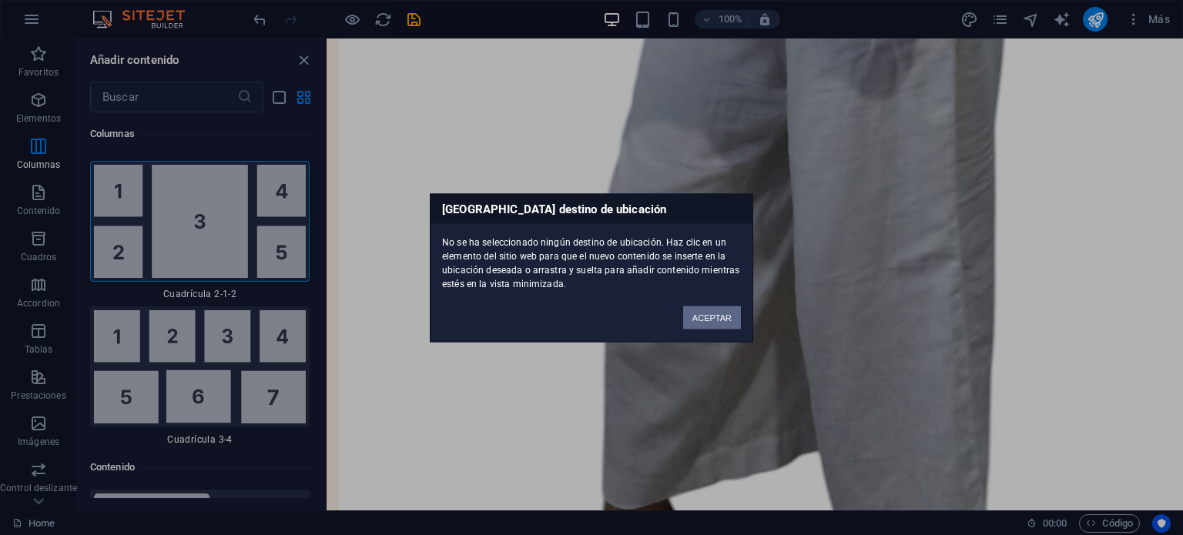
click at [711, 310] on button "ACEPTAR" at bounding box center [712, 317] width 58 height 23
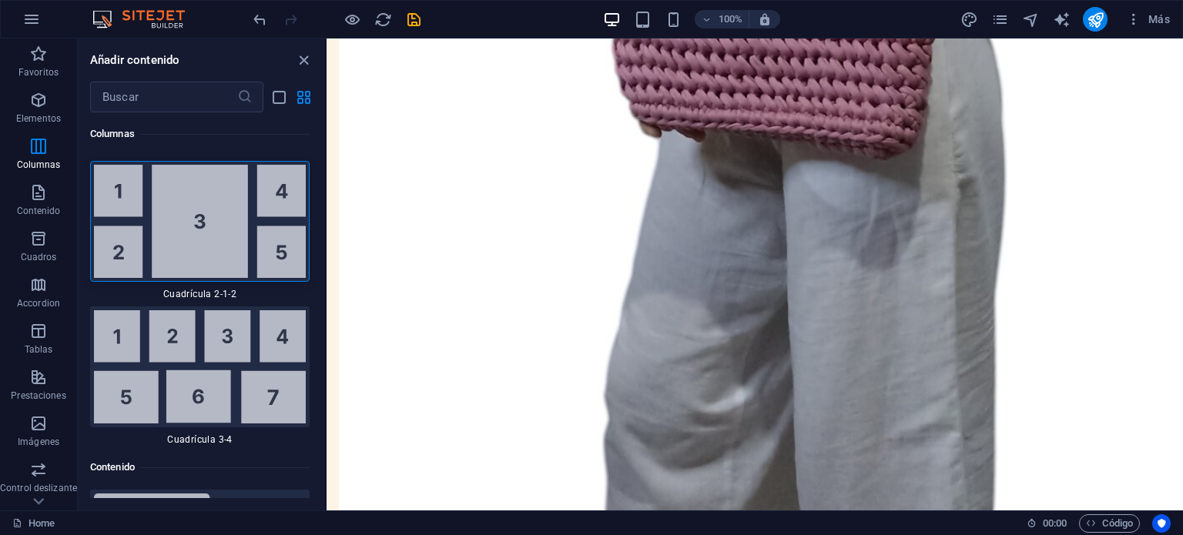
scroll to position [3034, 0]
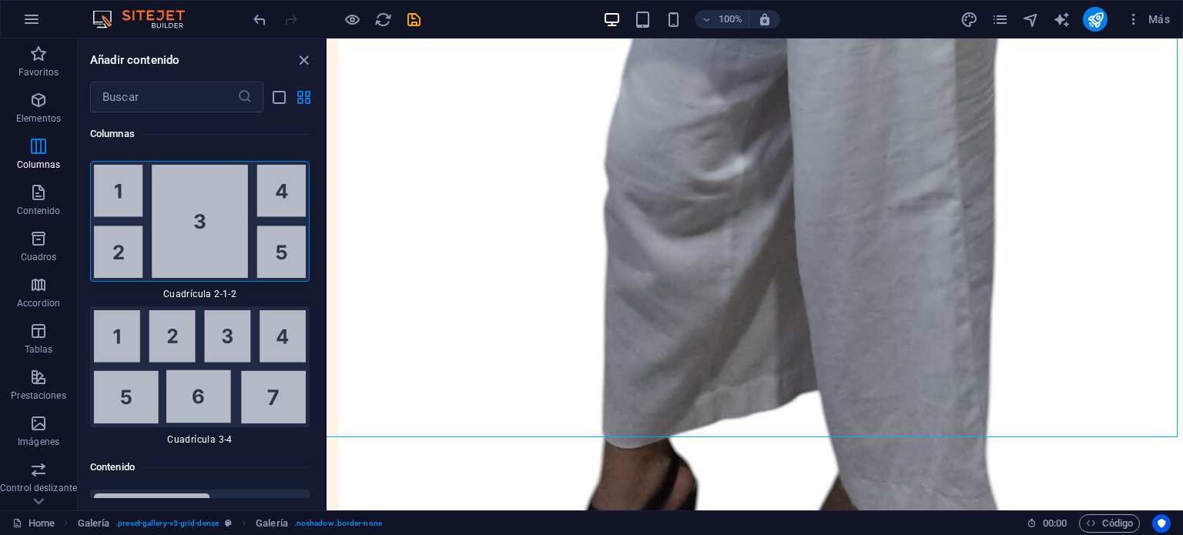
scroll to position [3218, 0]
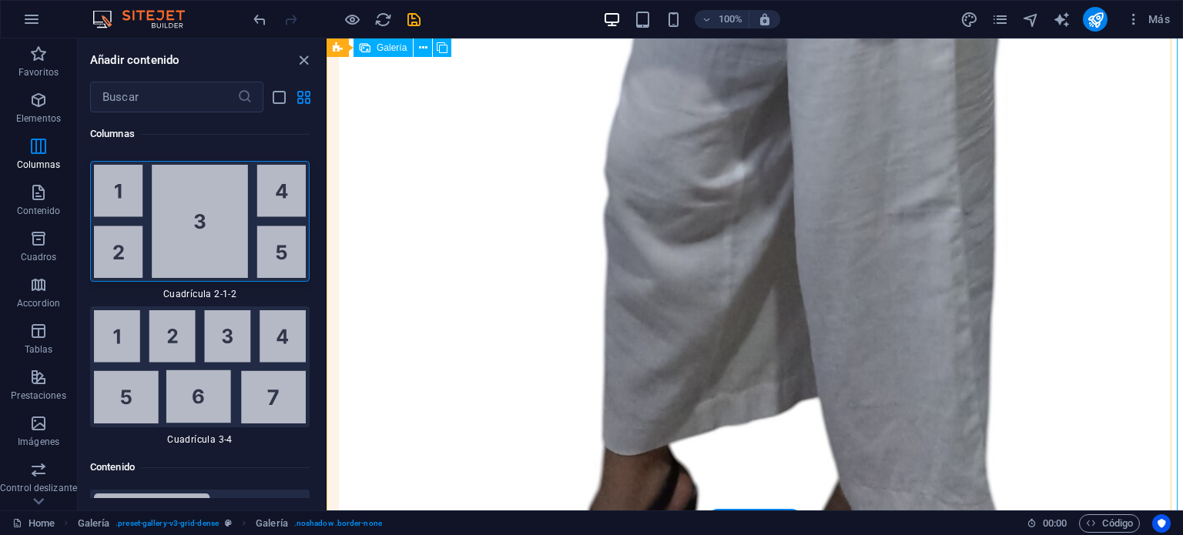
click at [425, 42] on icon at bounding box center [423, 48] width 8 height 16
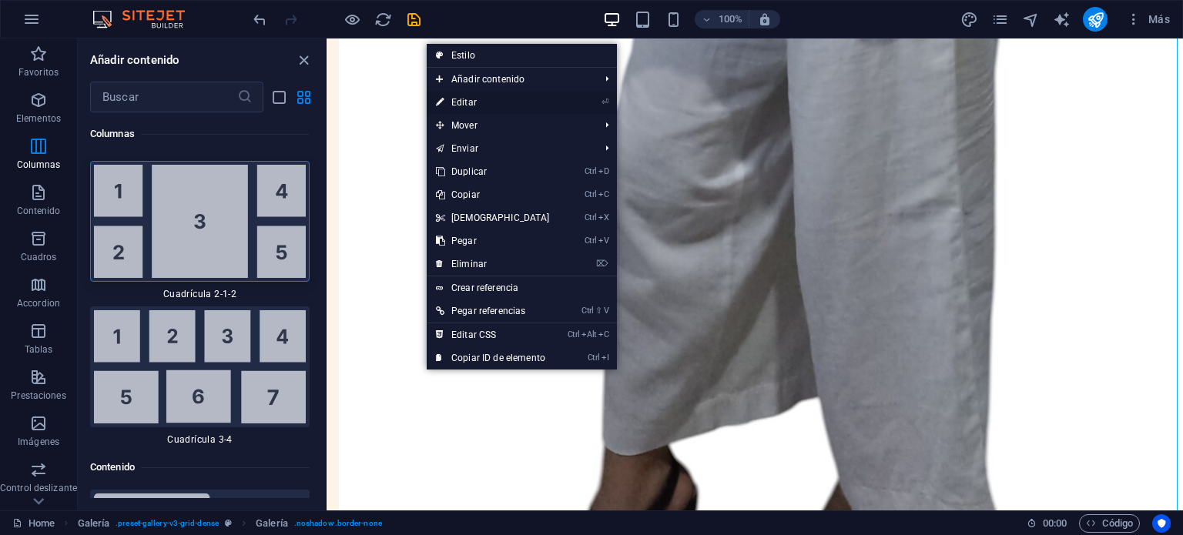
click at [461, 98] on link "⏎ Editar" at bounding box center [493, 102] width 132 height 23
select select "px"
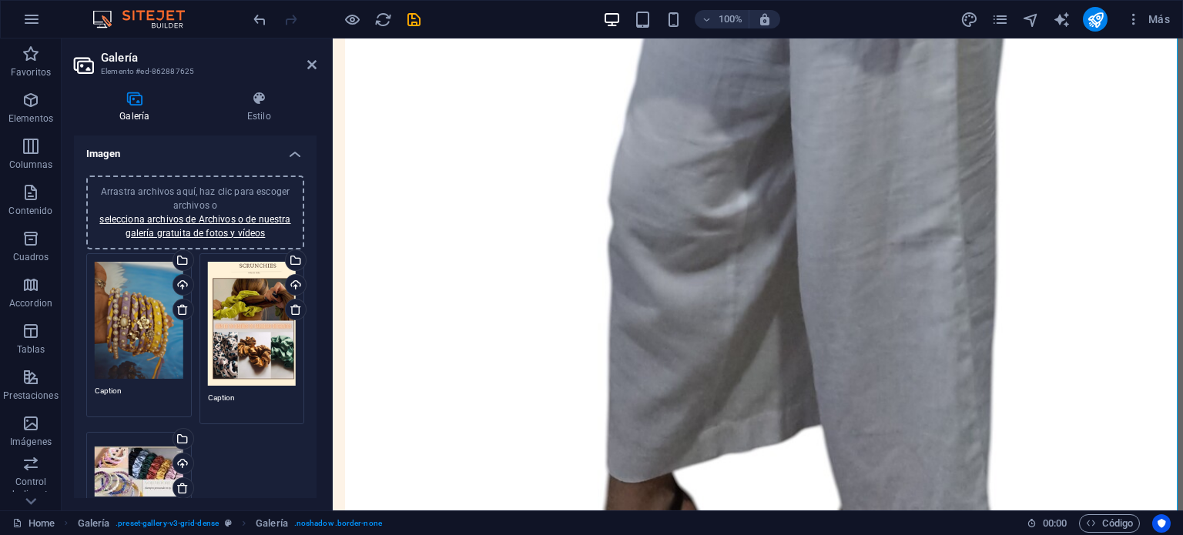
drag, startPoint x: 313, startPoint y: 252, endPoint x: 314, endPoint y: 307, distance: 55.5
click at [314, 307] on div "Imagen Arrastra archivos aquí, haz clic para escoger archivos o selecciona arch…" at bounding box center [195, 317] width 243 height 363
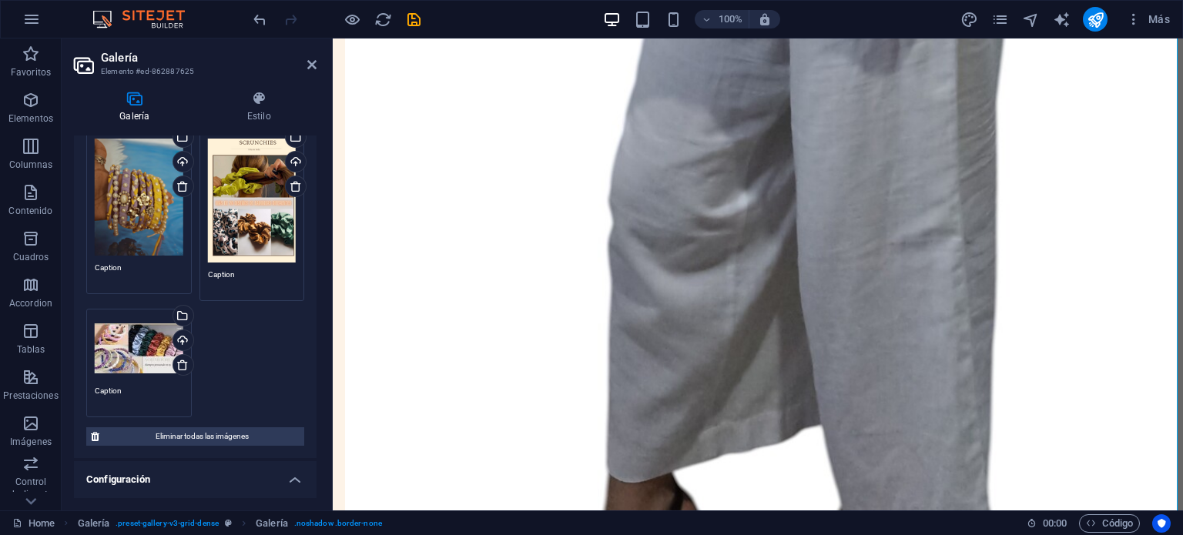
scroll to position [122, 0]
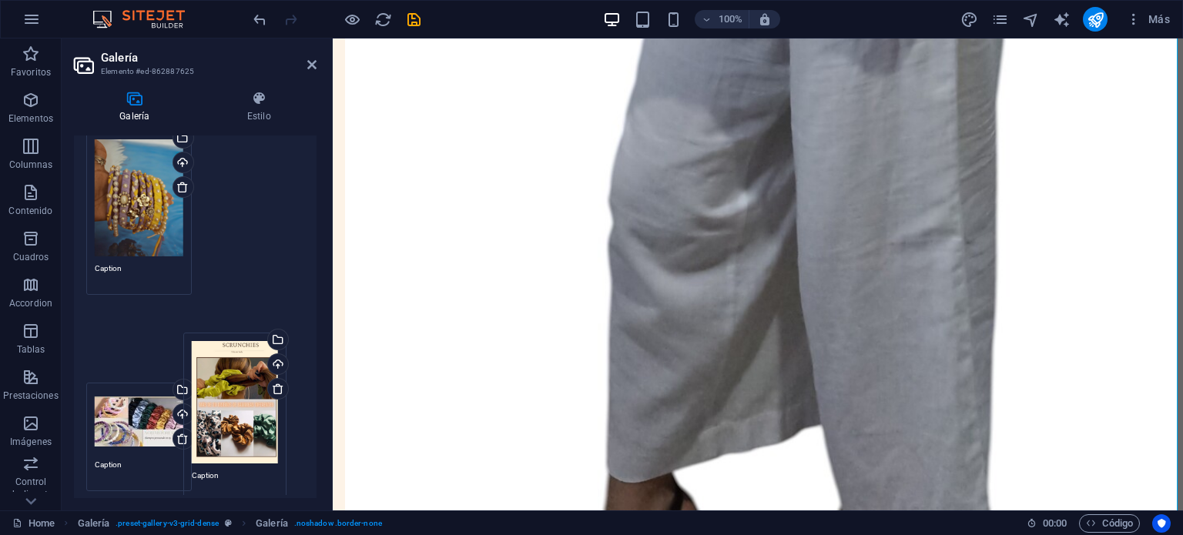
drag, startPoint x: 250, startPoint y: 196, endPoint x: 236, endPoint y: 276, distance: 80.7
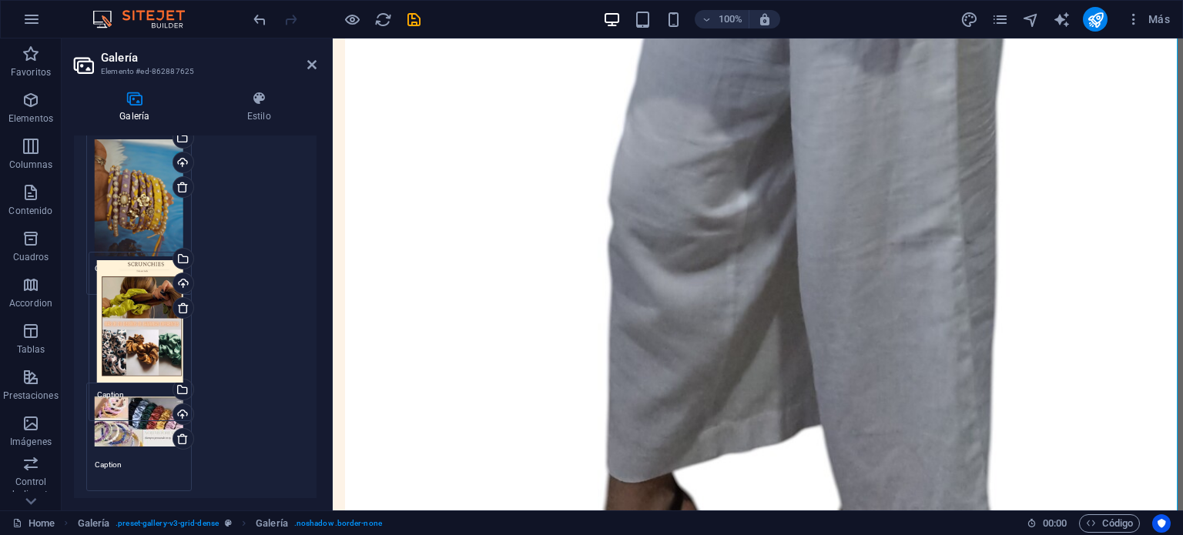
drag, startPoint x: 230, startPoint y: 243, endPoint x: 120, endPoint y: 364, distance: 163.6
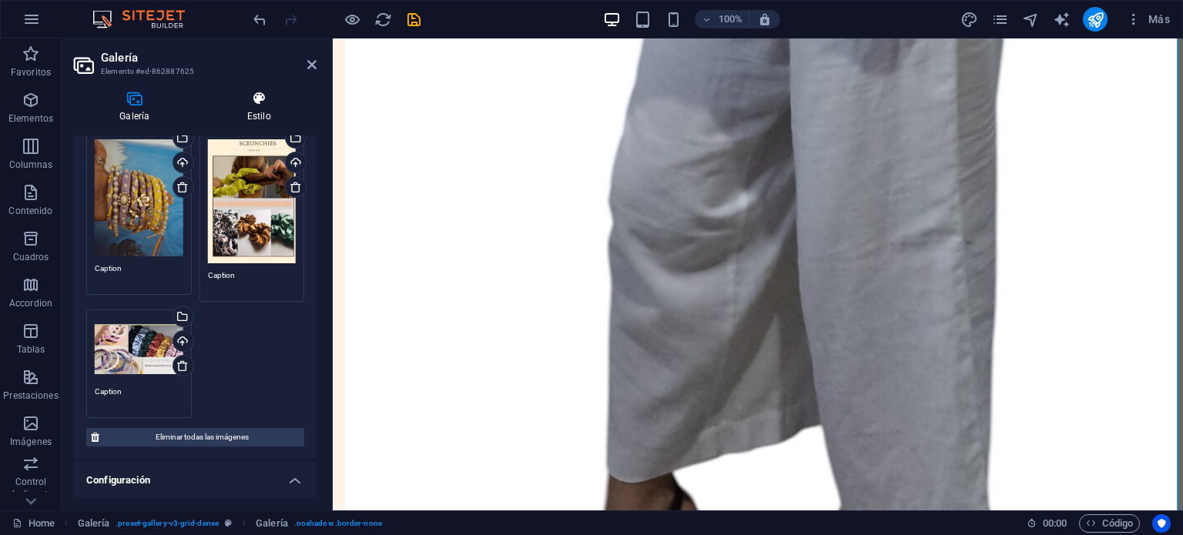
click at [260, 116] on h4 "Estilo" at bounding box center [259, 107] width 115 height 32
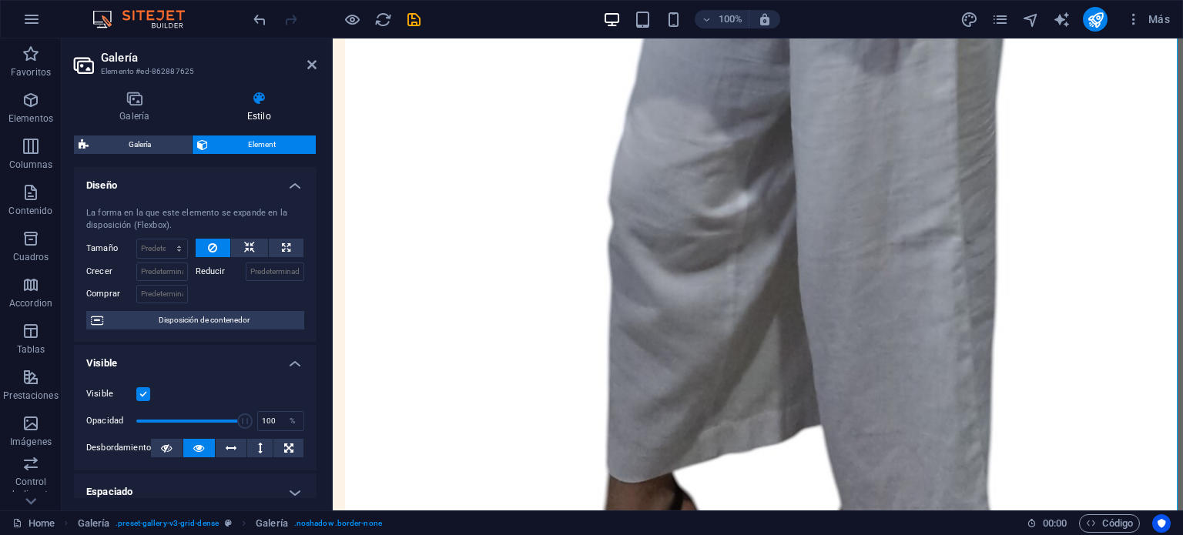
drag, startPoint x: 317, startPoint y: 206, endPoint x: 320, endPoint y: 239, distance: 33.3
click at [320, 239] on div "Galería Estilo Imagen Arrastra archivos aquí, haz clic para escoger archivos o …" at bounding box center [195, 295] width 267 height 432
drag, startPoint x: 311, startPoint y: 248, endPoint x: 314, endPoint y: 381, distance: 133.3
click at [314, 381] on div "Diseño La forma en la que este elemento se expande en la disposición (Flexbox).…" at bounding box center [195, 332] width 243 height 331
drag, startPoint x: 317, startPoint y: 317, endPoint x: 315, endPoint y: 360, distance: 43.2
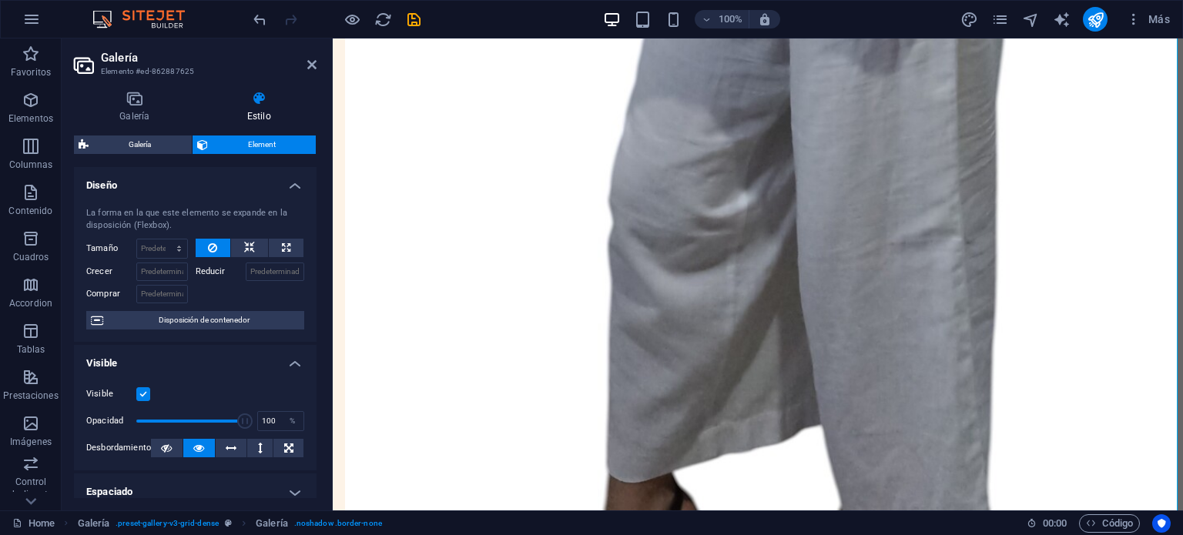
click at [315, 360] on div "Galería Estilo Imagen Arrastra archivos aquí, haz clic para escoger archivos o …" at bounding box center [195, 295] width 267 height 432
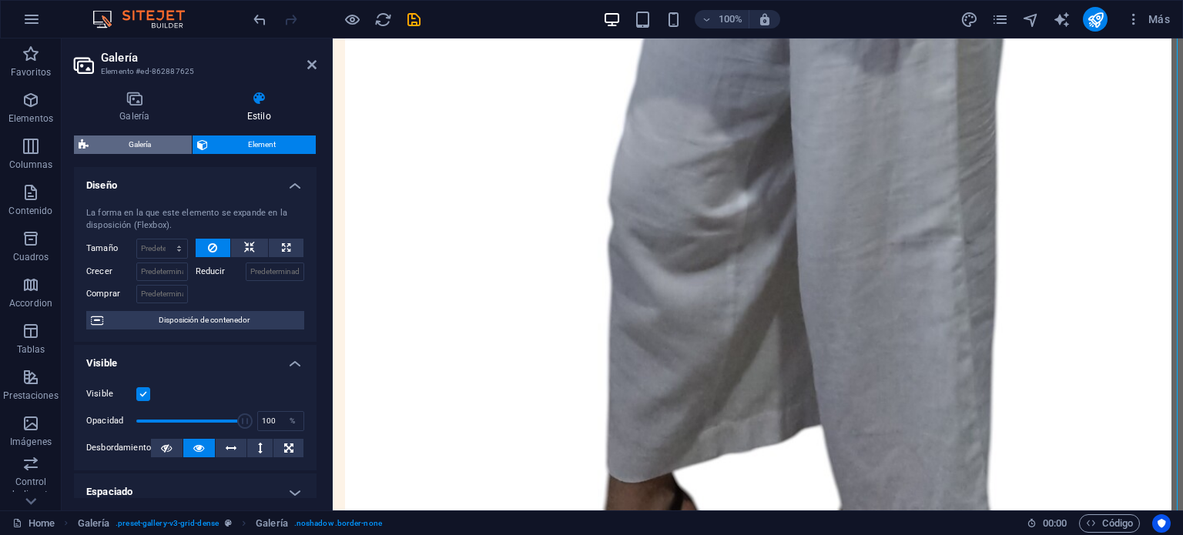
click at [153, 139] on span "Galería" at bounding box center [140, 145] width 94 height 18
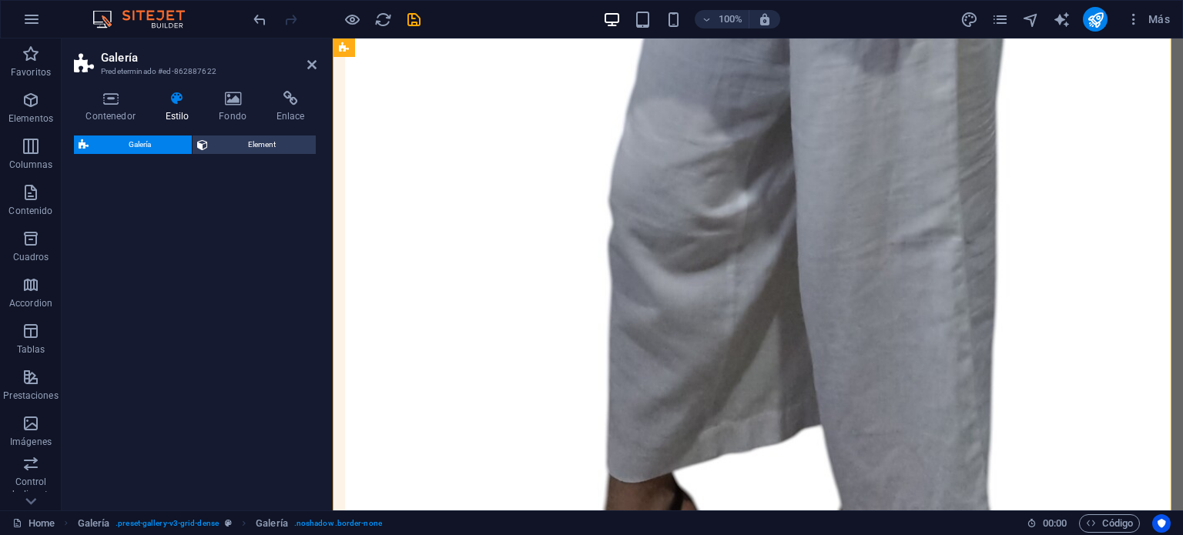
select select "rem"
select select "preset-gallery-v3-grid-dense"
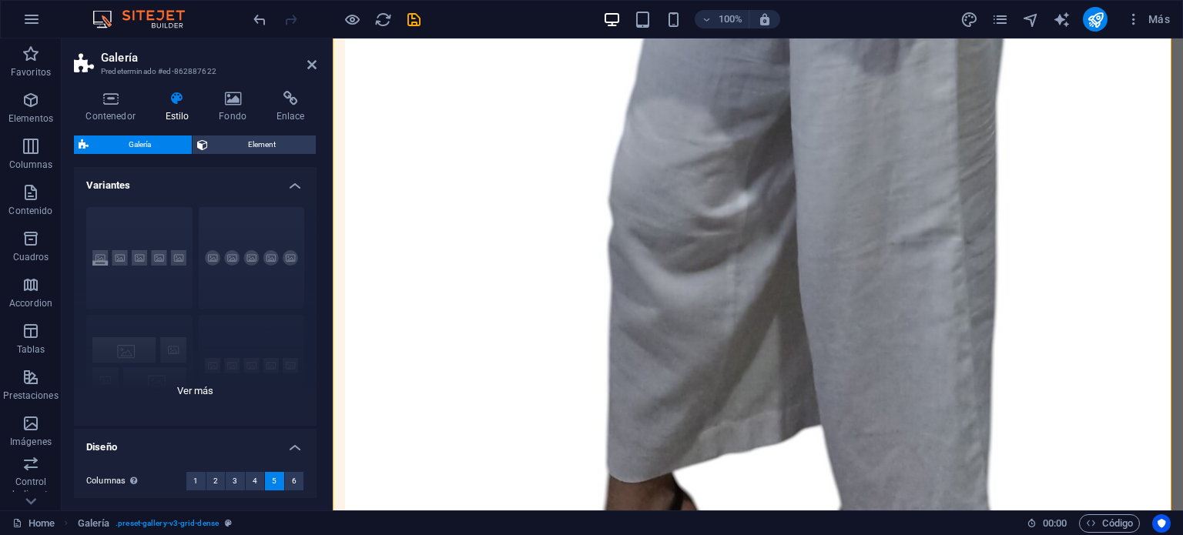
click at [186, 391] on div "Leyendas Círculo Collage Predeterminado Cuadrícula Cuadrícula despla..." at bounding box center [195, 310] width 243 height 231
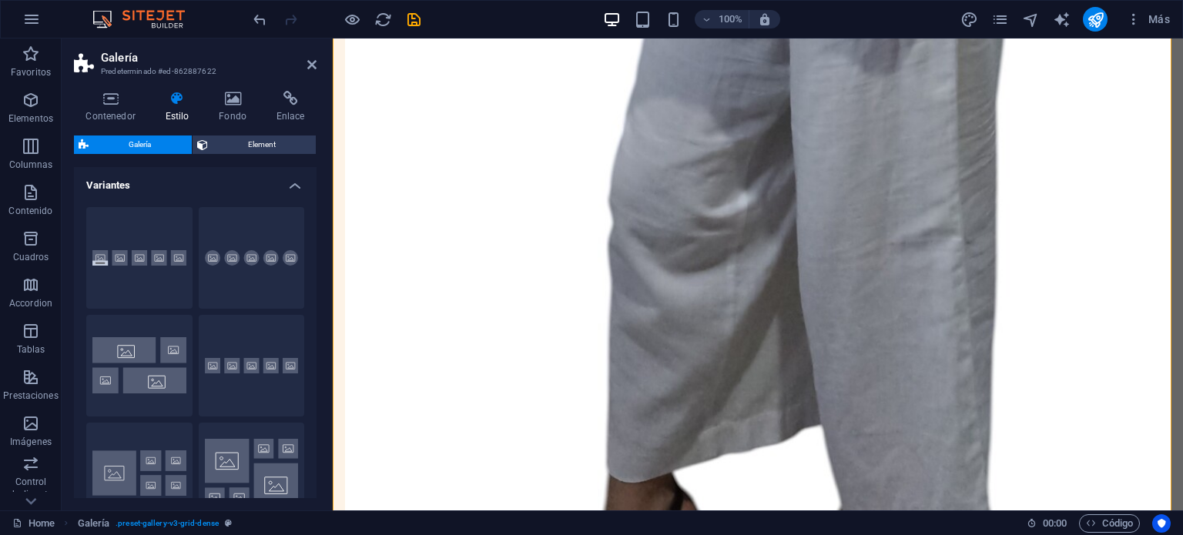
drag, startPoint x: 311, startPoint y: 306, endPoint x: 303, endPoint y: 349, distance: 43.8
click at [303, 349] on div "Leyendas Círculo Collage Predeterminado Cuadrícula Cuadrícula despla..." at bounding box center [195, 366] width 243 height 342
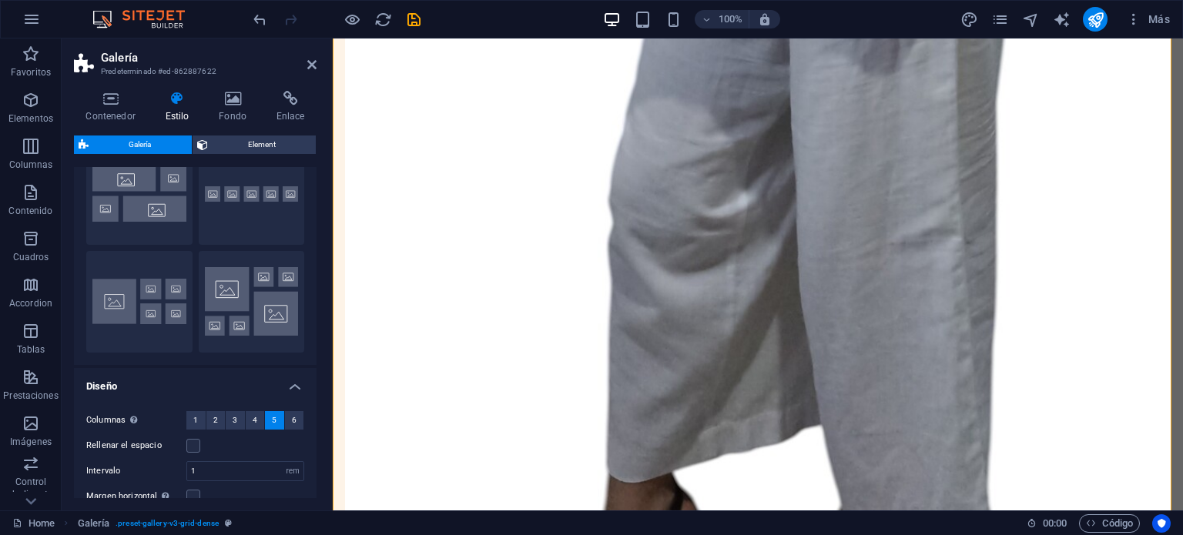
scroll to position [183, 0]
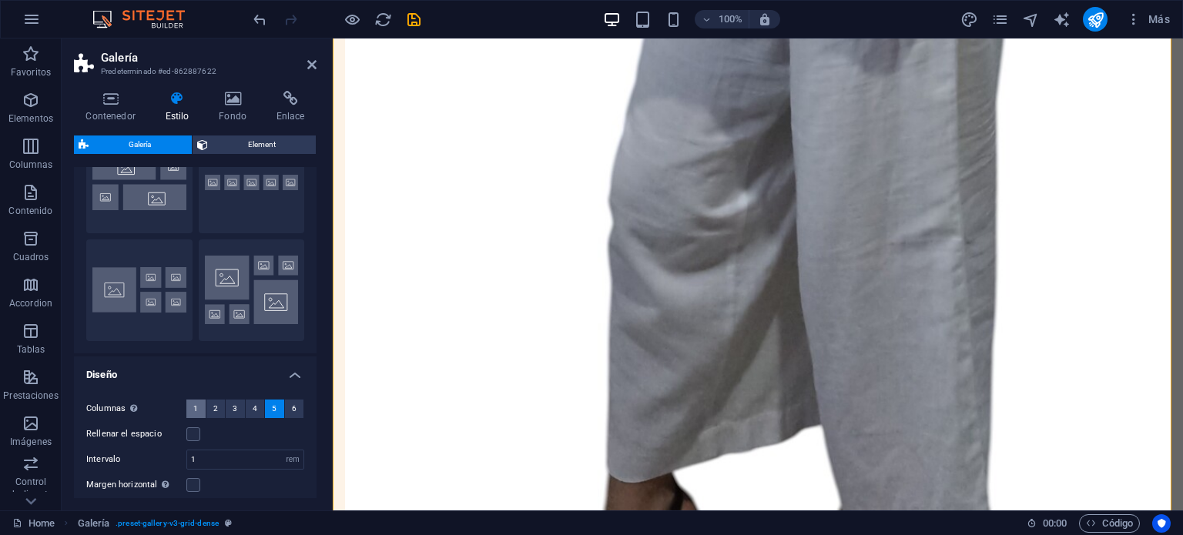
click at [197, 404] on button "1" at bounding box center [195, 409] width 19 height 18
drag, startPoint x: 307, startPoint y: 284, endPoint x: 308, endPoint y: 318, distance: 33.9
click at [308, 318] on div "Leyendas Círculo Collage Predeterminado Cuadrícula Cuadrícula despla..." at bounding box center [195, 183] width 243 height 342
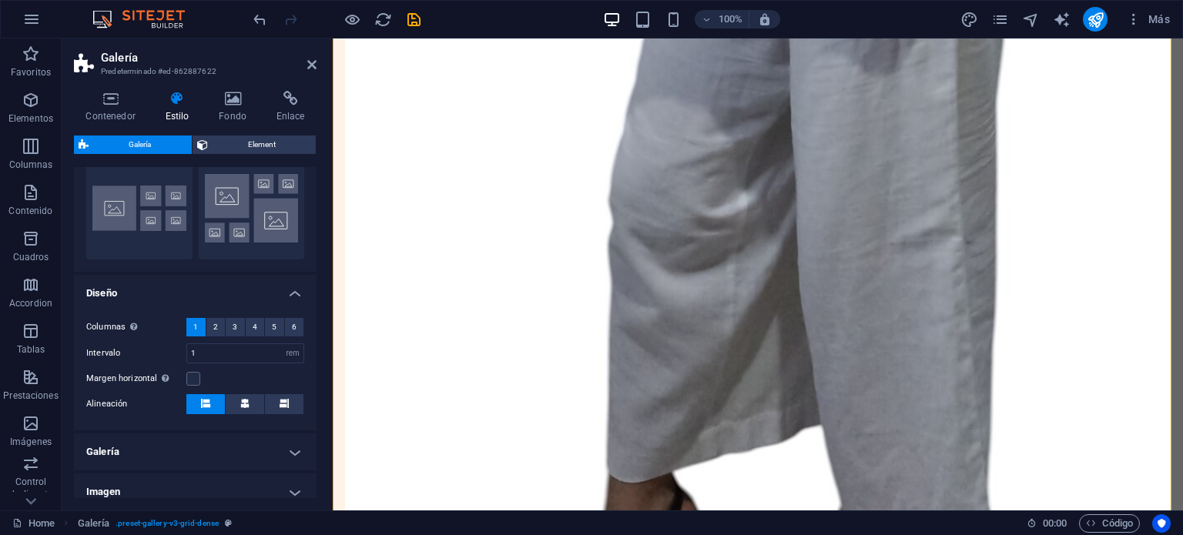
scroll to position [264, 0]
click at [219, 329] on button "2" at bounding box center [215, 328] width 19 height 18
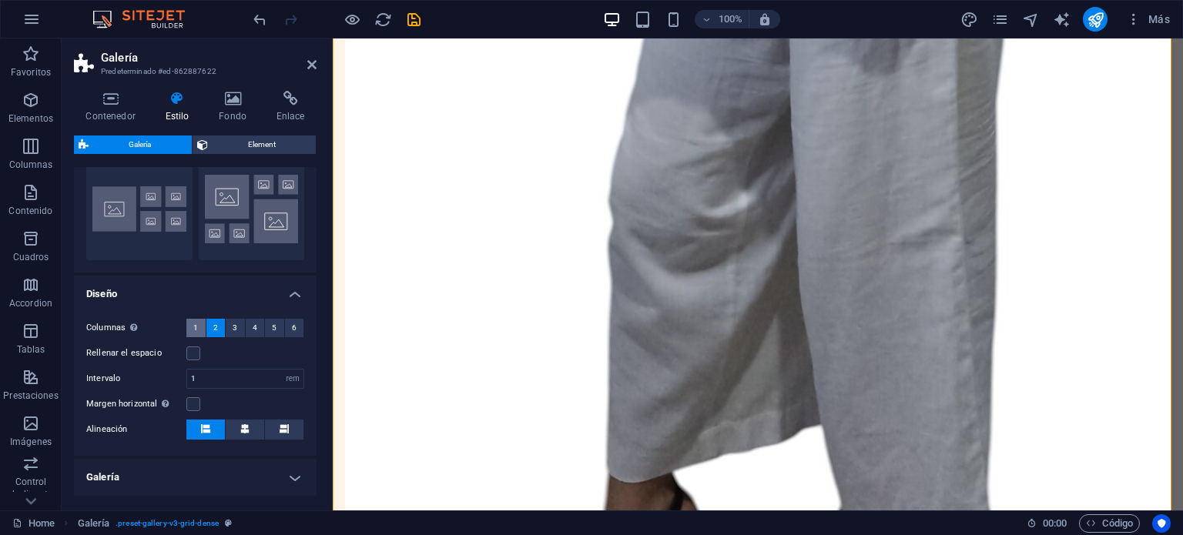
click at [194, 329] on span "1" at bounding box center [195, 328] width 5 height 18
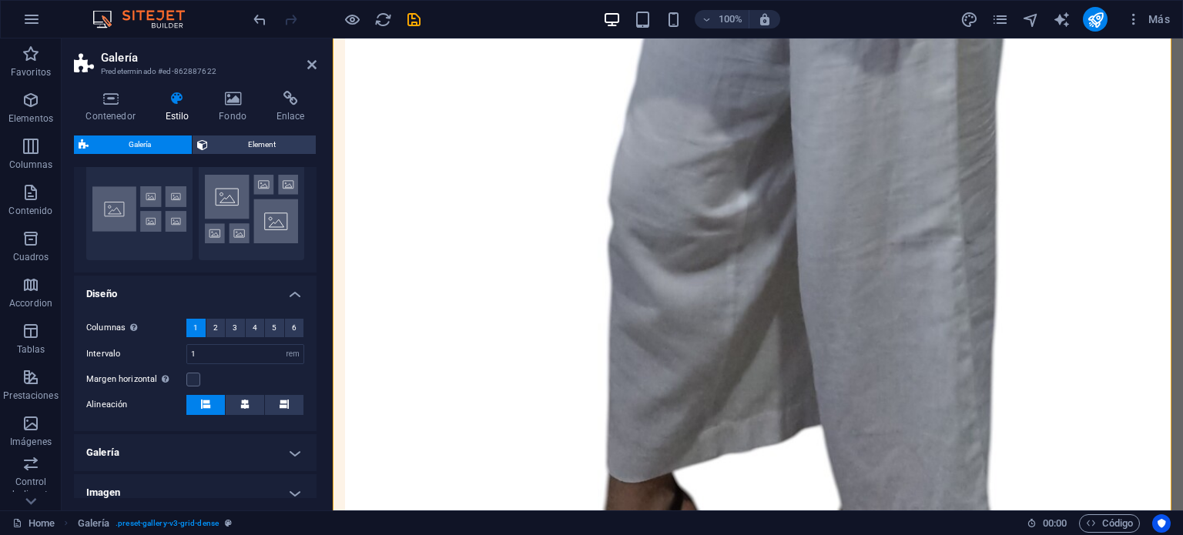
drag, startPoint x: 319, startPoint y: 304, endPoint x: 324, endPoint y: 421, distance: 117.2
click at [324, 421] on div "Contenedor Estilo Fondo Enlace Tamaño Altura Predeterminado px rem % vh vw Alto…" at bounding box center [195, 295] width 267 height 432
drag, startPoint x: 312, startPoint y: 420, endPoint x: 299, endPoint y: 498, distance: 79.7
click at [299, 498] on div "Contenedor Estilo Fondo Enlace Tamaño Altura Predeterminado px rem % vh vw Alto…" at bounding box center [195, 295] width 267 height 432
click at [318, 491] on div "Contenedor Estilo Fondo Enlace Tamaño Altura Predeterminado px rem % vh vw Alto…" at bounding box center [195, 295] width 267 height 432
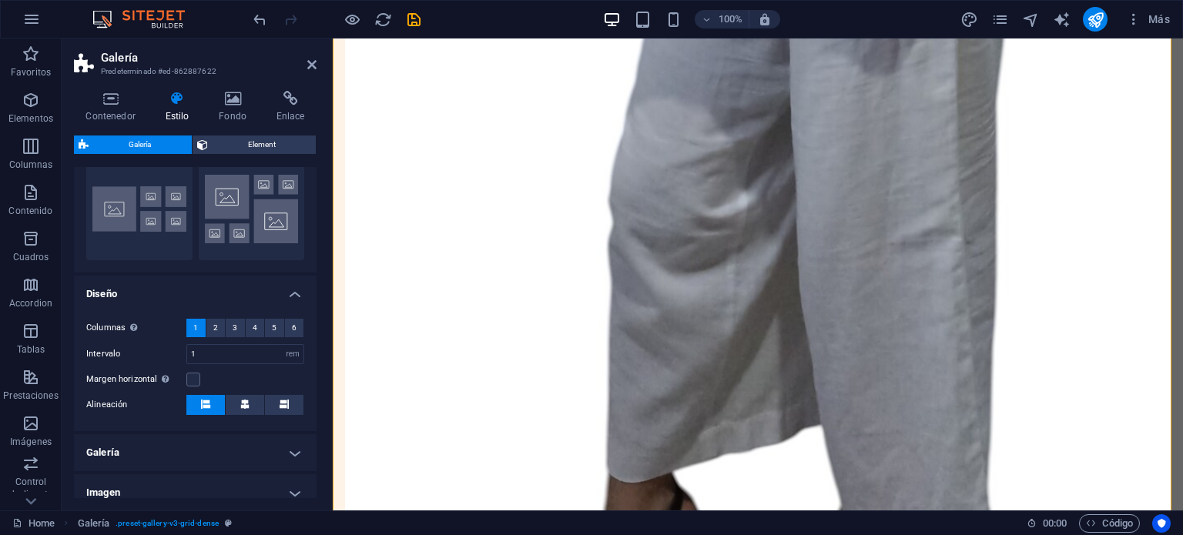
drag, startPoint x: 317, startPoint y: 451, endPoint x: 318, endPoint y: 476, distance: 25.4
click at [317, 482] on div "Contenedor Estilo Fondo Enlace Tamaño Altura Predeterminado px rem % vh vw Alto…" at bounding box center [195, 295] width 267 height 432
click at [157, 222] on button "Cuadrícula" at bounding box center [139, 210] width 106 height 102
type input "2"
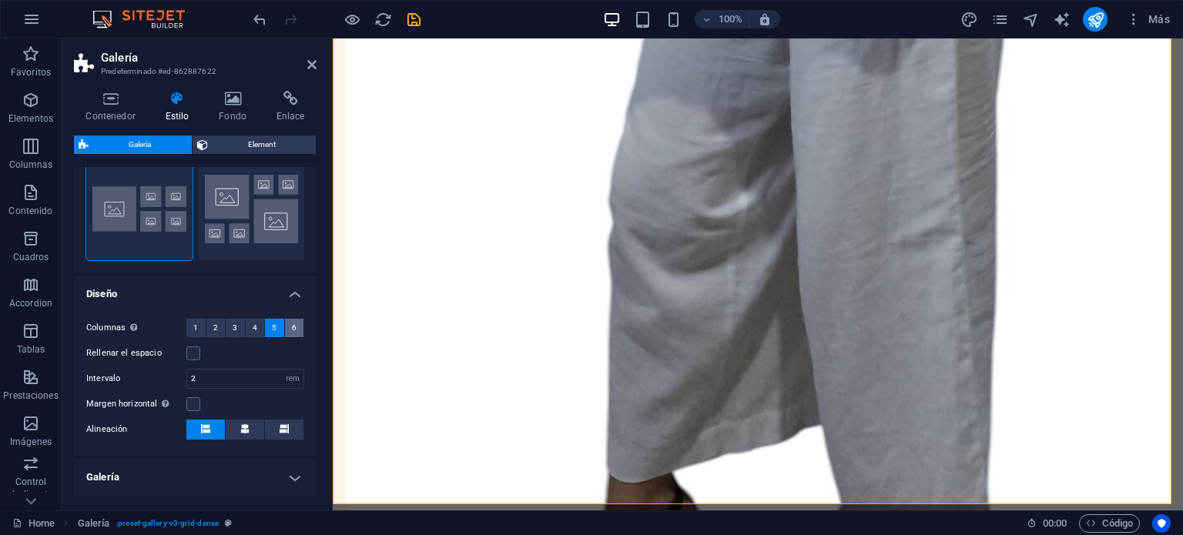
click at [293, 326] on span "6" at bounding box center [294, 328] width 5 height 18
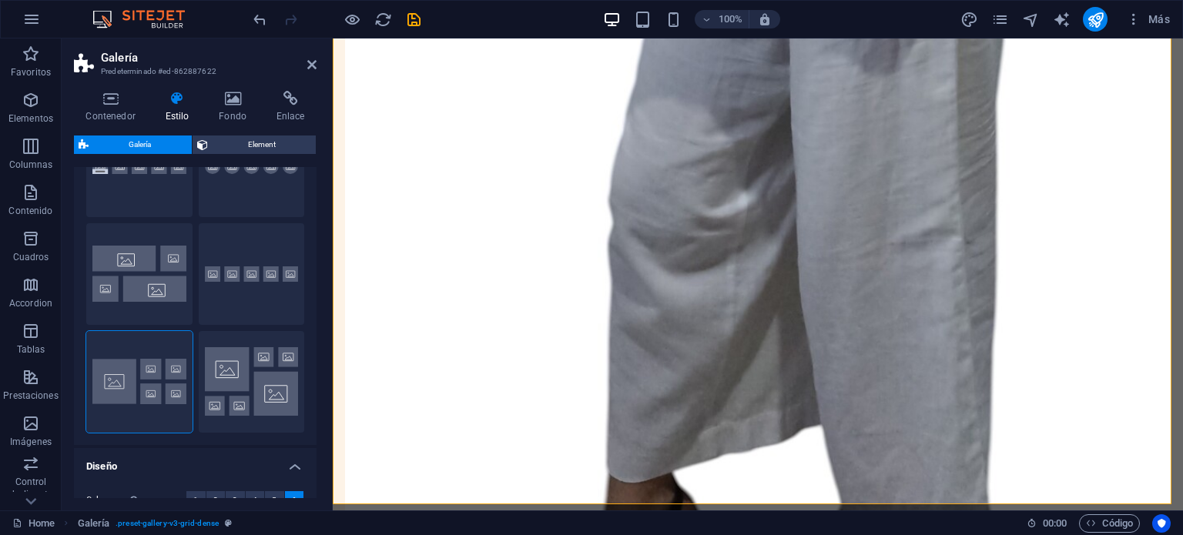
scroll to position [88, 0]
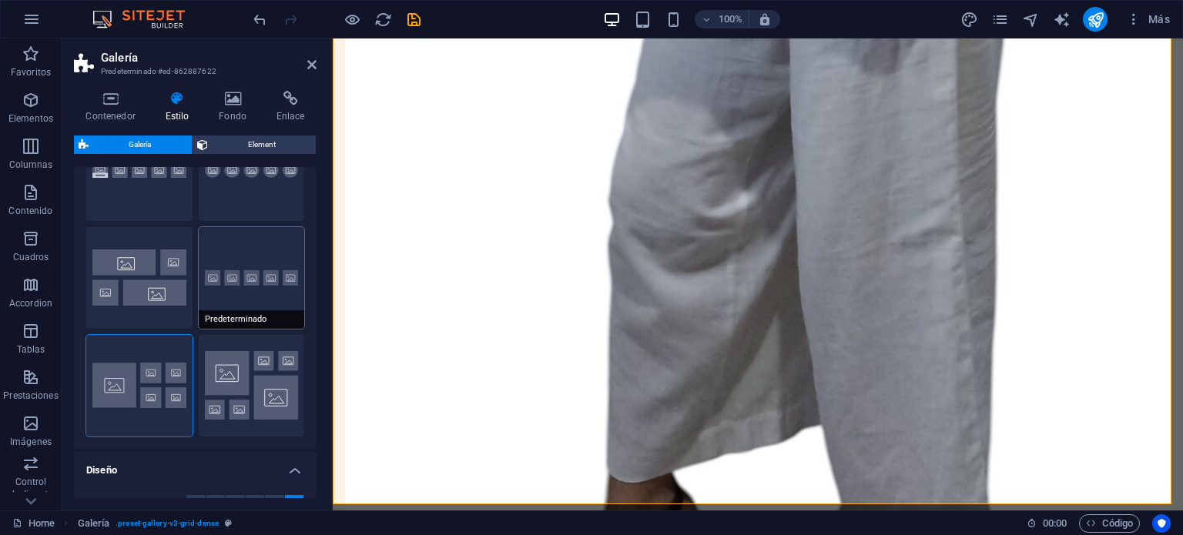
click at [262, 275] on button "Predeterminado" at bounding box center [252, 278] width 106 height 102
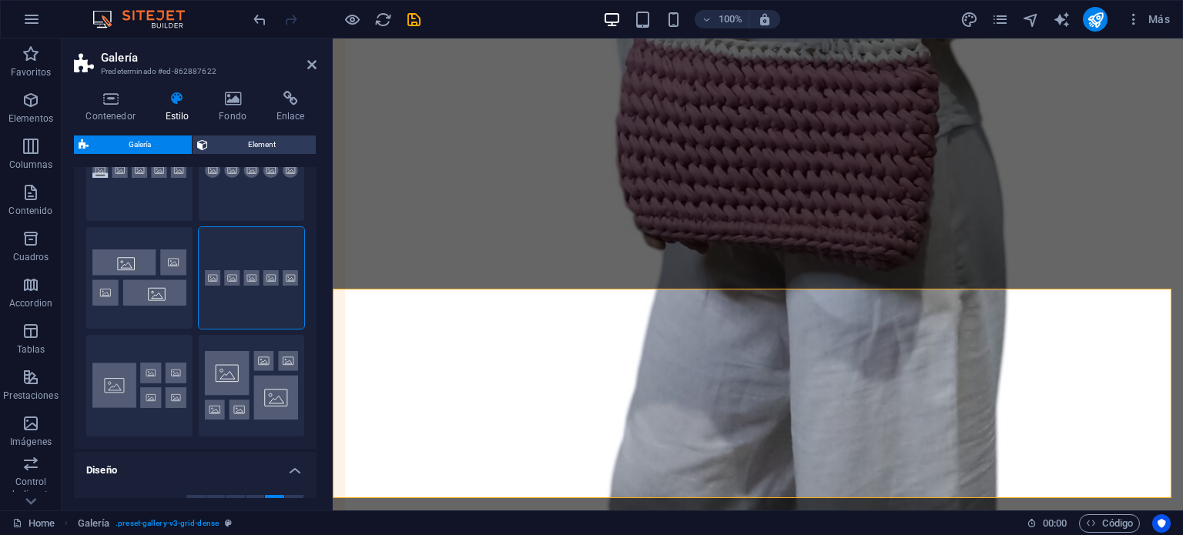
scroll to position [2958, 0]
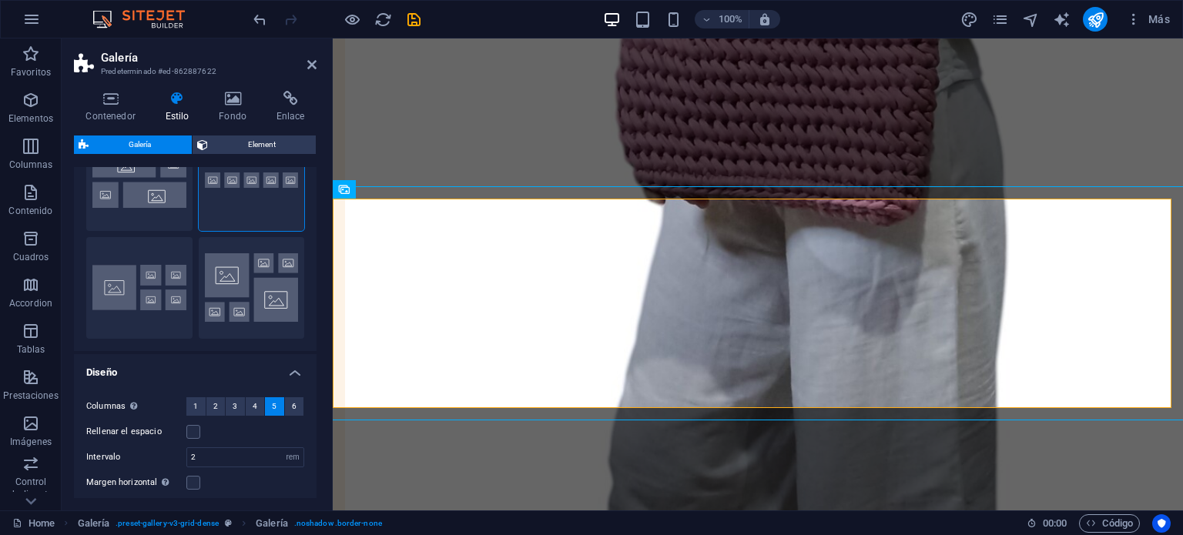
scroll to position [187, 0]
click at [293, 402] on button "6" at bounding box center [294, 405] width 19 height 18
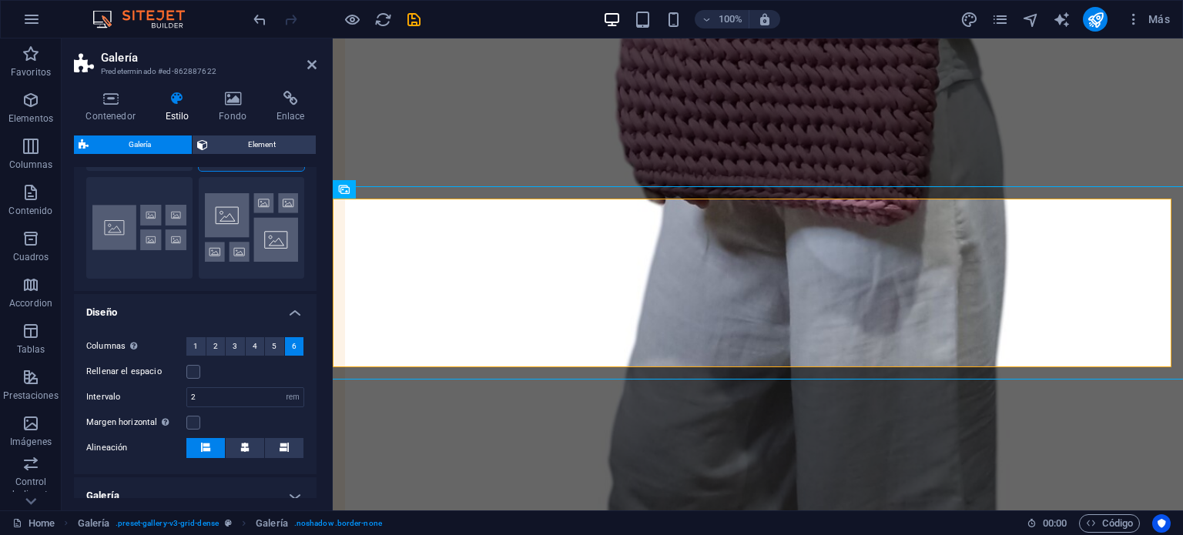
scroll to position [243, 0]
drag, startPoint x: 311, startPoint y: 402, endPoint x: 316, endPoint y: 429, distance: 27.4
click at [316, 429] on div "Variantes Leyendas Círculo Collage Predeterminado Cuadrícula Cuadrícula despla.…" at bounding box center [195, 332] width 243 height 331
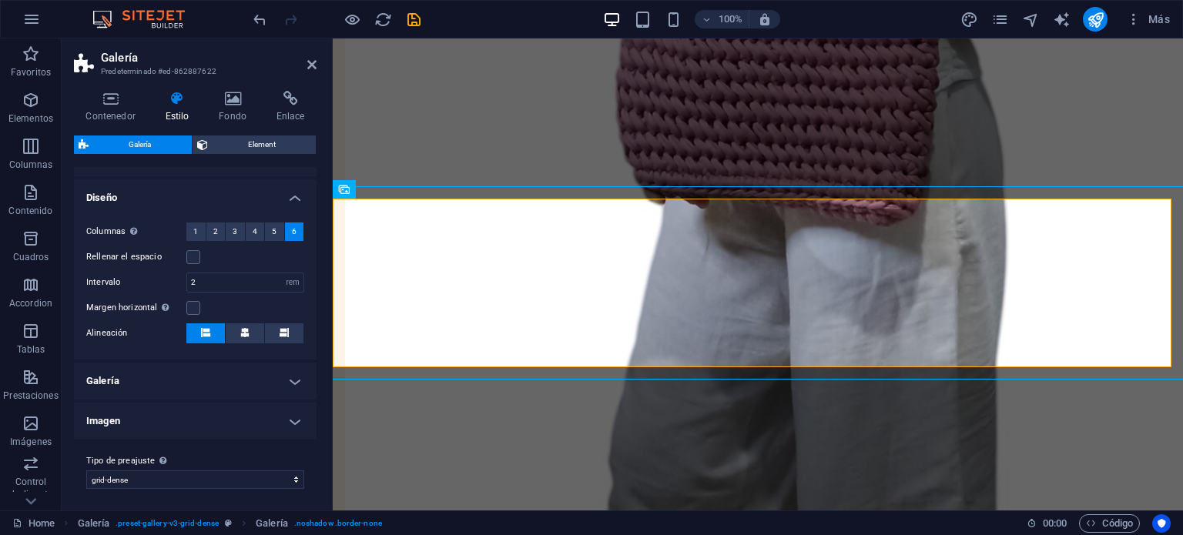
scroll to position [357, 0]
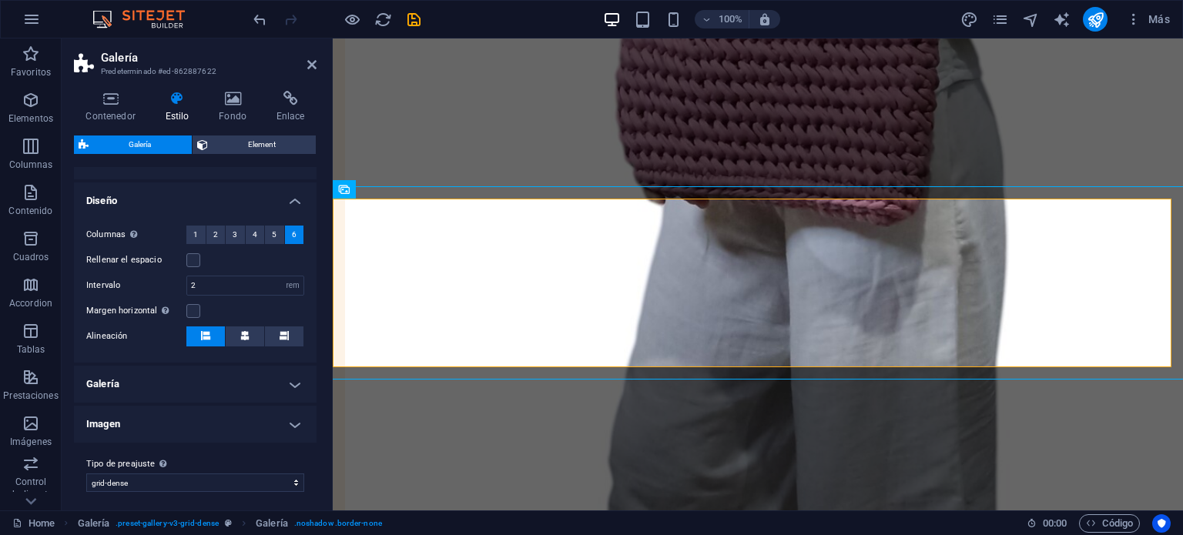
drag, startPoint x: 312, startPoint y: 438, endPoint x: 316, endPoint y: 469, distance: 31.1
click at [316, 469] on div "Variantes Leyendas Círculo Collage Predeterminado Cuadrícula Cuadrícula despla.…" at bounding box center [195, 332] width 243 height 331
click at [294, 476] on select "default grid-dense gallery-rooms-suites captions Añadir tipo de preajuste" at bounding box center [195, 483] width 218 height 18
select select "preset-gallery-v3-default"
click at [86, 474] on select "default grid-dense gallery-rooms-suites captions Añadir tipo de preajuste" at bounding box center [195, 483] width 218 height 18
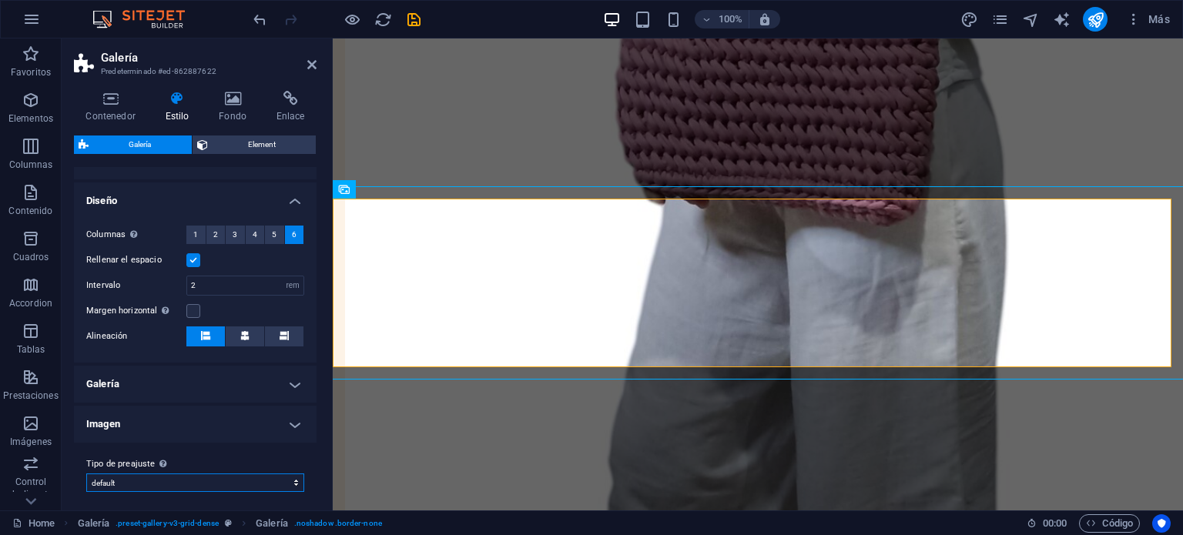
type input "0.5"
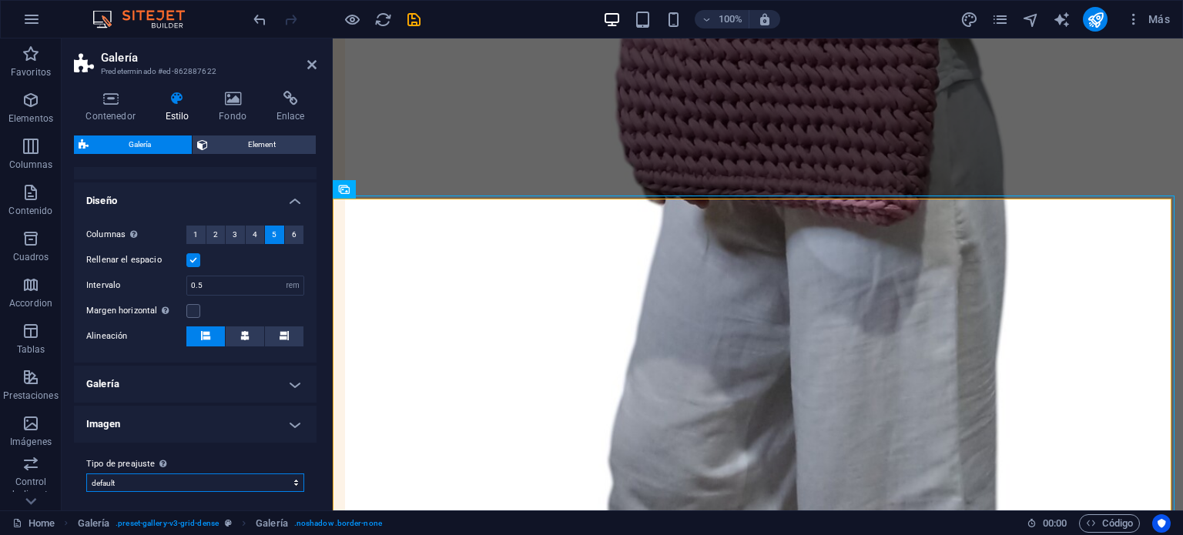
click at [293, 474] on select "default grid-dense gallery-rooms-suites captions Añadir tipo de preajuste" at bounding box center [195, 483] width 218 height 18
click at [86, 474] on select "default grid-dense gallery-rooms-suites captions Añadir tipo de preajuste" at bounding box center [195, 483] width 218 height 18
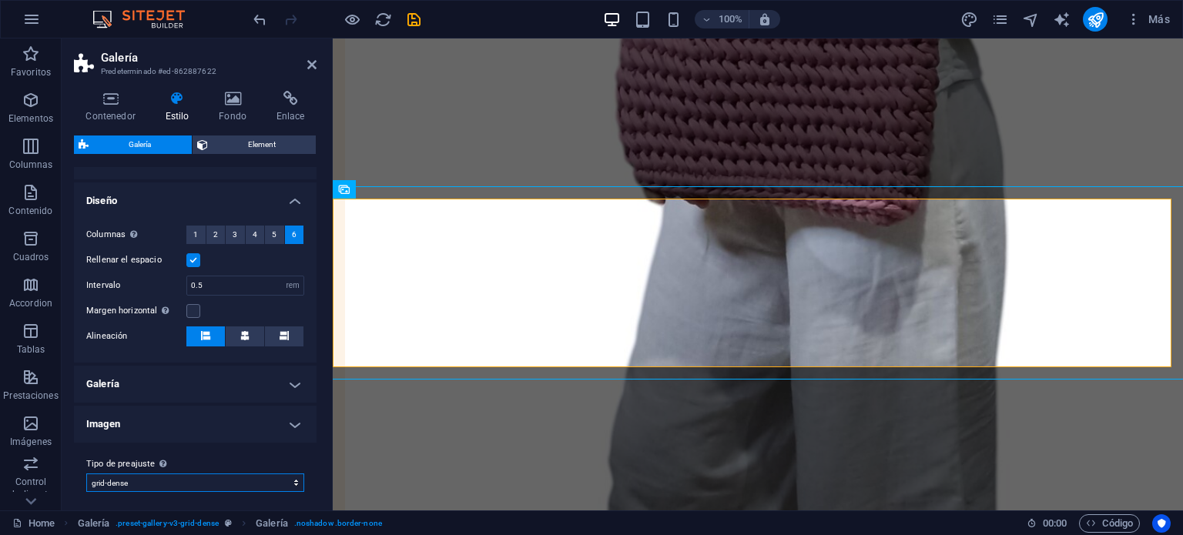
click at [262, 478] on select "default grid-dense gallery-rooms-suites captions Añadir tipo de preajuste" at bounding box center [195, 483] width 218 height 18
click at [86, 474] on select "default grid-dense gallery-rooms-suites captions Añadir tipo de preajuste" at bounding box center [195, 483] width 218 height 18
select select "preset-gallery-v3-gallery-rooms-suites"
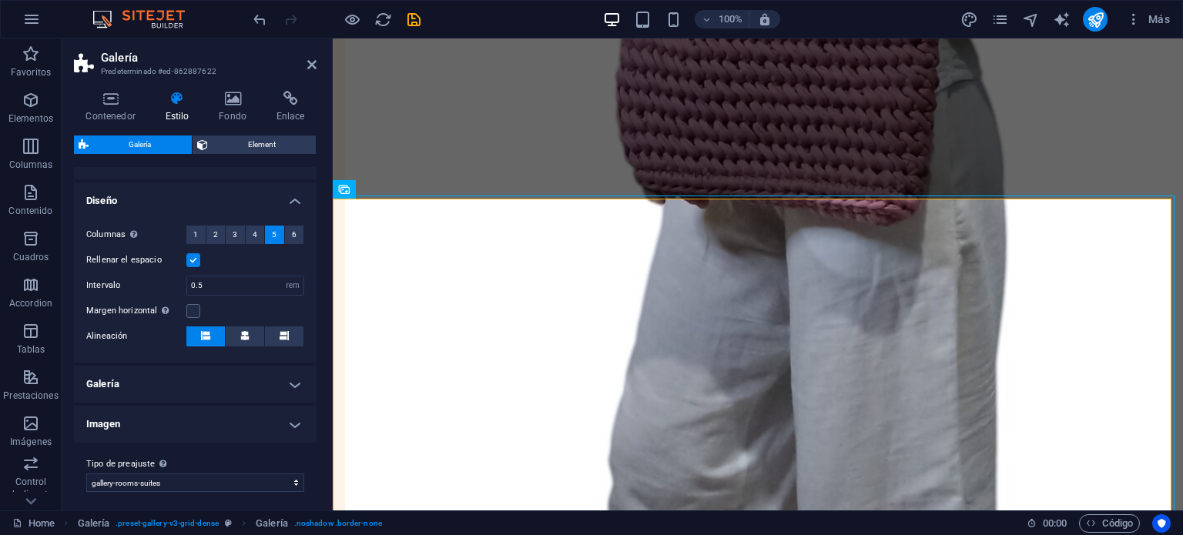
drag, startPoint x: 311, startPoint y: 401, endPoint x: 313, endPoint y: 438, distance: 37.0
click at [313, 438] on ul "Diseño Columnas Solo si "Estilo" se ha definido a "Predeterminado". 1 2 3 4 5 6…" at bounding box center [195, 313] width 243 height 260
click at [315, 498] on div "Contenedor Estilo Fondo Enlace Tamaño Altura Predeterminado px rem % vh vw Alto…" at bounding box center [195, 295] width 267 height 432
click at [293, 484] on select "default grid-dense gallery-rooms-suites captions Añadir tipo de preajuste" at bounding box center [195, 483] width 218 height 18
click at [86, 474] on select "default grid-dense gallery-rooms-suites captions Añadir tipo de preajuste" at bounding box center [195, 483] width 218 height 18
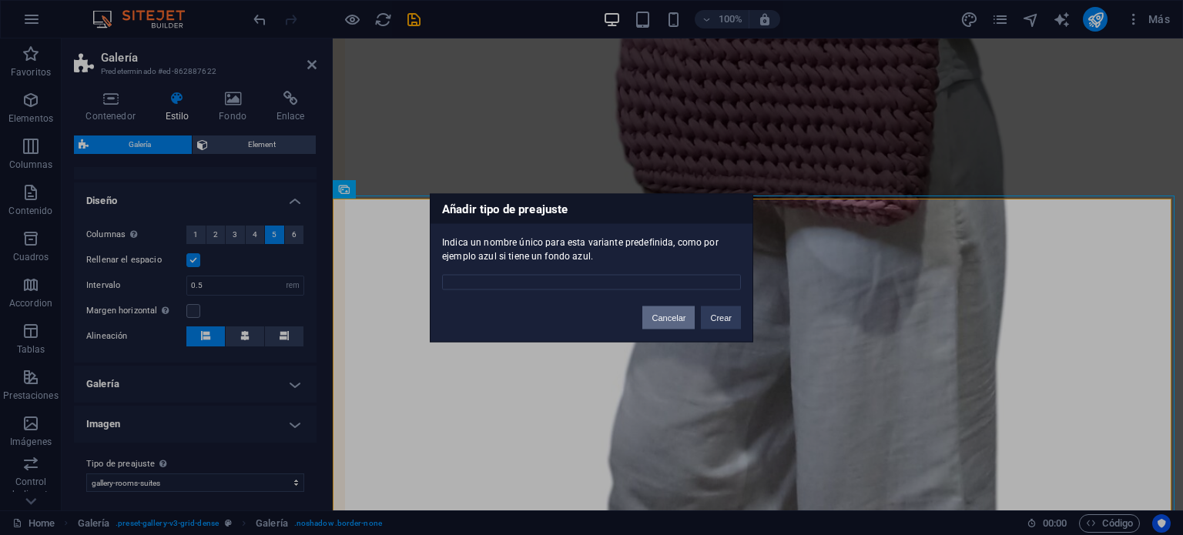
click at [672, 318] on button "Cancelar" at bounding box center [668, 317] width 52 height 23
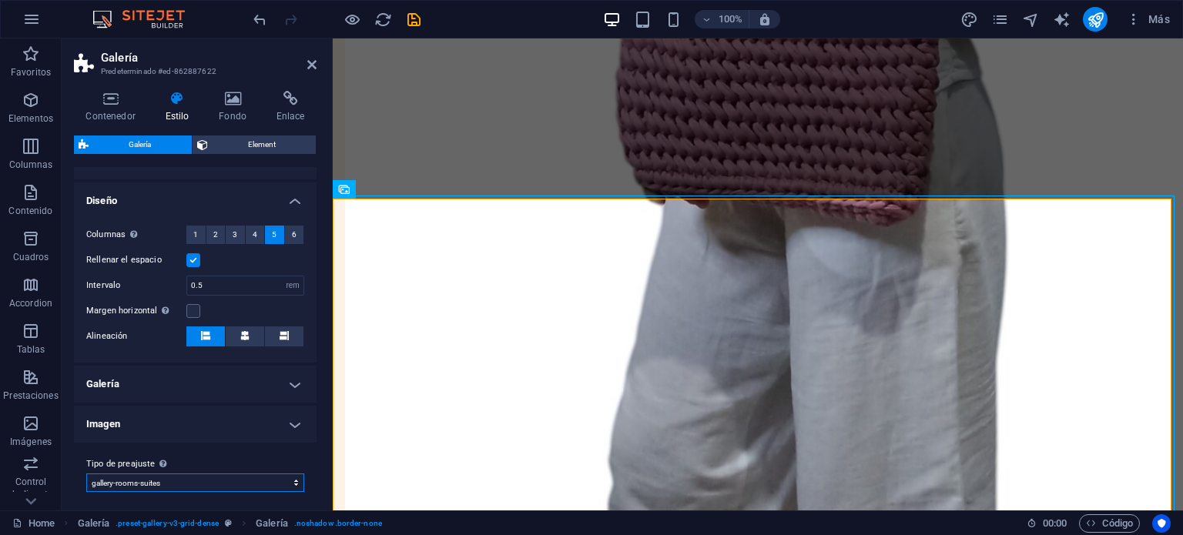
click at [283, 480] on select "default grid-dense gallery-rooms-suites captions Añadir tipo de preajuste" at bounding box center [195, 483] width 218 height 18
click at [293, 480] on select "default grid-dense gallery-rooms-suites captions Añadir tipo de preajuste" at bounding box center [195, 483] width 218 height 18
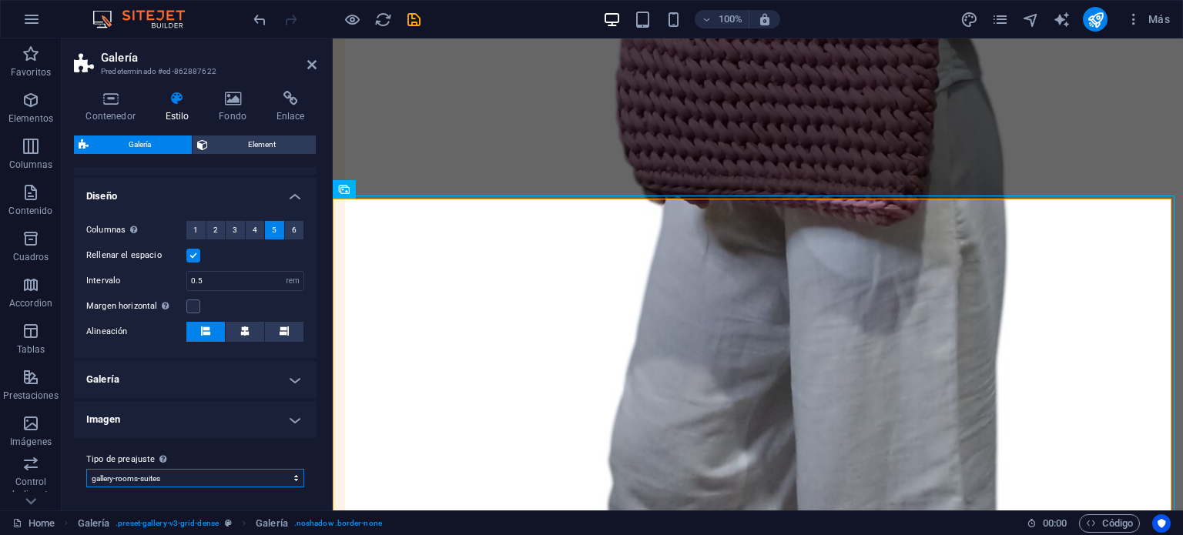
click at [282, 478] on select "default grid-dense gallery-rooms-suites captions Añadir tipo de preajuste" at bounding box center [195, 478] width 218 height 18
select select "preset-gallery-v3-captions"
click at [86, 469] on select "default grid-dense gallery-rooms-suites captions Añadir tipo de preajuste" at bounding box center [195, 478] width 218 height 18
type input "2"
select select "preset-gallery-v3-captions"
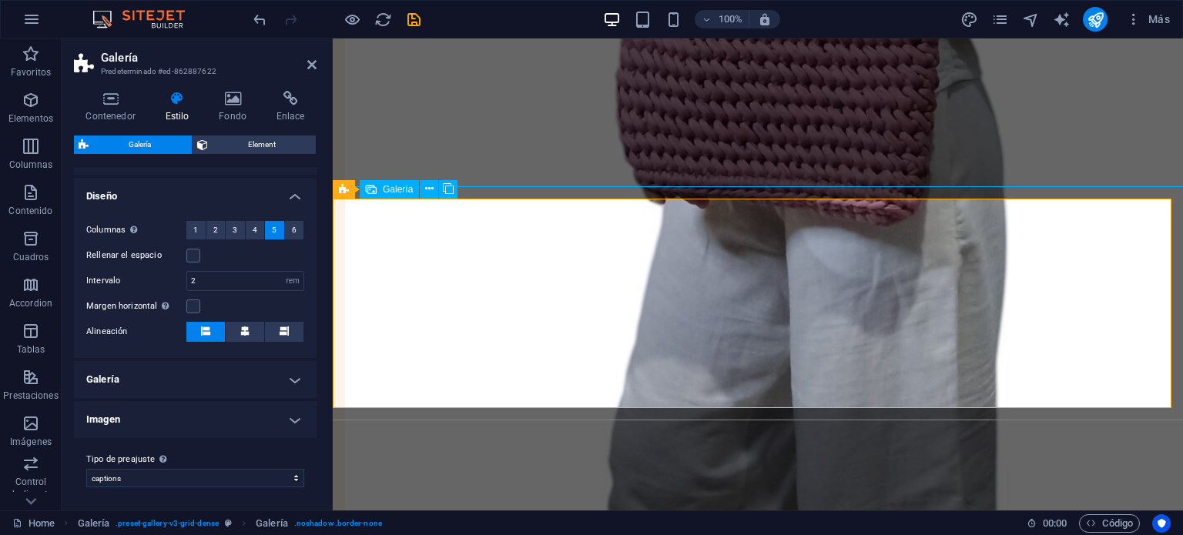
click at [450, 190] on icon at bounding box center [448, 189] width 11 height 16
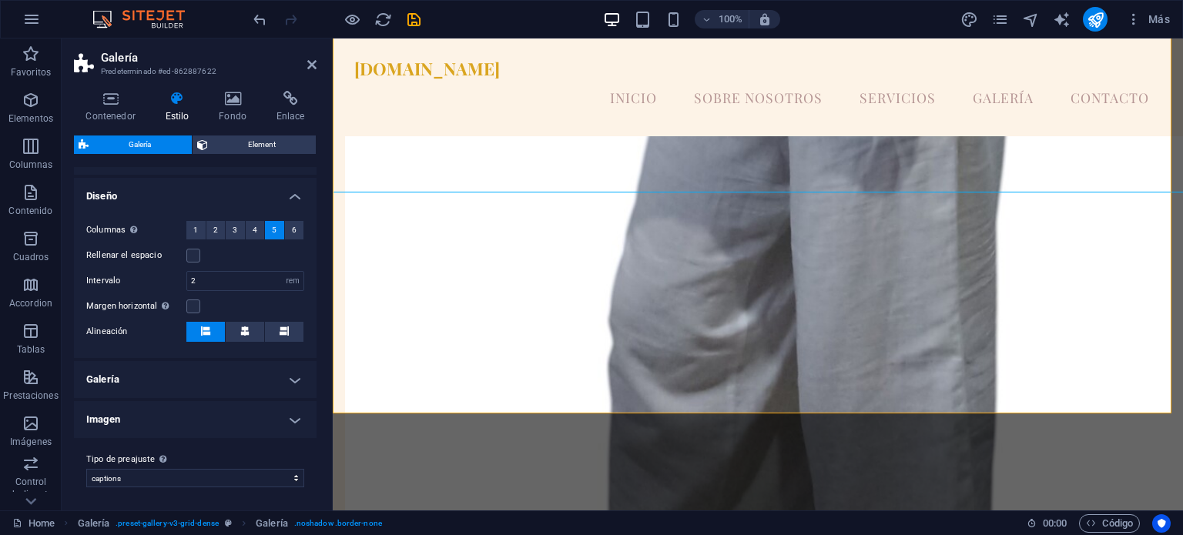
scroll to position [3109, 0]
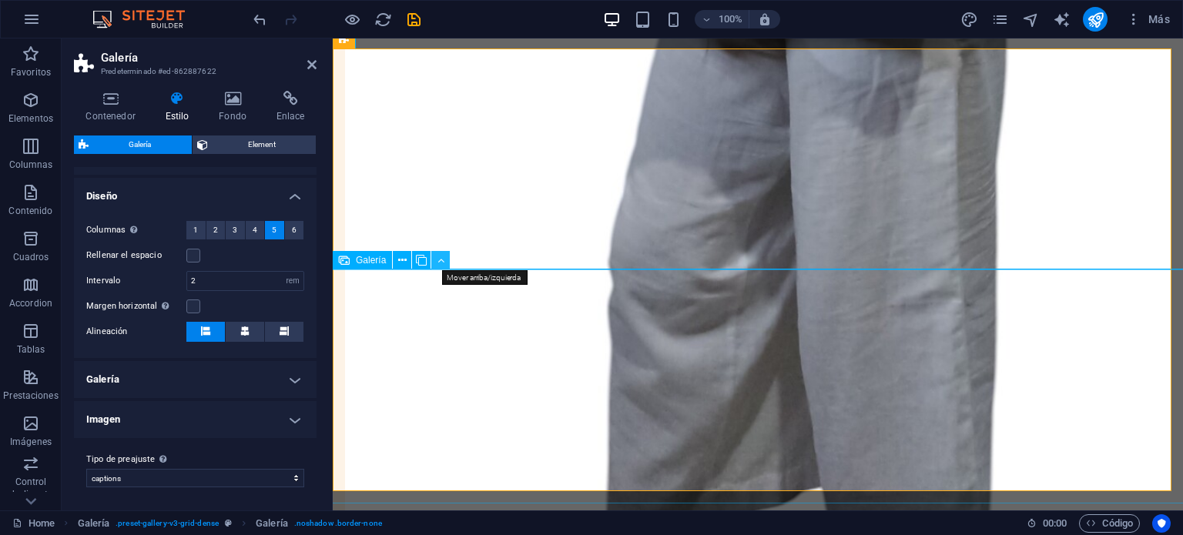
click at [443, 261] on icon at bounding box center [441, 261] width 7 height 16
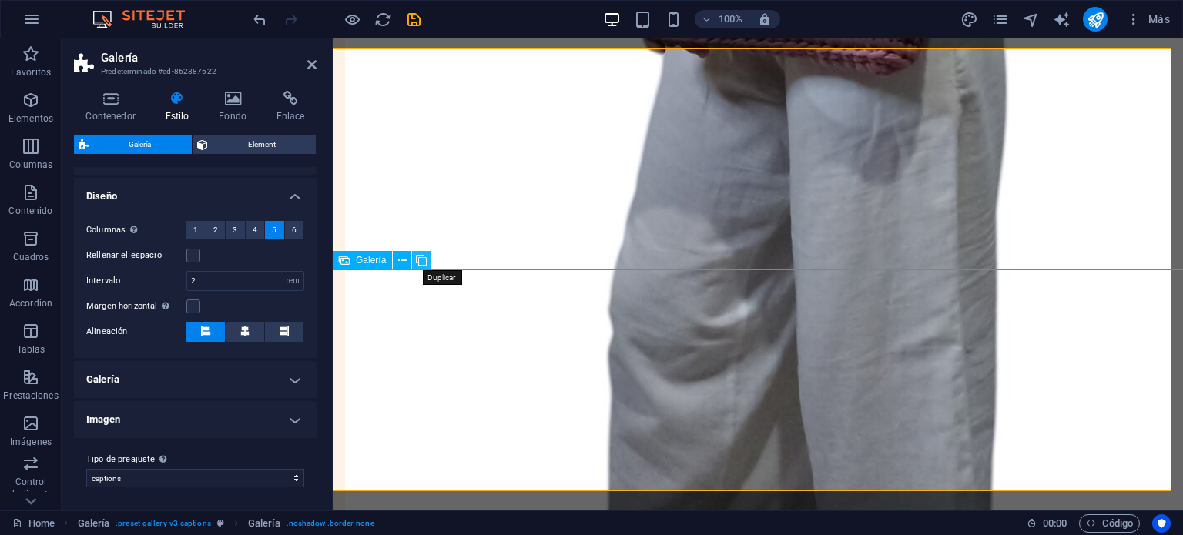
click at [424, 263] on icon at bounding box center [421, 261] width 11 height 16
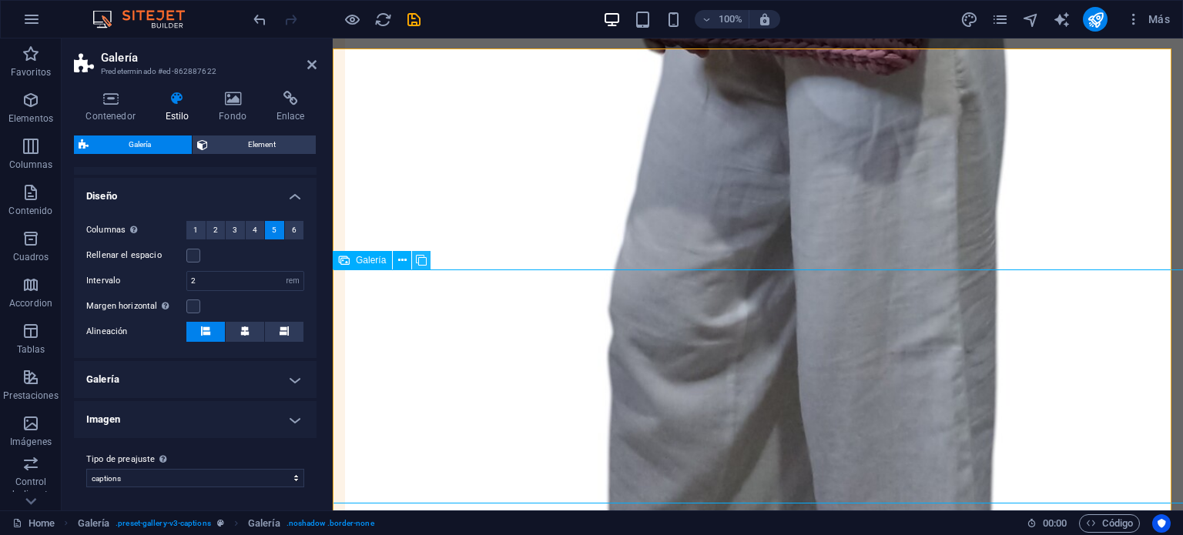
click at [424, 263] on icon at bounding box center [421, 261] width 11 height 16
click at [421, 263] on icon at bounding box center [421, 261] width 11 height 16
click at [357, 264] on span "Galería" at bounding box center [371, 260] width 30 height 9
click at [405, 261] on icon at bounding box center [402, 261] width 8 height 16
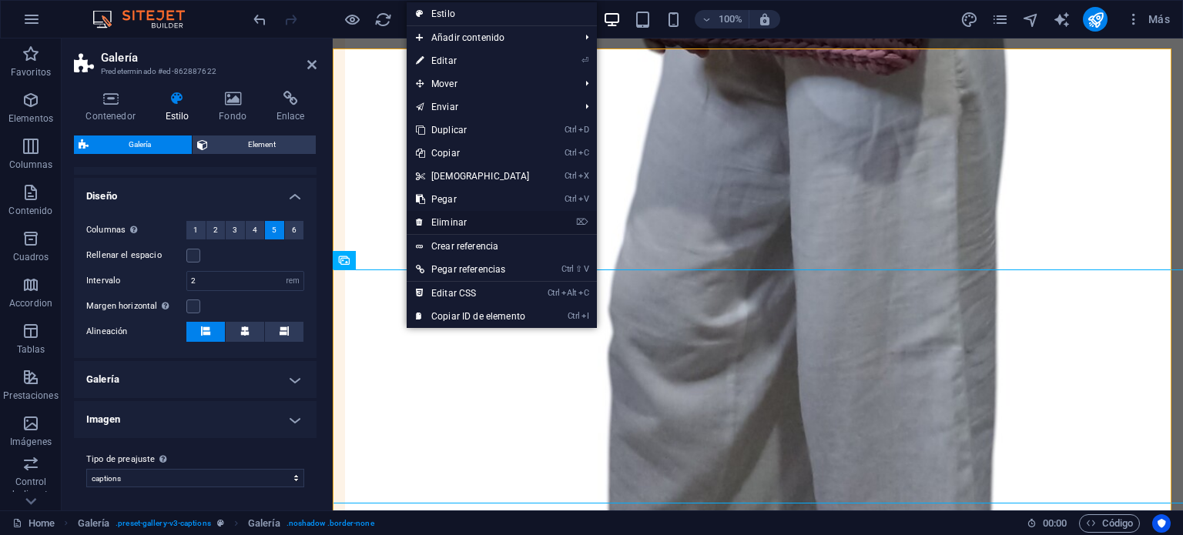
click at [471, 212] on link "⌦ Eliminar" at bounding box center [473, 222] width 132 height 23
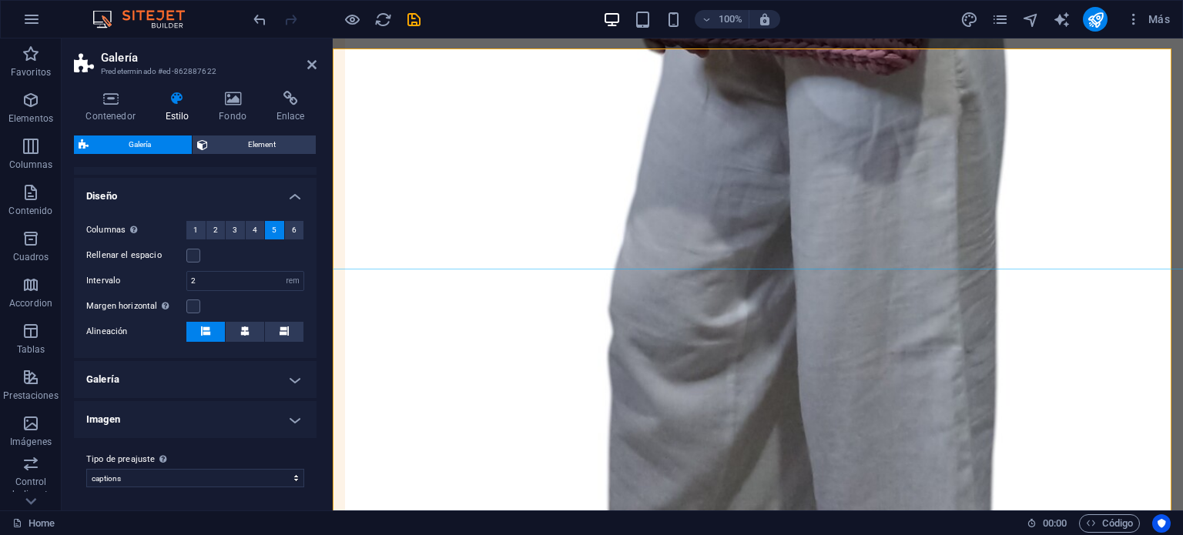
click at [106, 101] on icon at bounding box center [110, 98] width 73 height 15
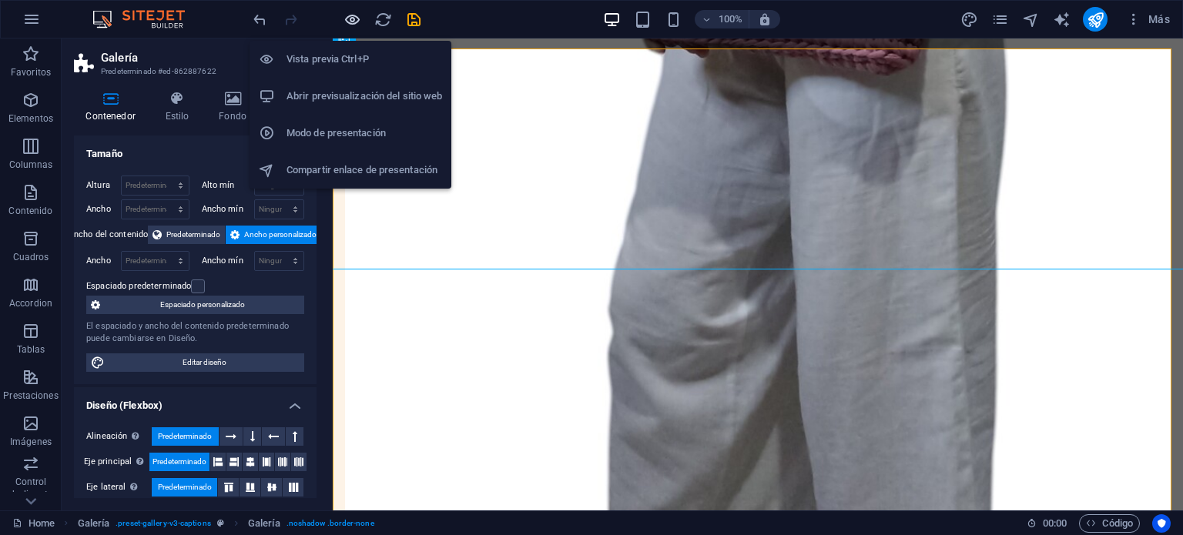
click at [347, 15] on icon "button" at bounding box center [353, 20] width 18 height 18
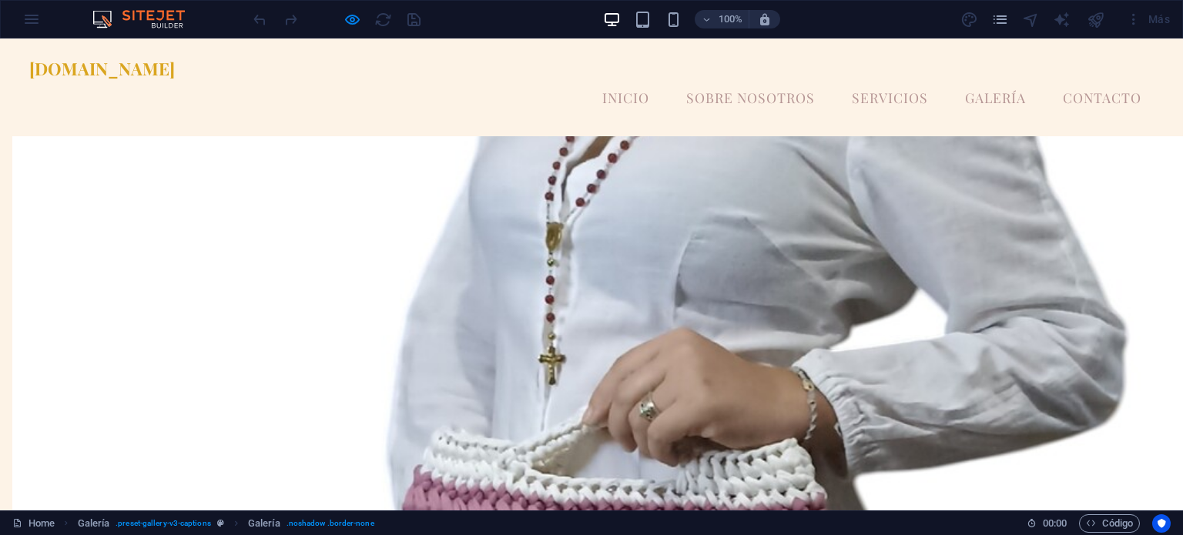
scroll to position [3146, 0]
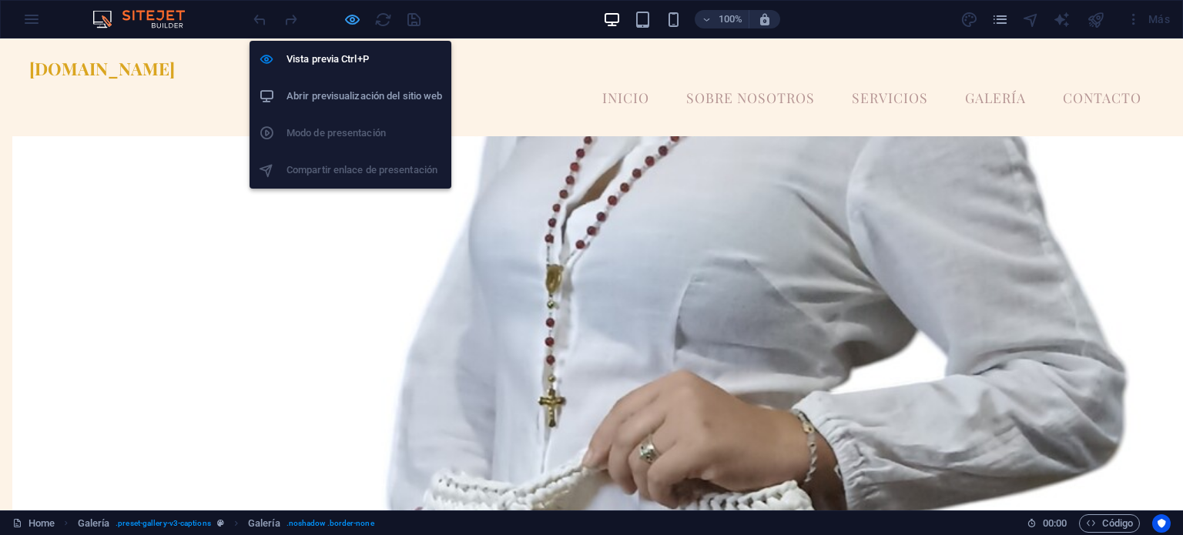
click at [354, 18] on icon "button" at bounding box center [353, 20] width 18 height 18
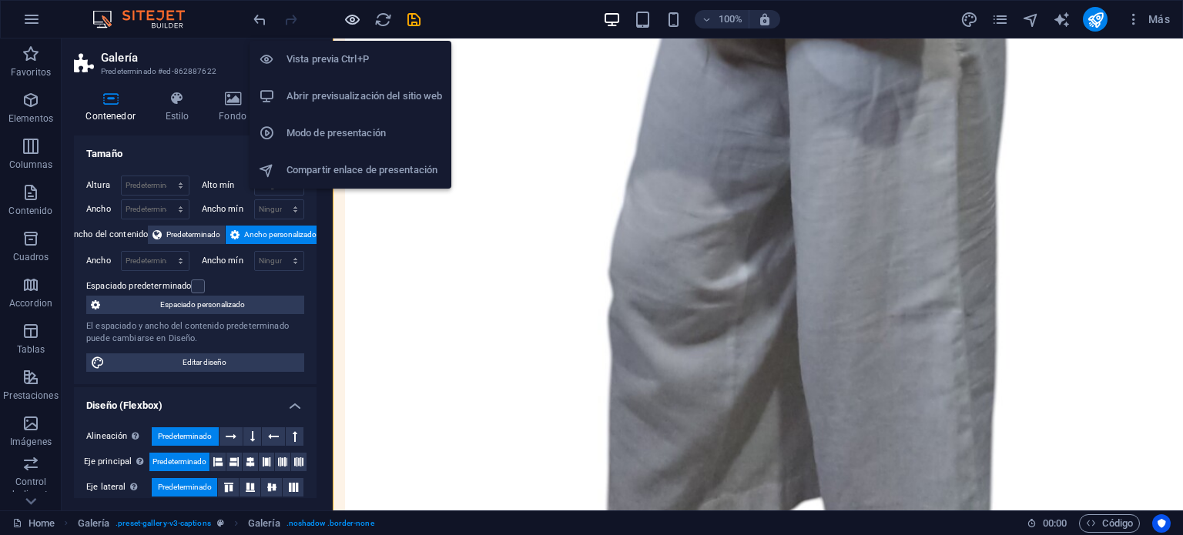
scroll to position [3223, 0]
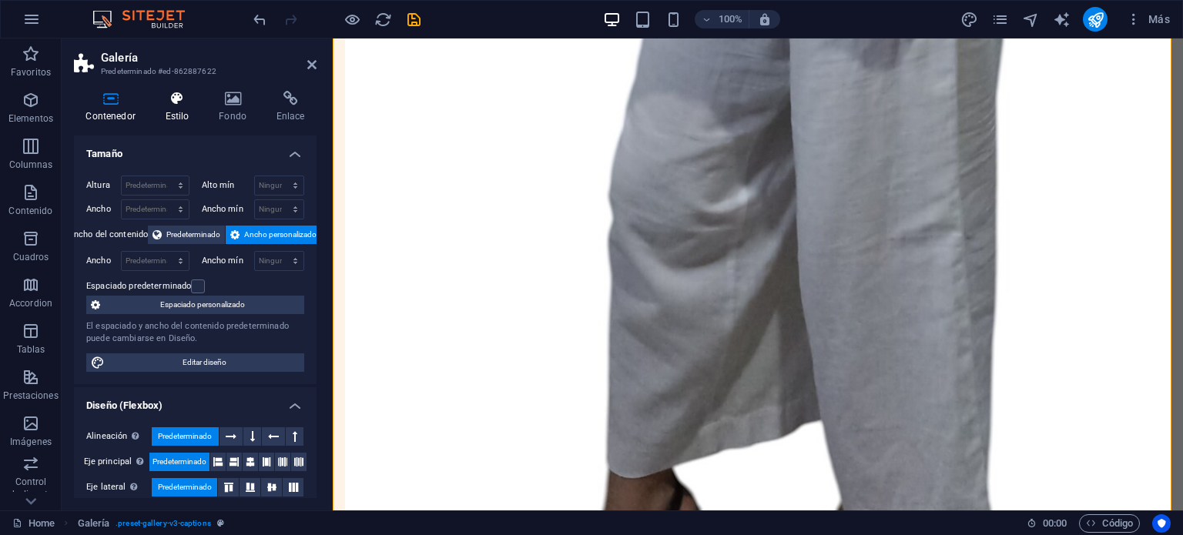
click at [189, 106] on icon at bounding box center [177, 98] width 48 height 15
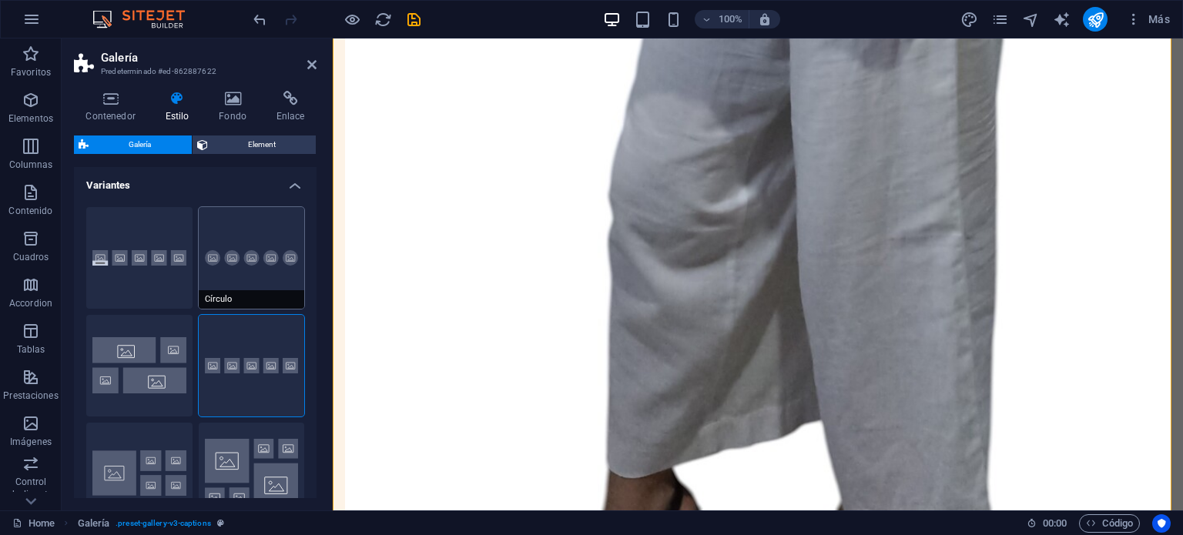
click at [290, 263] on button "Círculo" at bounding box center [252, 258] width 106 height 102
click at [131, 249] on button "Leyendas" at bounding box center [139, 258] width 106 height 102
click at [302, 461] on div "Leyendas Círculo Collage Predeterminado Cuadrícula Cuadrícula despla..." at bounding box center [195, 366] width 243 height 342
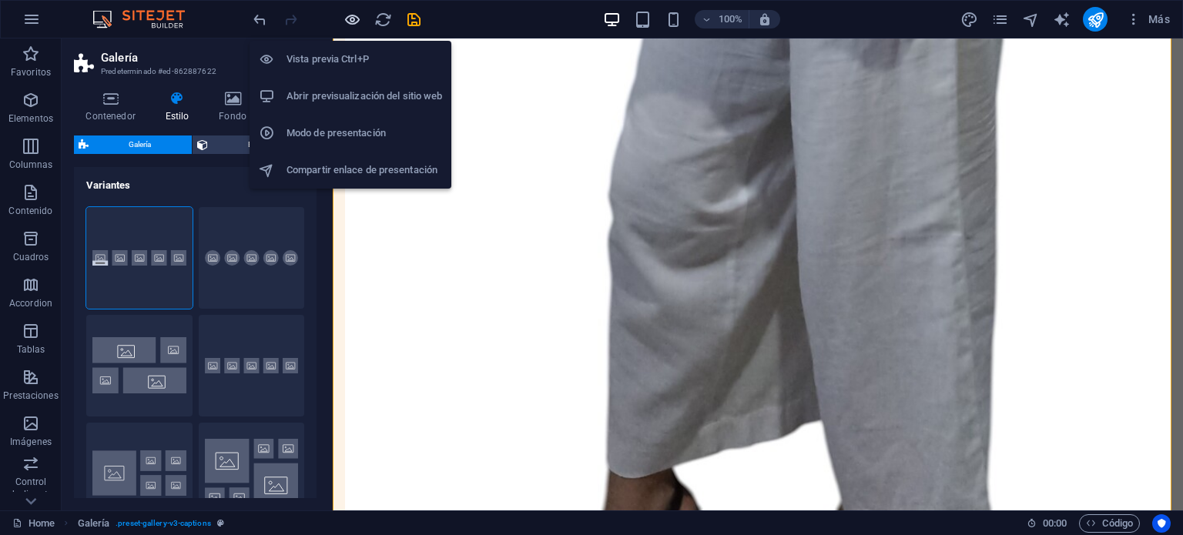
click at [348, 15] on icon "button" at bounding box center [353, 20] width 18 height 18
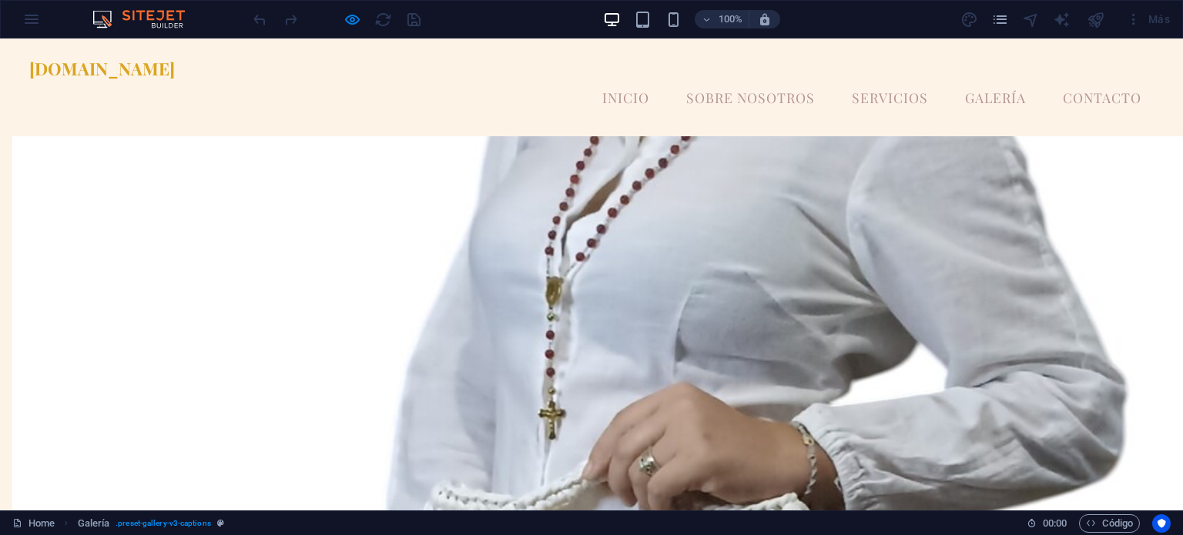
scroll to position [3146, 0]
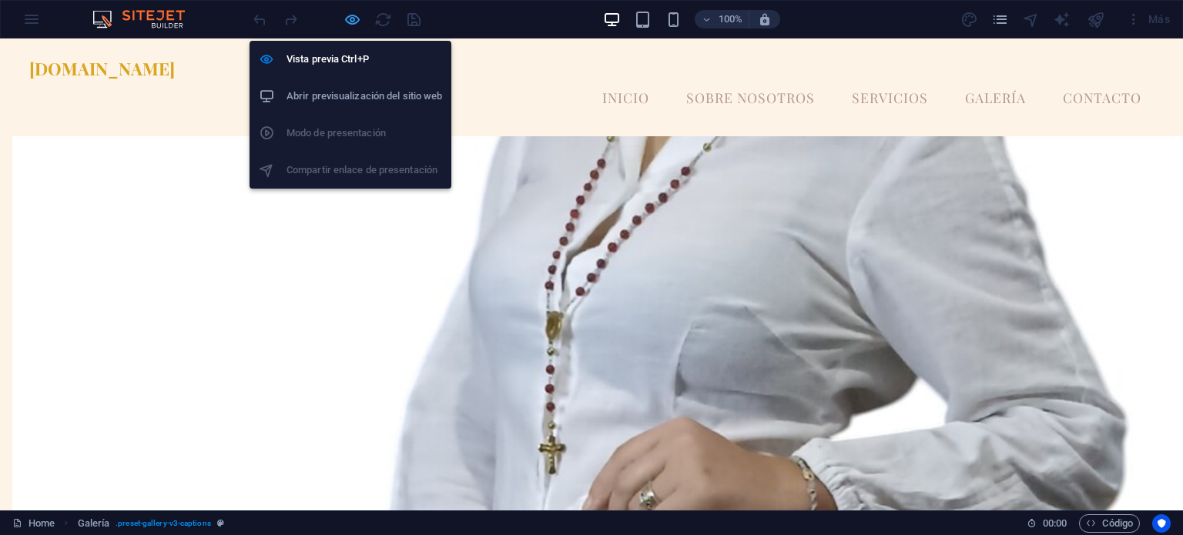
click at [352, 13] on icon "button" at bounding box center [353, 20] width 18 height 18
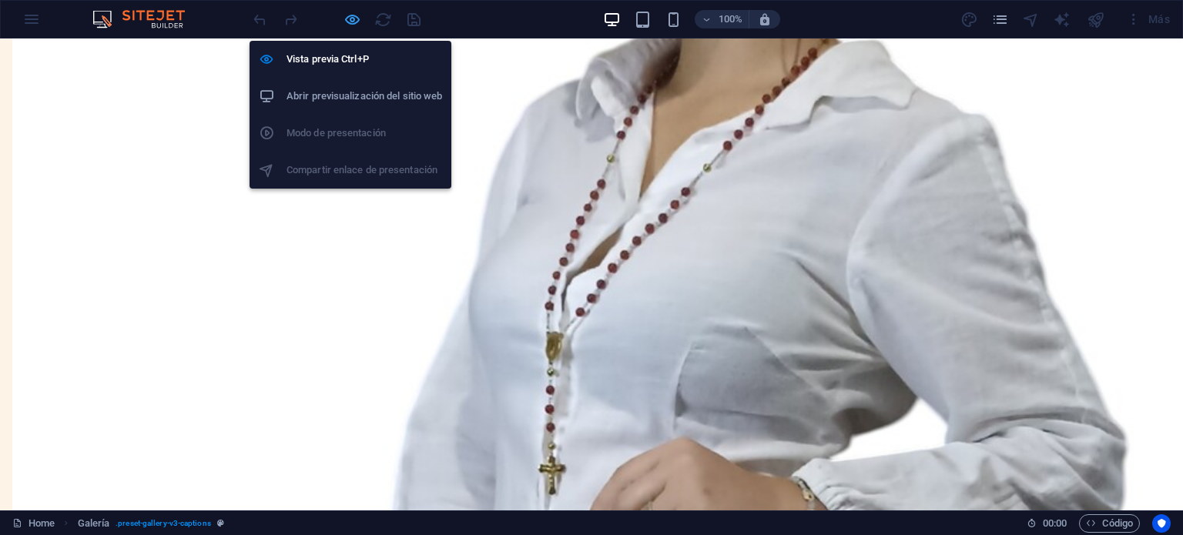
select select "rem"
select select "preset-gallery-v3-captions"
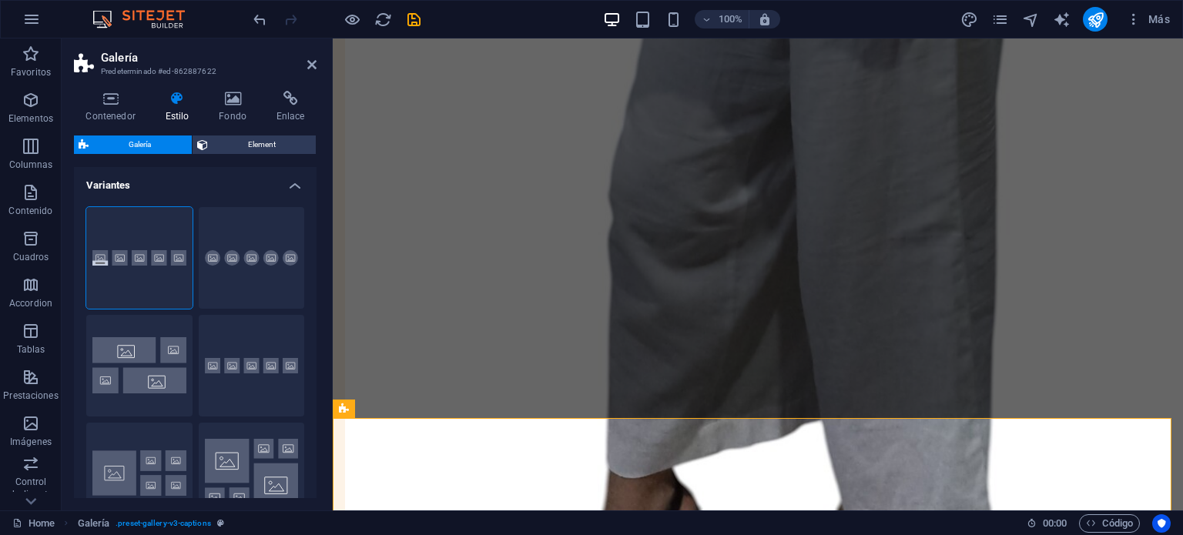
scroll to position [2732, 0]
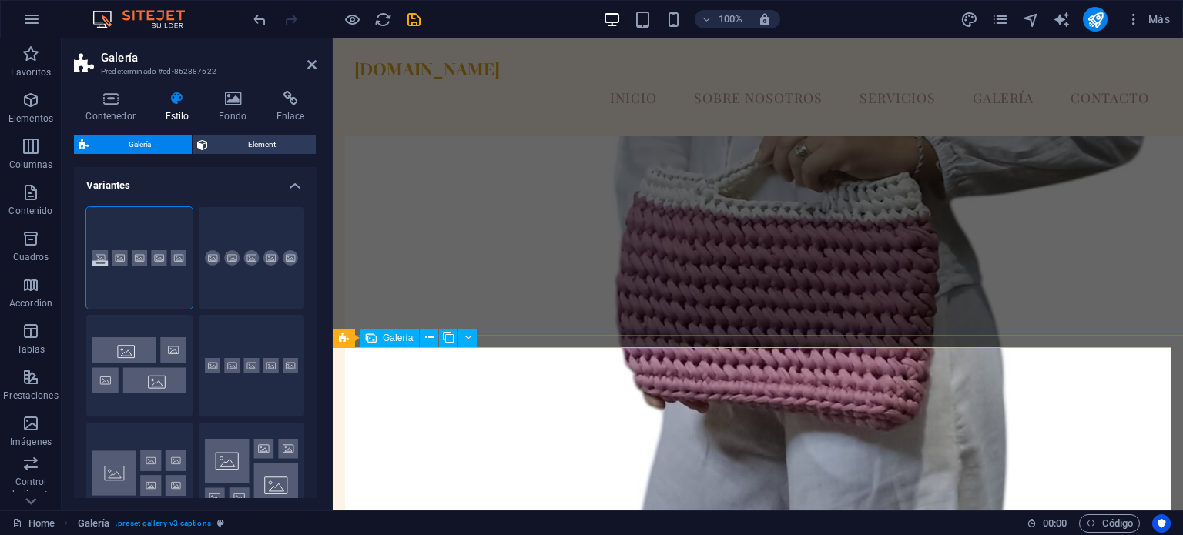
click at [430, 338] on icon at bounding box center [429, 338] width 8 height 16
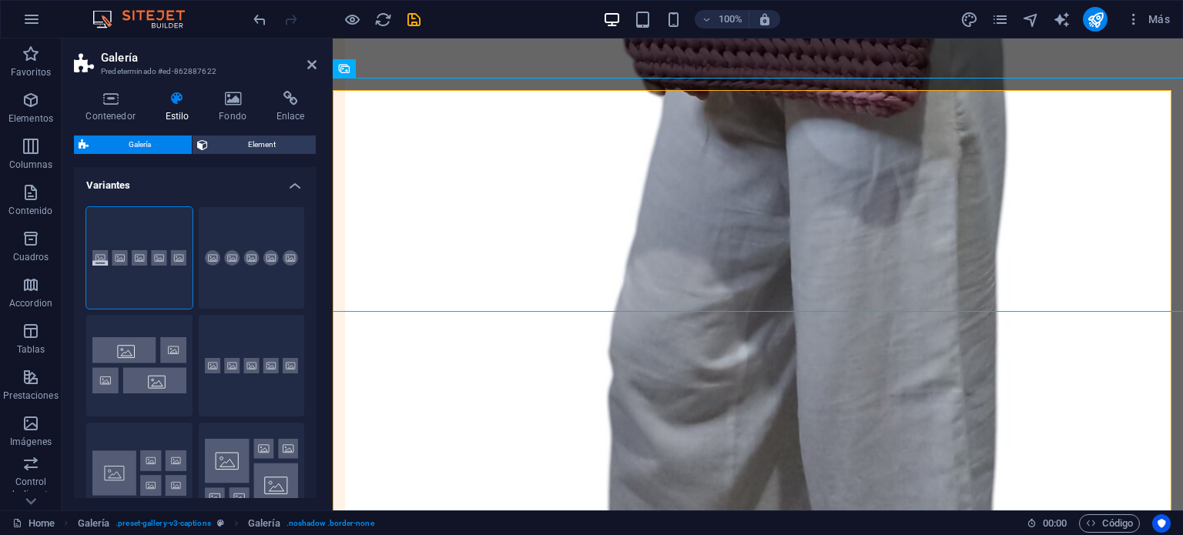
scroll to position [3060, 0]
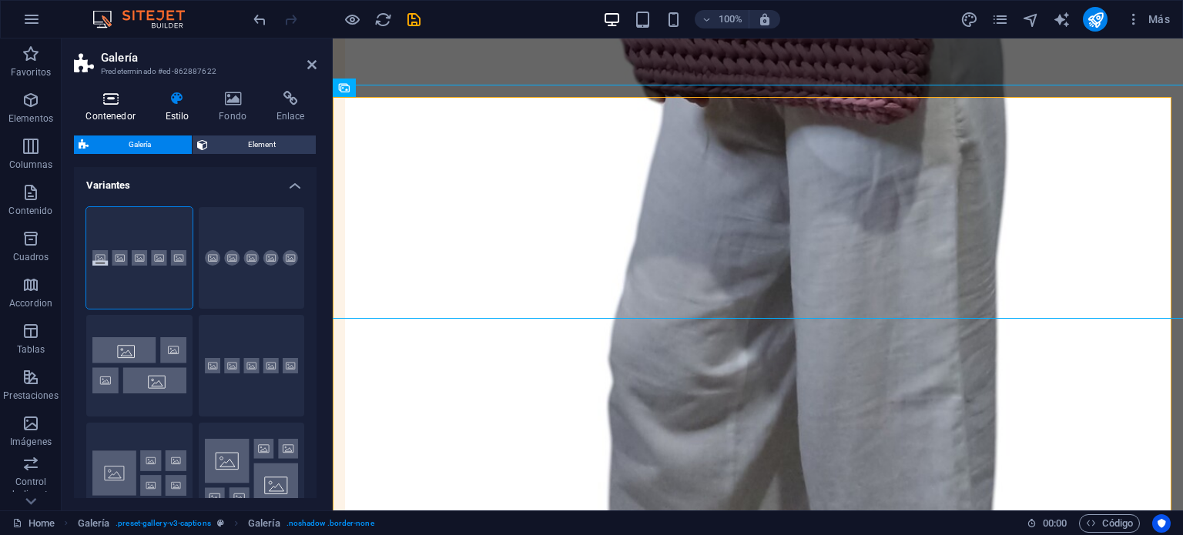
click at [110, 109] on h4 "Contenedor" at bounding box center [113, 107] width 79 height 32
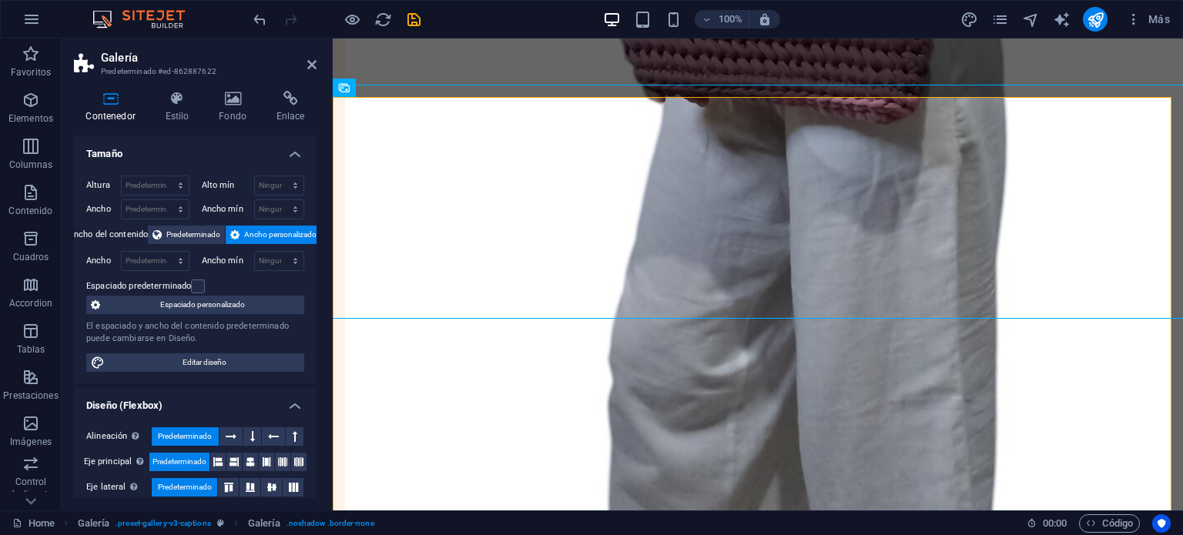
drag, startPoint x: 313, startPoint y: 320, endPoint x: 318, endPoint y: 361, distance: 41.2
click at [318, 361] on div "Contenedor Estilo Fondo Enlace Tamaño Altura Predeterminado px rem % vh vw Alto…" at bounding box center [195, 295] width 267 height 432
drag, startPoint x: 311, startPoint y: 329, endPoint x: 317, endPoint y: 402, distance: 73.4
click at [317, 402] on div "Contenedor Estilo Fondo Enlace Tamaño Altura Predeterminado px rem % vh vw Alto…" at bounding box center [195, 295] width 267 height 432
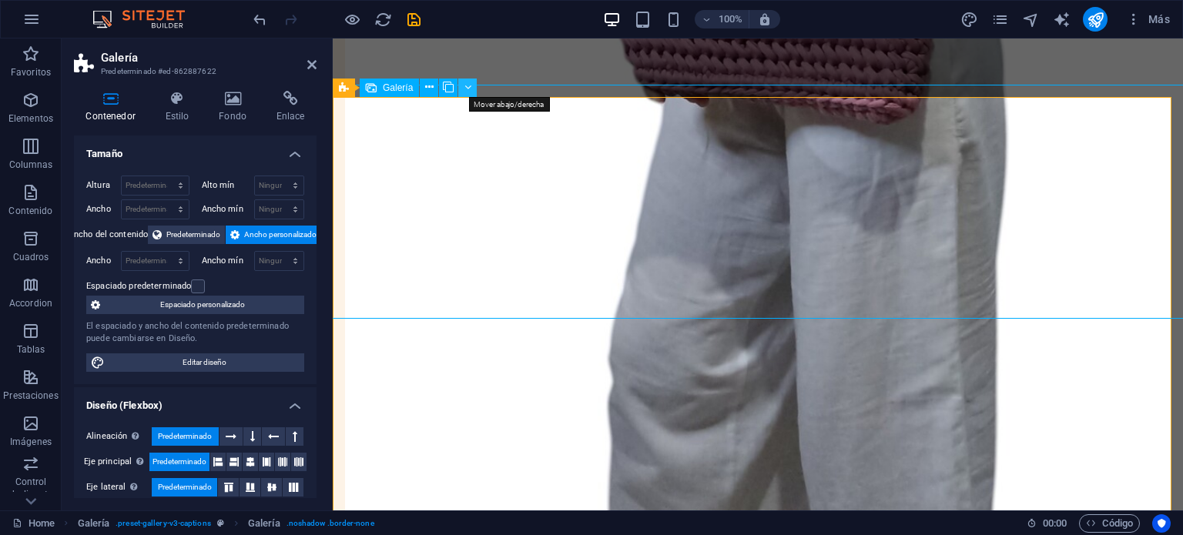
click at [464, 84] on icon at bounding box center [467, 87] width 7 height 16
click at [427, 90] on icon at bounding box center [429, 87] width 8 height 16
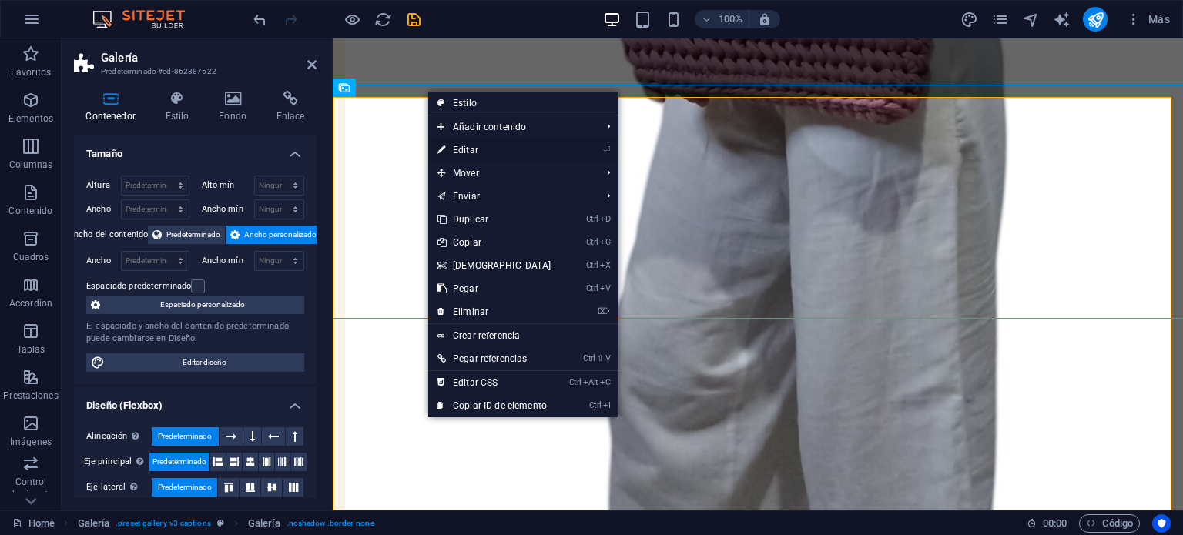
click at [461, 148] on link "⏎ Editar" at bounding box center [494, 150] width 132 height 23
select select "px"
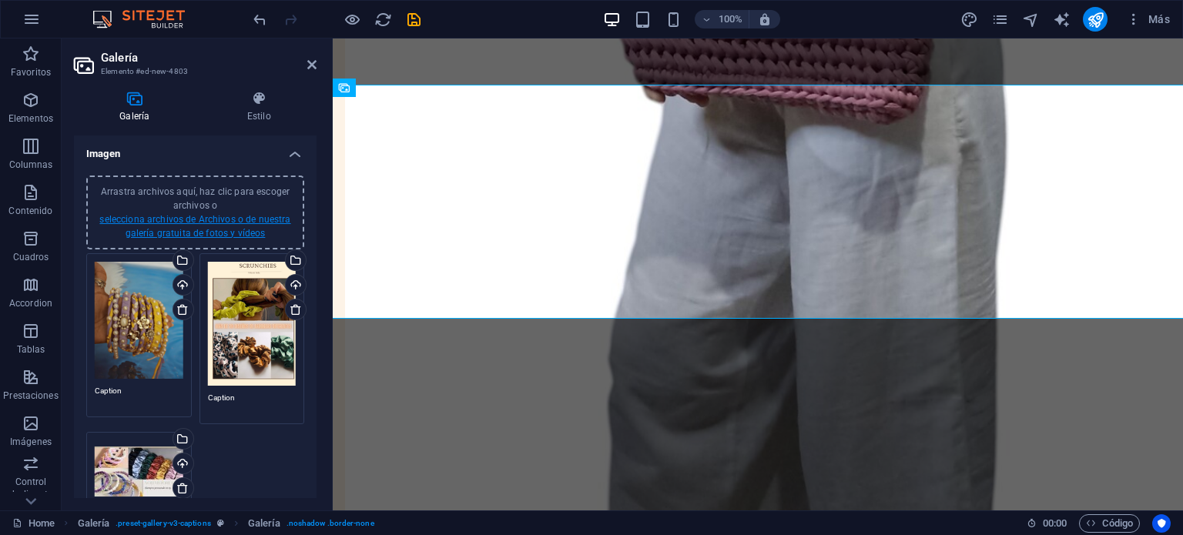
click at [245, 231] on link "selecciona archivos de Archivos o de nuestra galería gratuita de fotos y vídeos" at bounding box center [194, 226] width 191 height 25
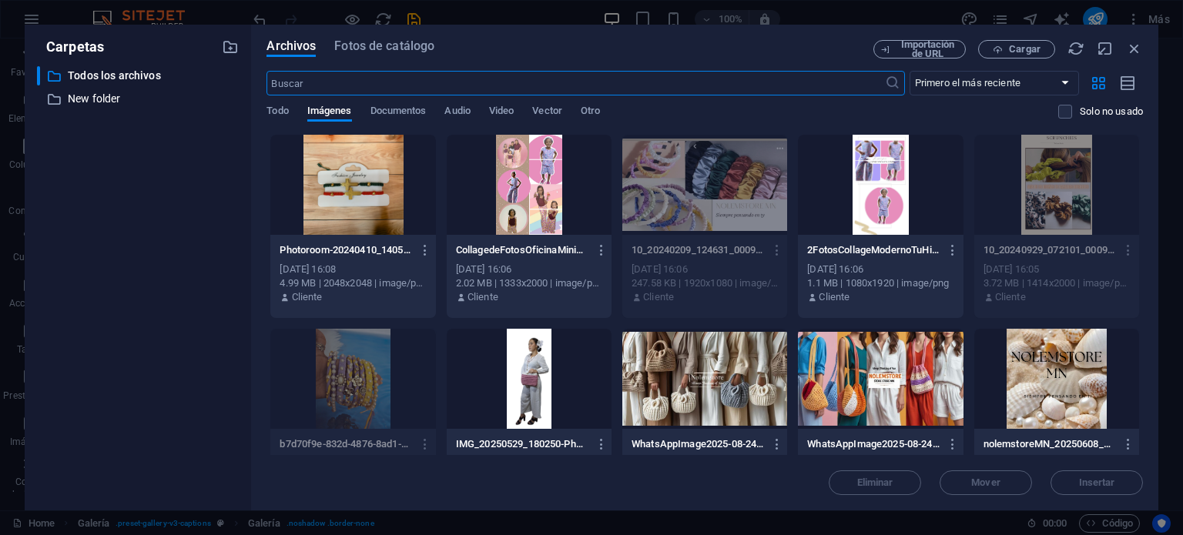
scroll to position [3565, 0]
click at [1135, 45] on icon "button" at bounding box center [1134, 48] width 17 height 17
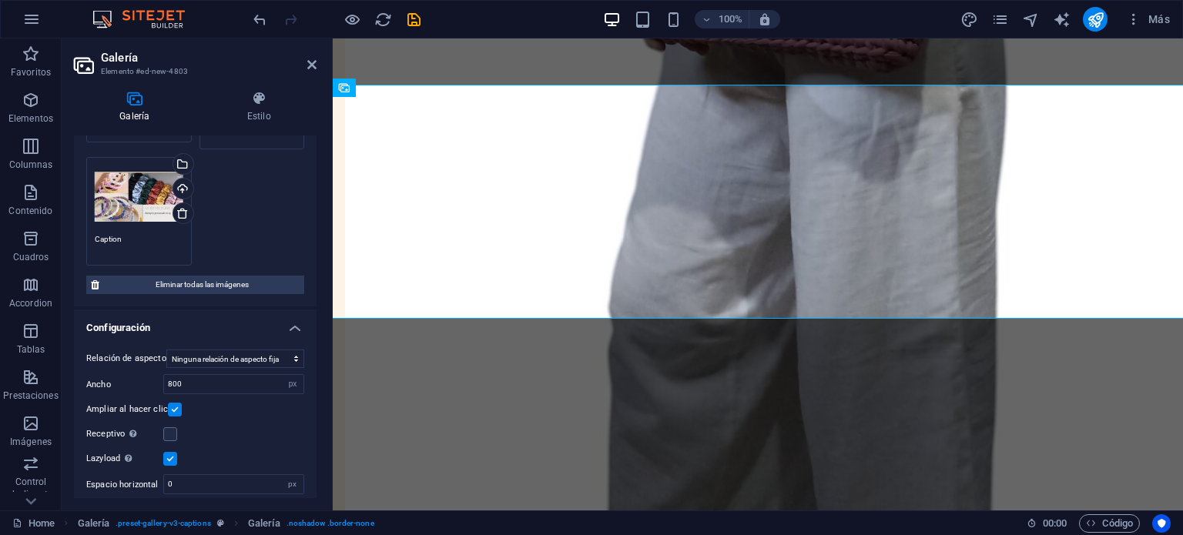
scroll to position [277, 0]
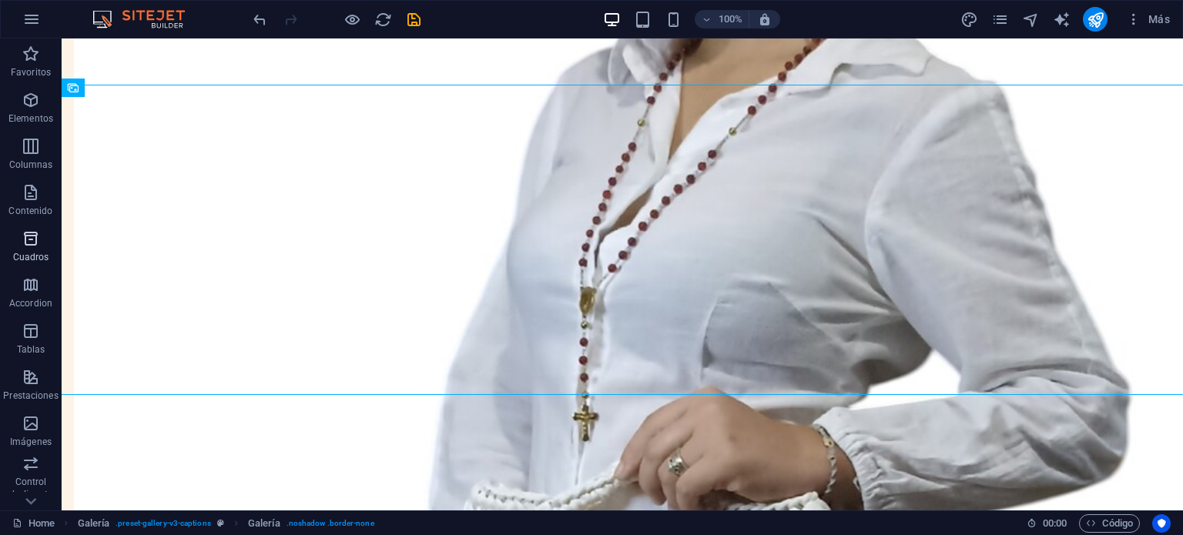
click at [35, 243] on icon "button" at bounding box center [31, 239] width 18 height 18
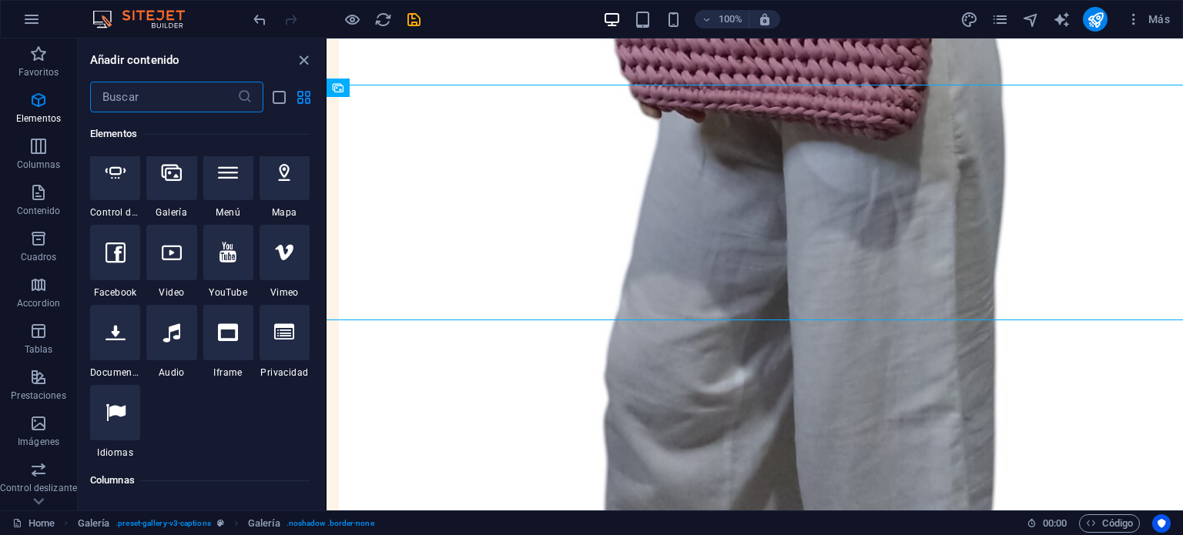
scroll to position [0, 0]
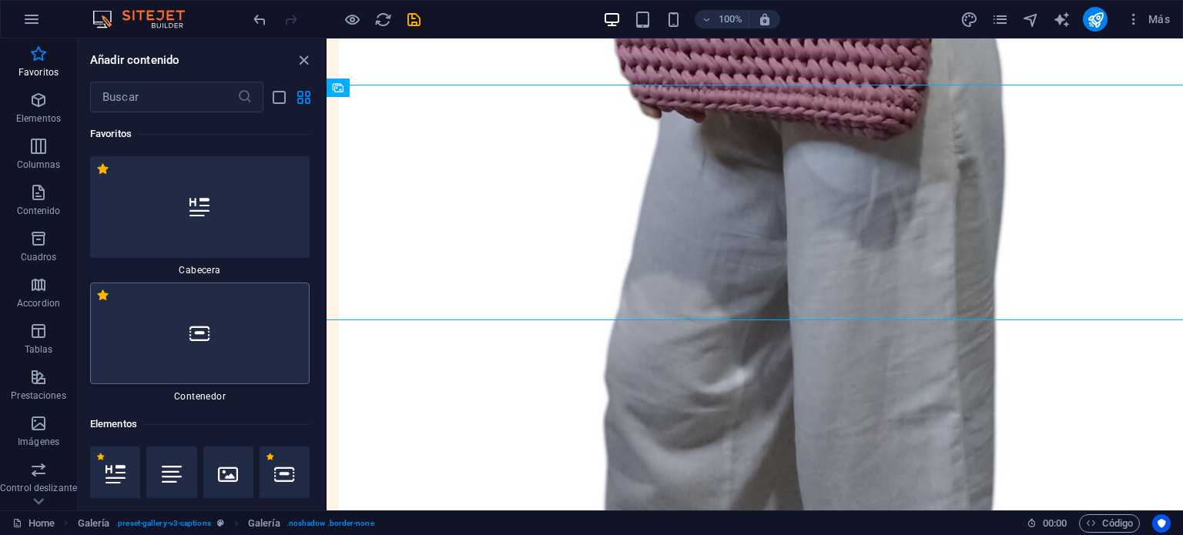
click at [234, 360] on div at bounding box center [200, 334] width 220 height 102
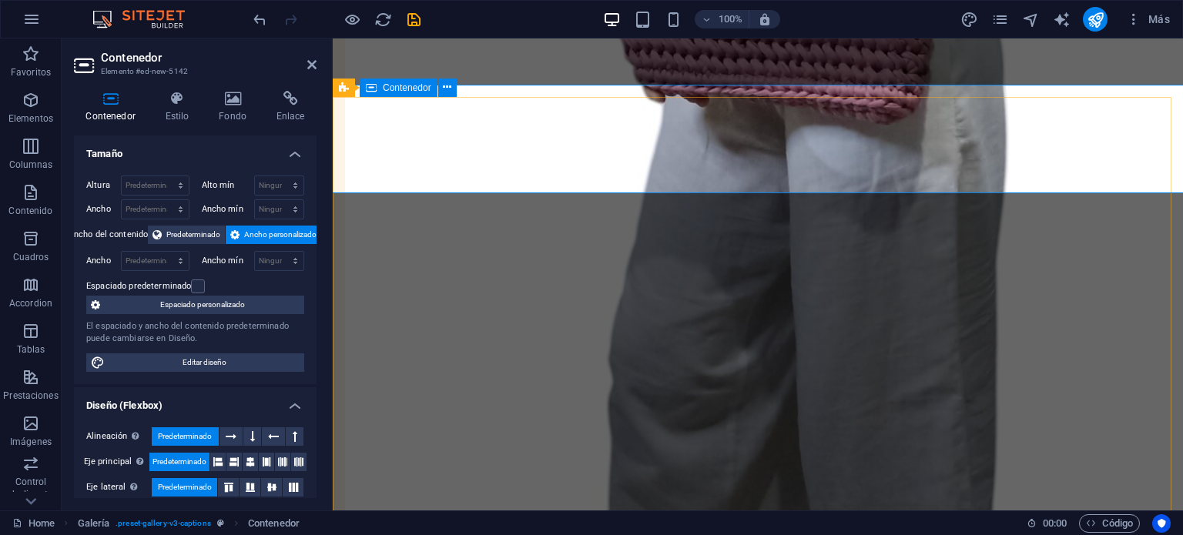
click at [256, 15] on icon "undo" at bounding box center [260, 20] width 18 height 18
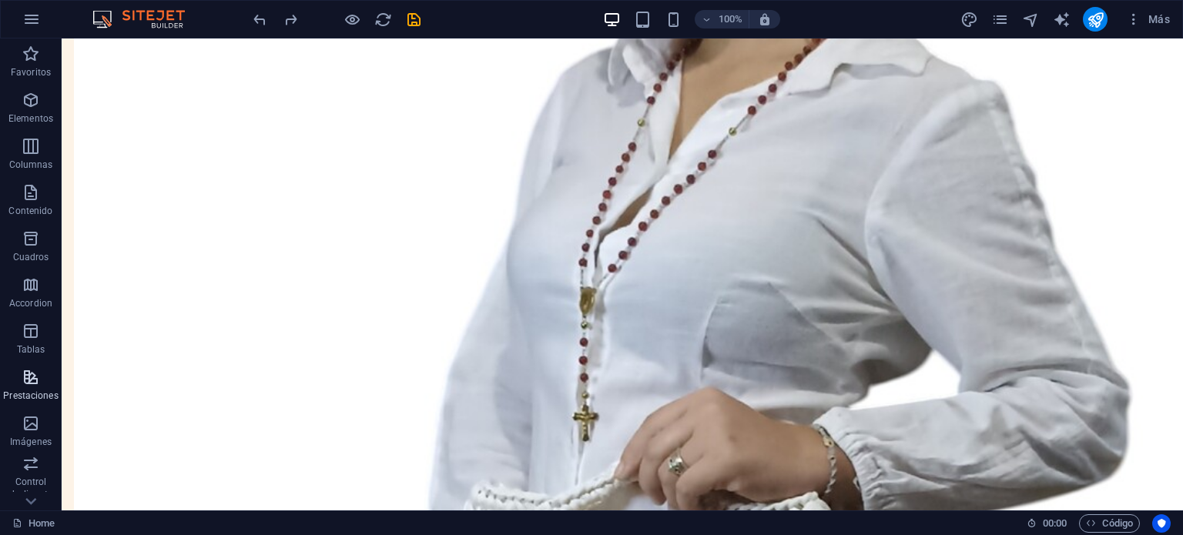
click at [35, 384] on icon "button" at bounding box center [31, 377] width 18 height 18
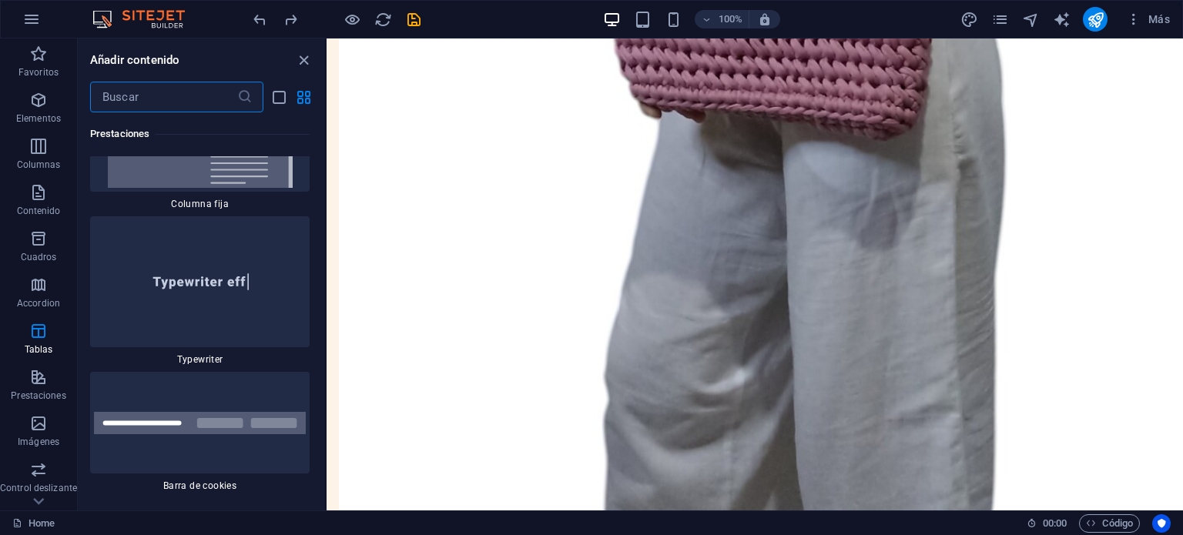
scroll to position [12130, 0]
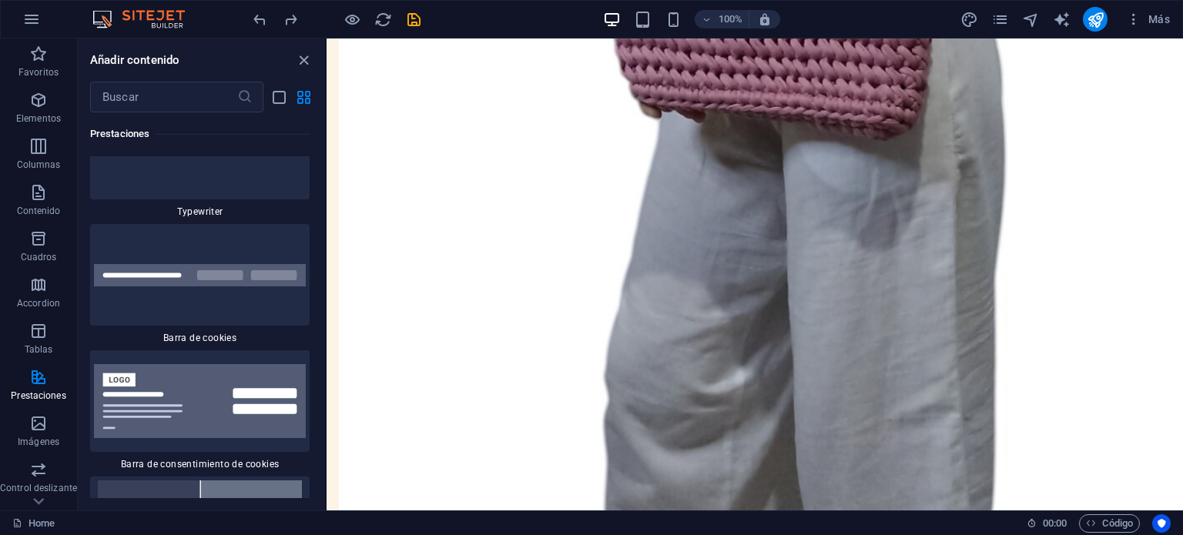
click at [321, 261] on div "Favoritos 1 Star Cabecera 1 Star Contenedor Elementos 1 Star Cabecera 1 Star Te…" at bounding box center [201, 305] width 247 height 386
click at [59, 478] on span "Control deslizante" at bounding box center [38, 479] width 77 height 37
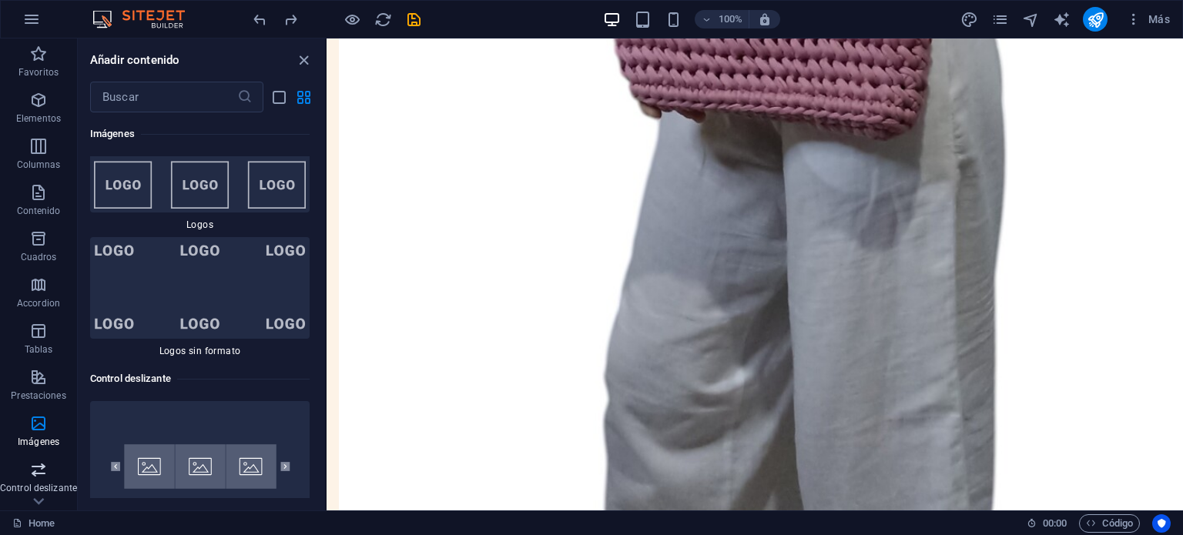
scroll to position [17317, 0]
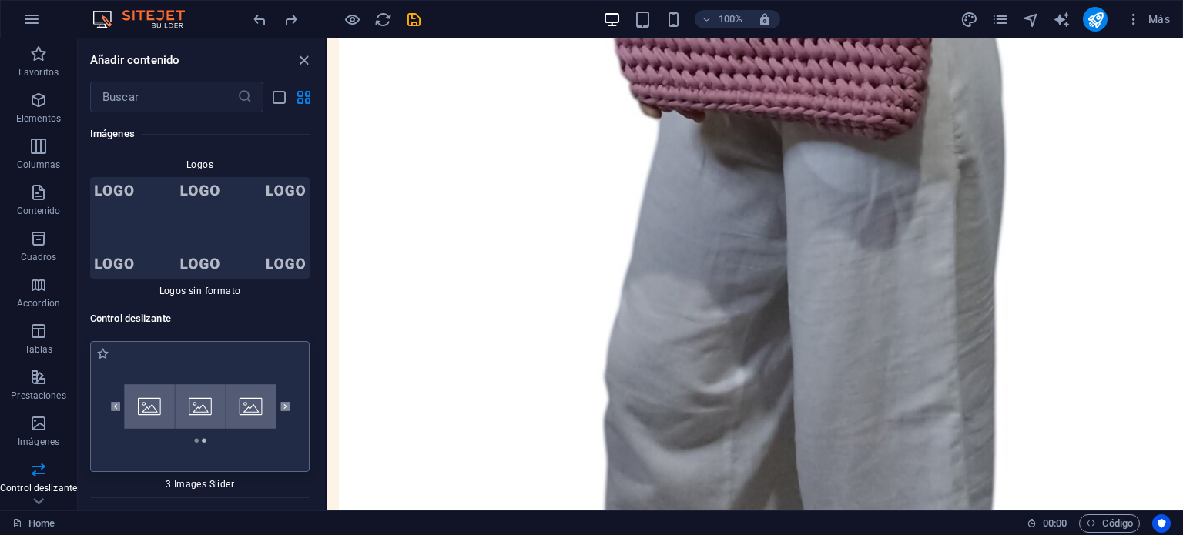
click at [260, 345] on img at bounding box center [200, 406] width 212 height 123
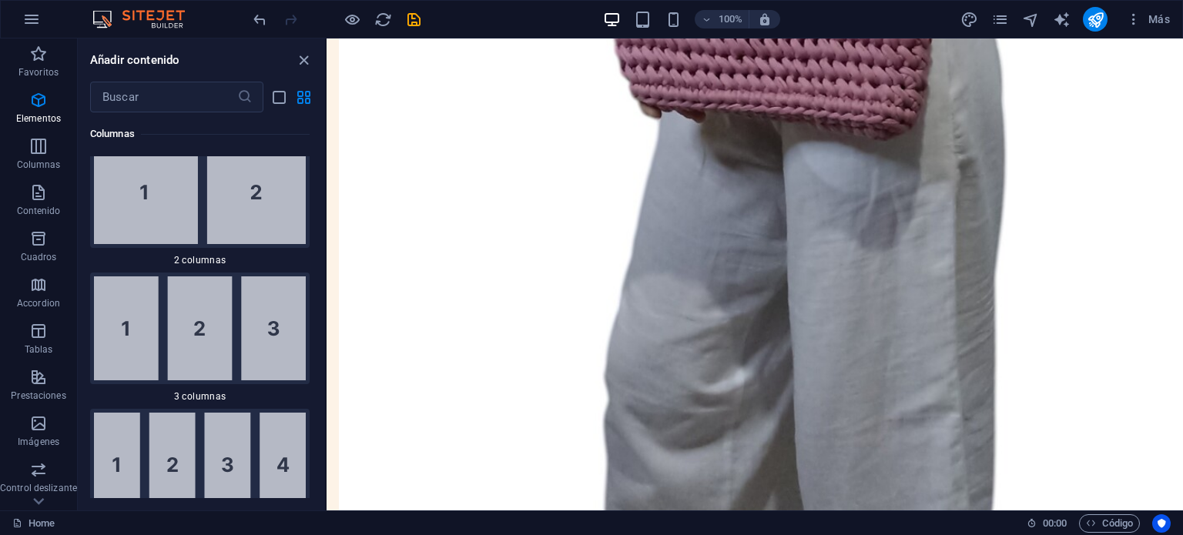
scroll to position [0, 0]
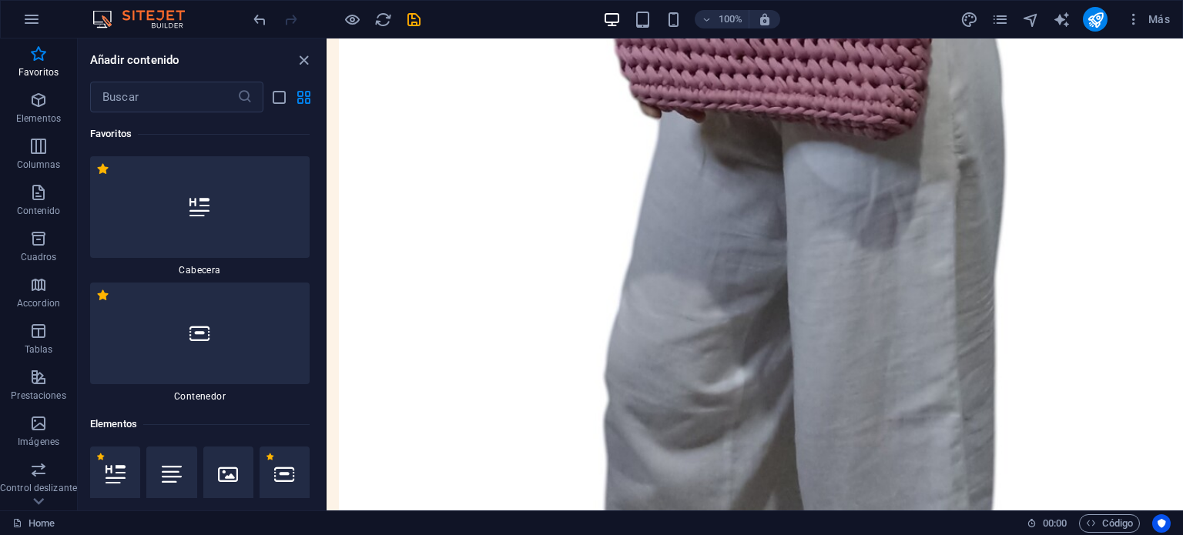
click at [317, 328] on div "Favoritos 1 Star Cabecera 1 Star Contenedor Elementos 1 Star Cabecera 1 Star Te…" at bounding box center [201, 305] width 247 height 386
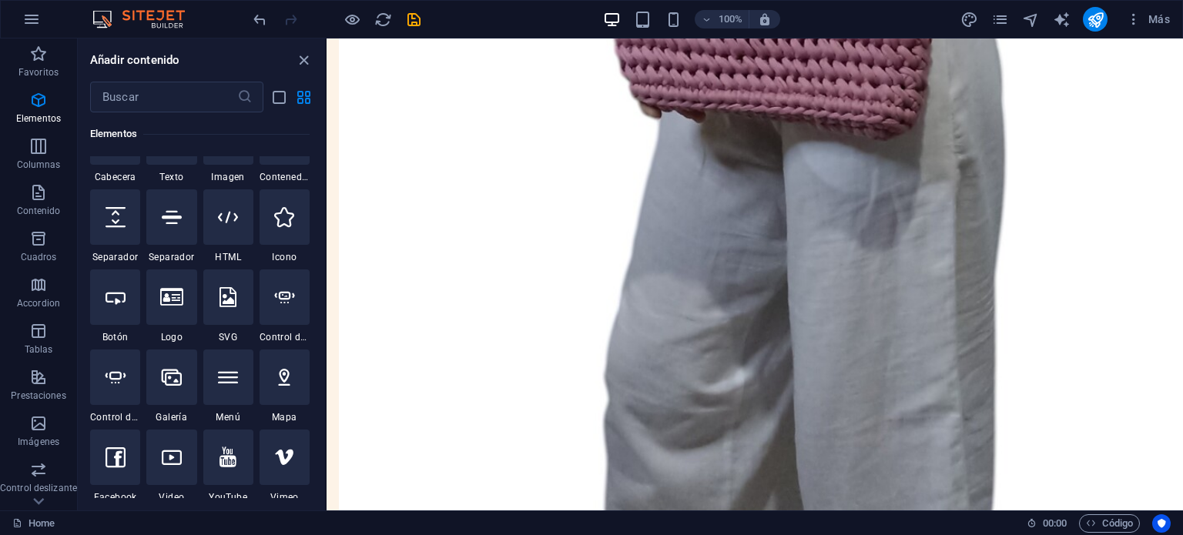
scroll to position [675, 0]
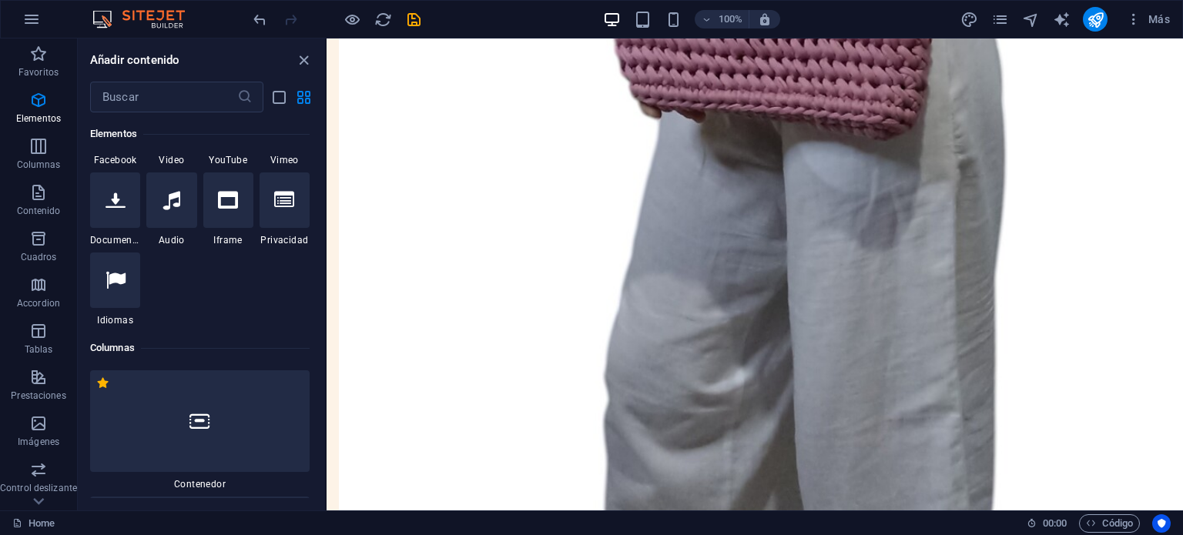
click at [320, 224] on div "Favoritos 1 Star Cabecera 1 Star Contenedor Elementos 1 Star Cabecera 1 Star Te…" at bounding box center [201, 305] width 247 height 386
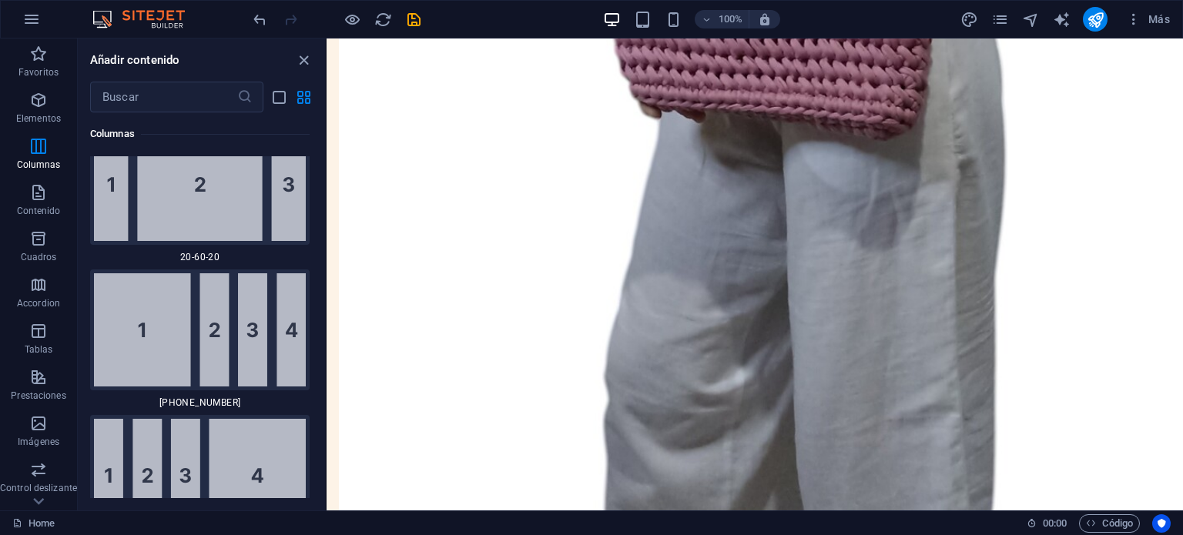
scroll to position [3375, 0]
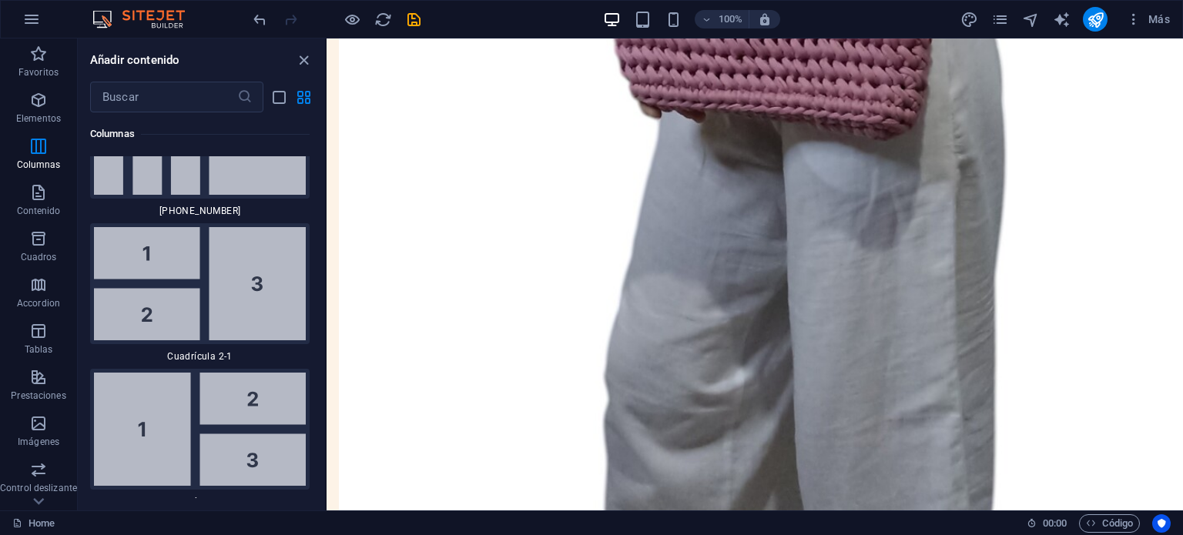
click at [324, 110] on div "​" at bounding box center [201, 97] width 247 height 31
drag, startPoint x: 650, startPoint y: 149, endPoint x: 327, endPoint y: 58, distance: 336.0
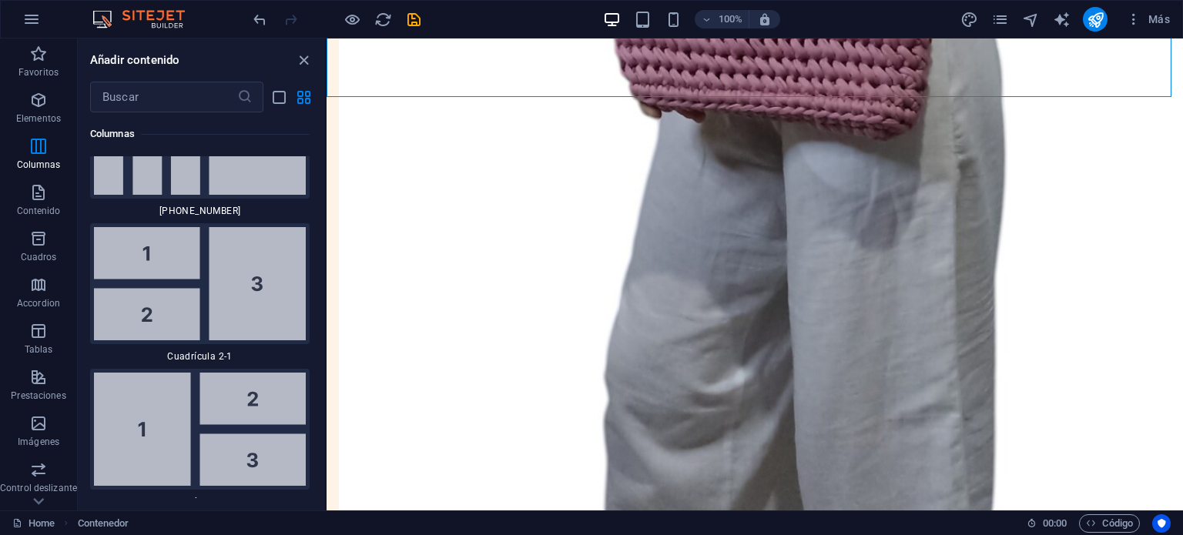
click at [322, 64] on div "Añadir contenido" at bounding box center [201, 60] width 247 height 18
drag, startPoint x: 322, startPoint y: 64, endPoint x: 324, endPoint y: 181, distance: 117.1
click at [324, 181] on div "Añadir contenido ​ Favoritos 1 Star Cabecera 1 Star Contenedor Elementos 1 Star…" at bounding box center [201, 275] width 247 height 472
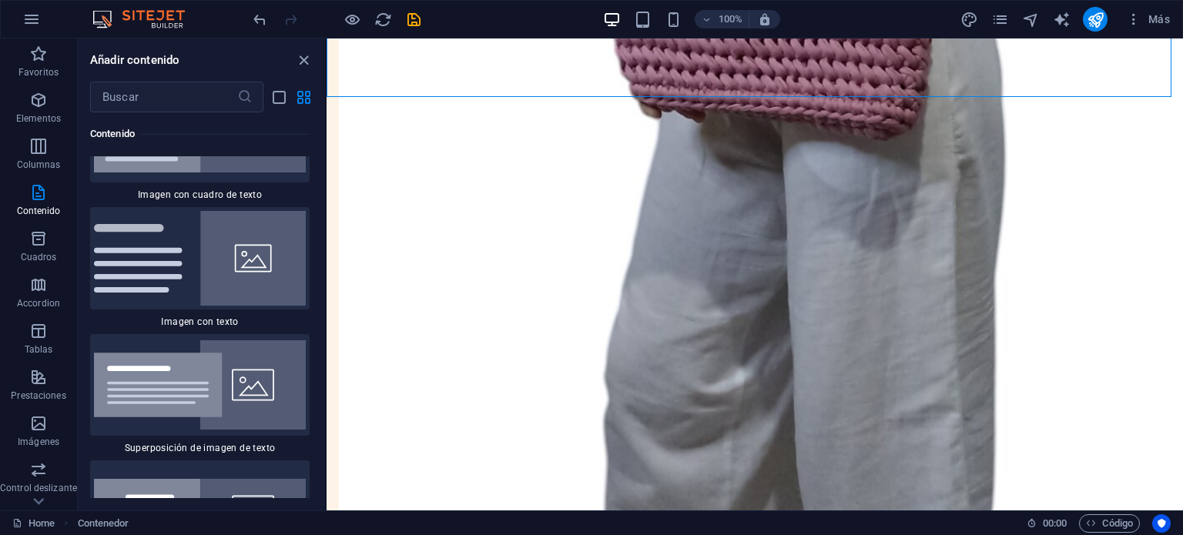
scroll to position [6076, 0]
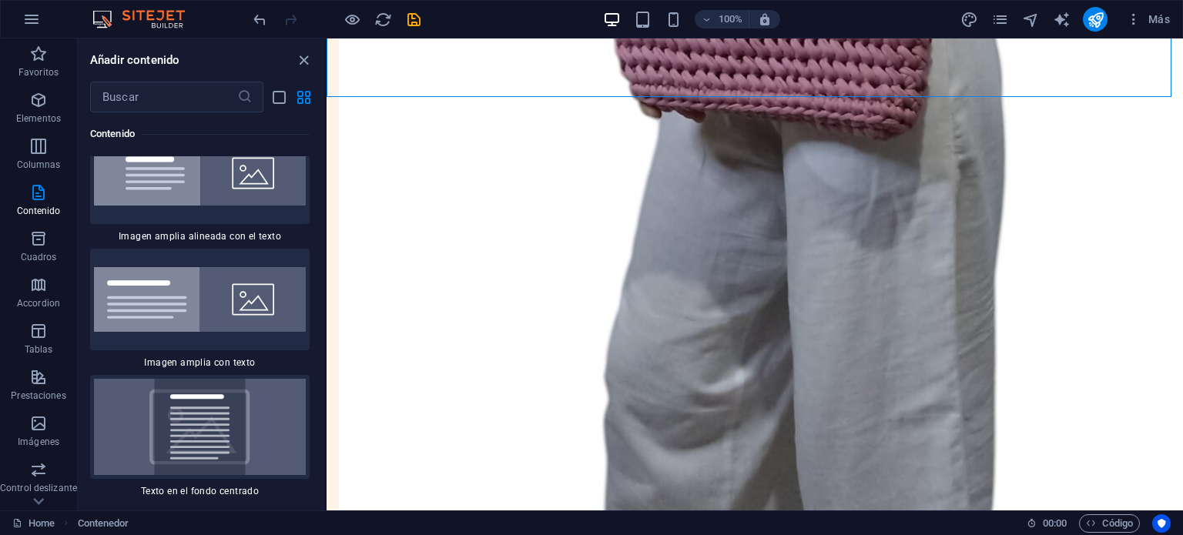
click at [320, 236] on div "Favoritos 1 Star Cabecera 1 Star Contenedor Elementos 1 Star Cabecera 1 Star Te…" at bounding box center [201, 305] width 247 height 386
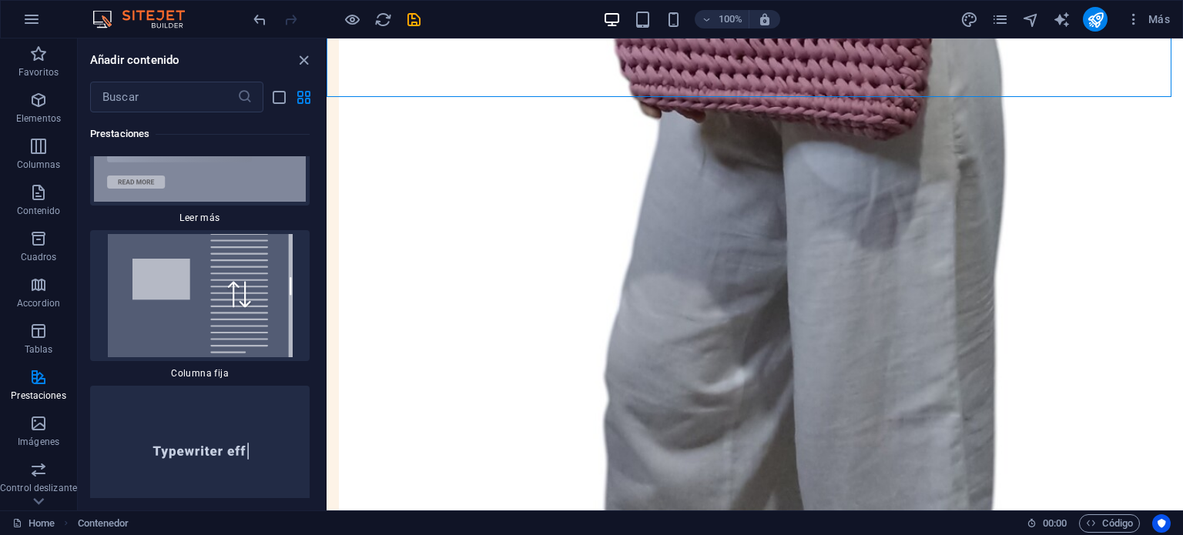
scroll to position [12151, 0]
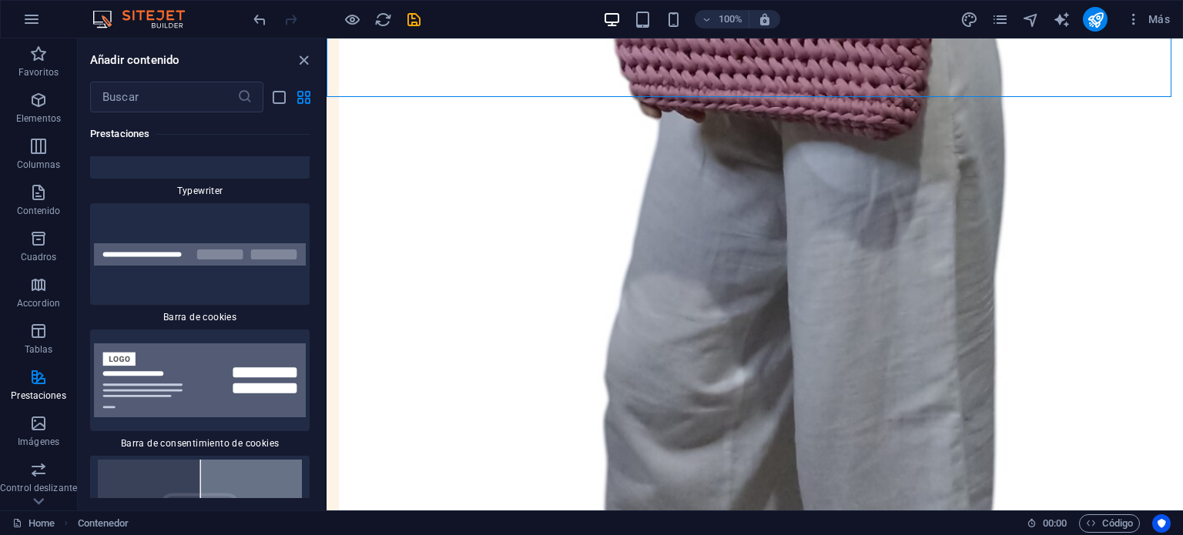
click at [321, 218] on div "Favoritos 1 Star Cabecera 1 Star Contenedor Elementos 1 Star Cabecera 1 Star Te…" at bounding box center [201, 305] width 247 height 386
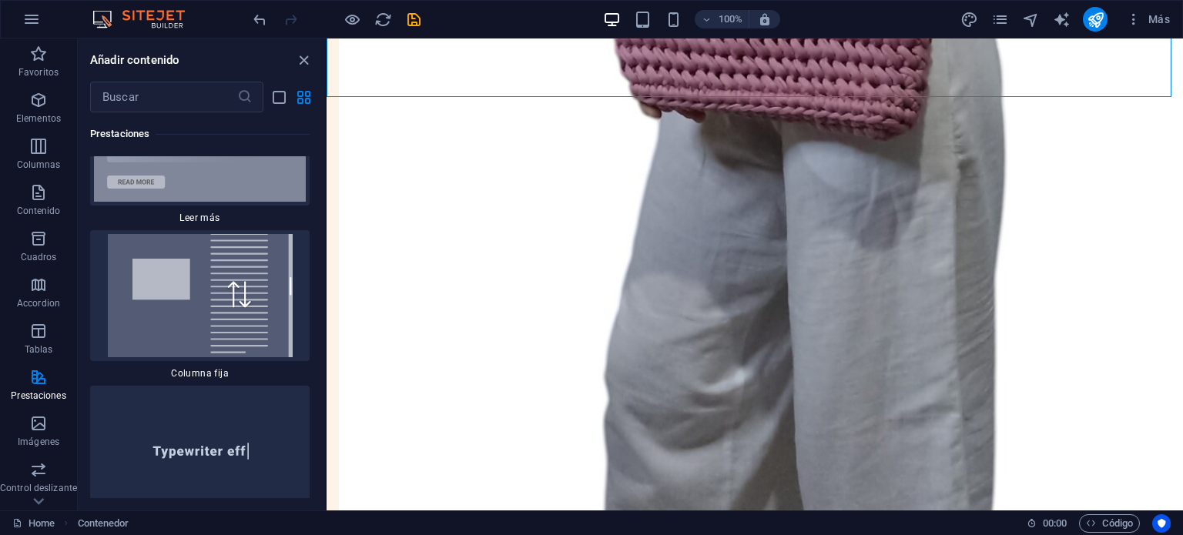
click at [327, 433] on div "Arrastra aquí para reemplazar el contenido existente. Si quieres crear un eleme…" at bounding box center [755, 275] width 857 height 472
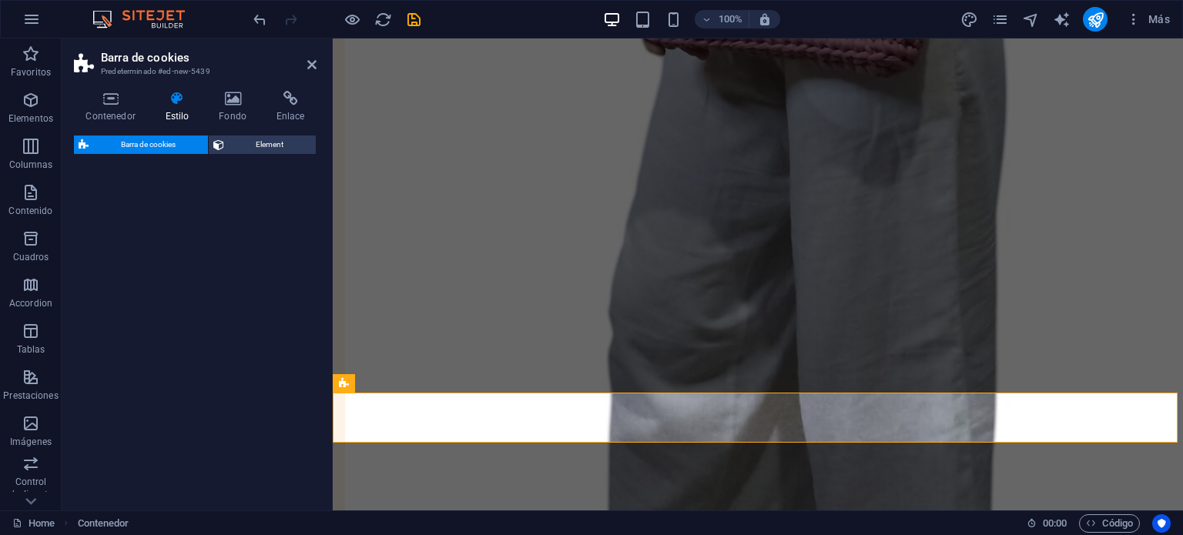
select select "px"
select select "rem"
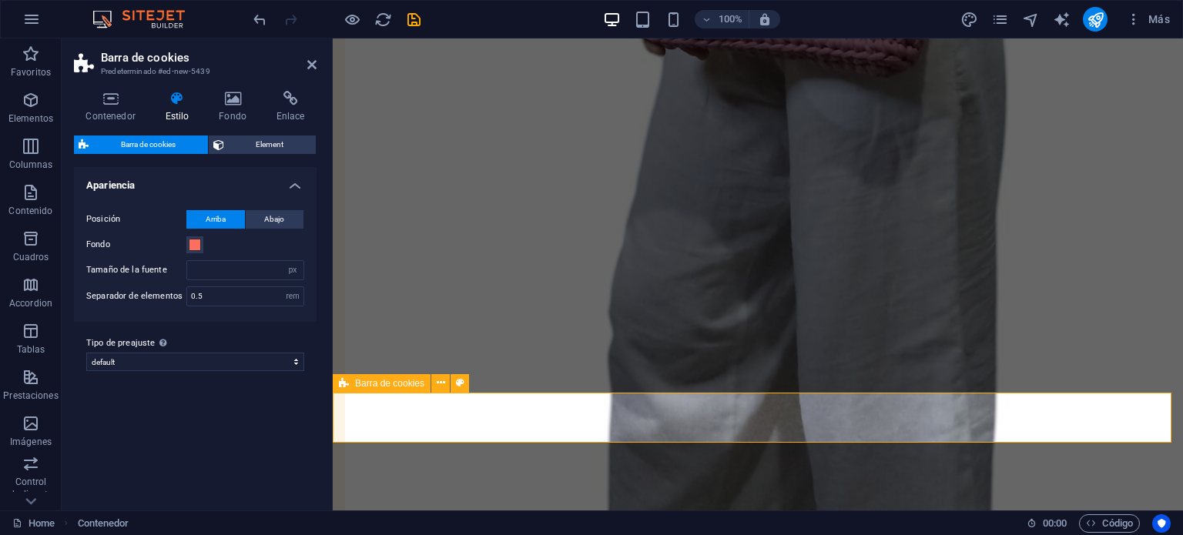
scroll to position [2764, 0]
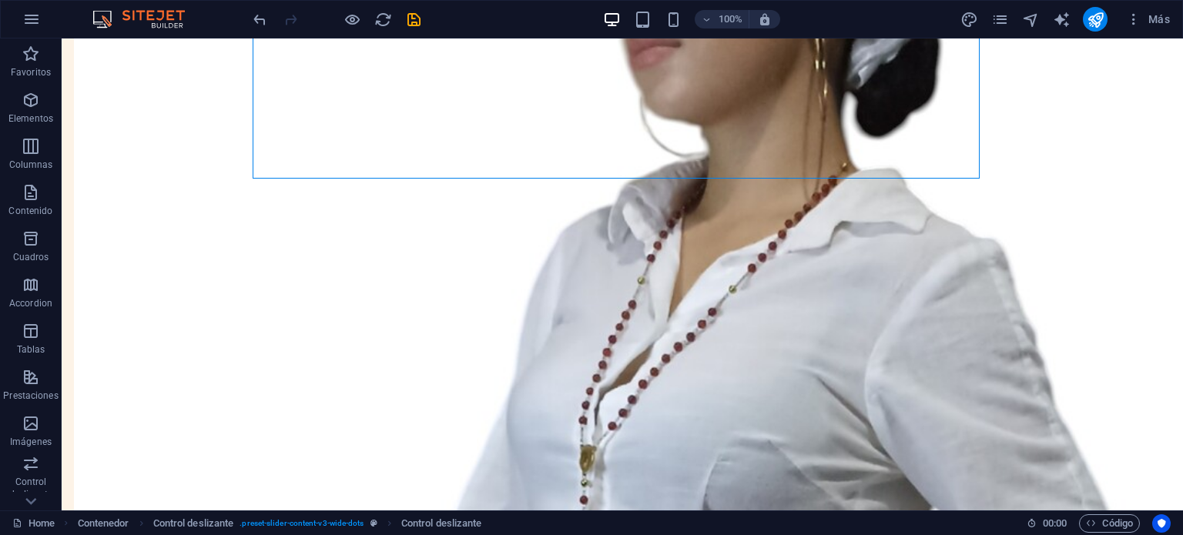
scroll to position [2916, 0]
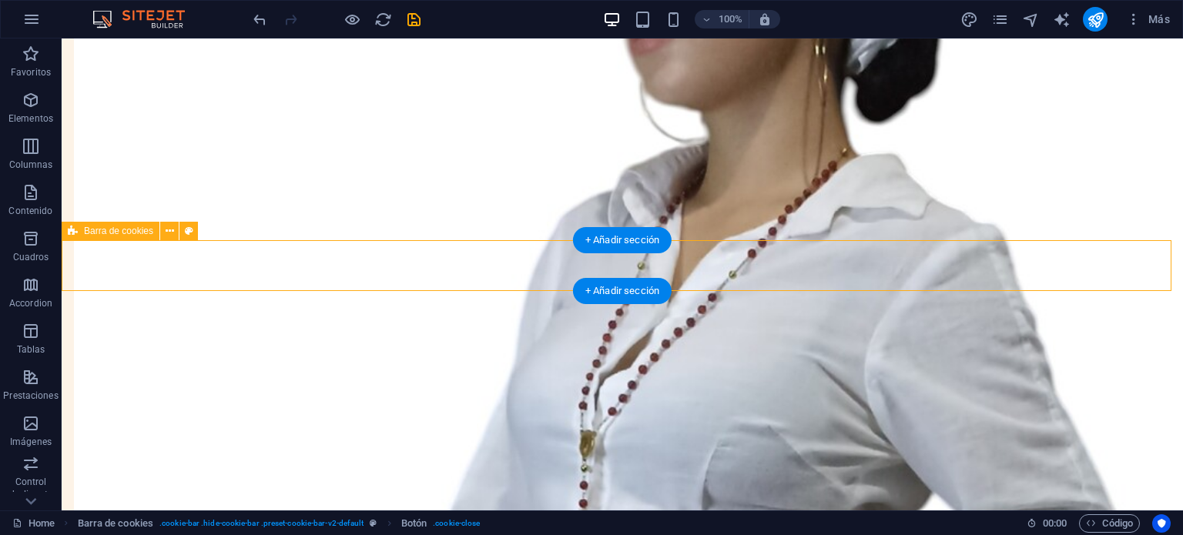
select select "px"
select select "rem"
